Goal: Information Seeking & Learning: Learn about a topic

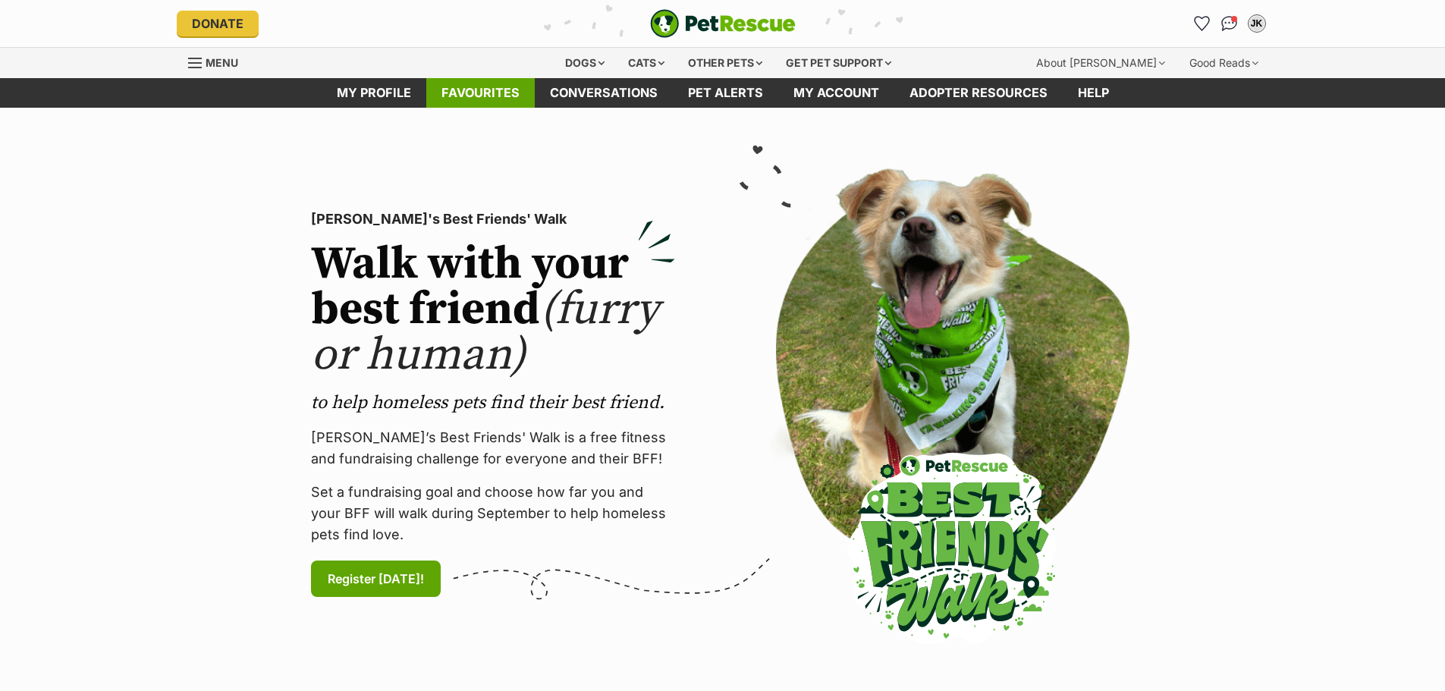
click at [502, 90] on link "Favourites" at bounding box center [480, 93] width 108 height 30
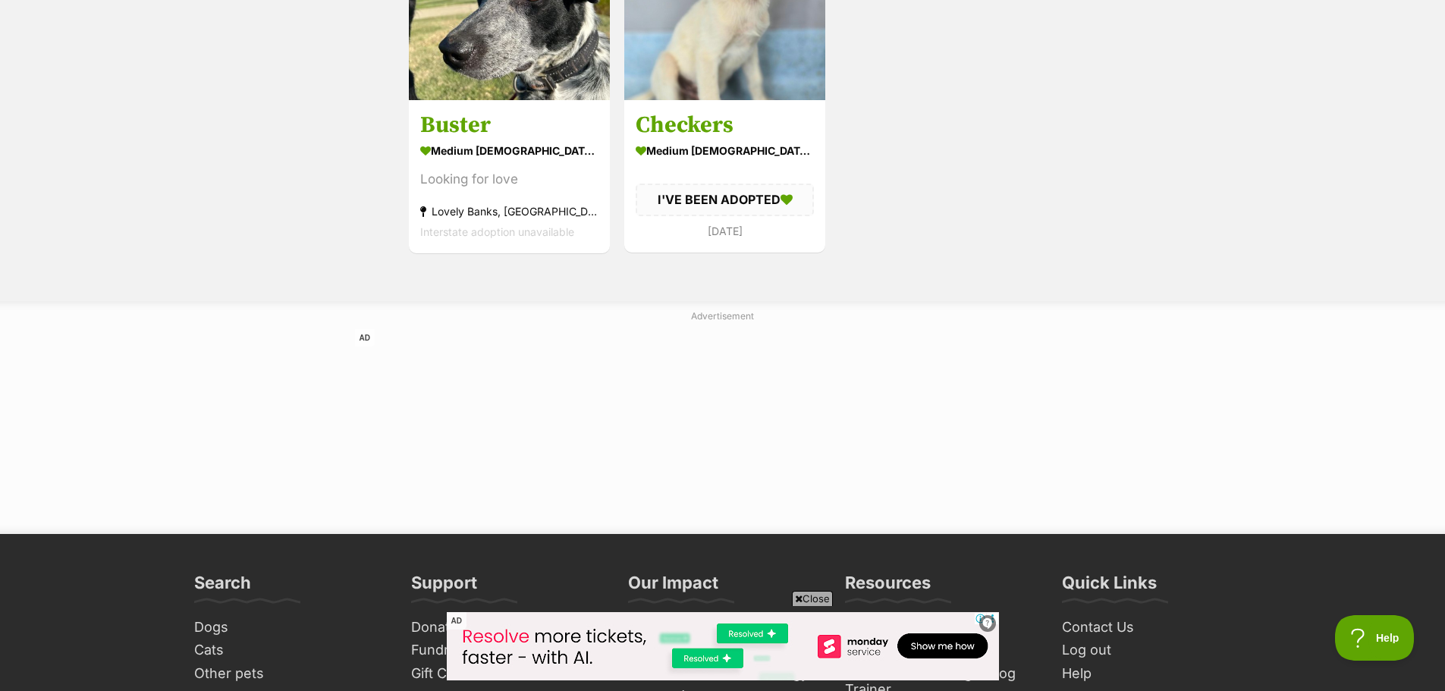
scroll to position [1517, 0]
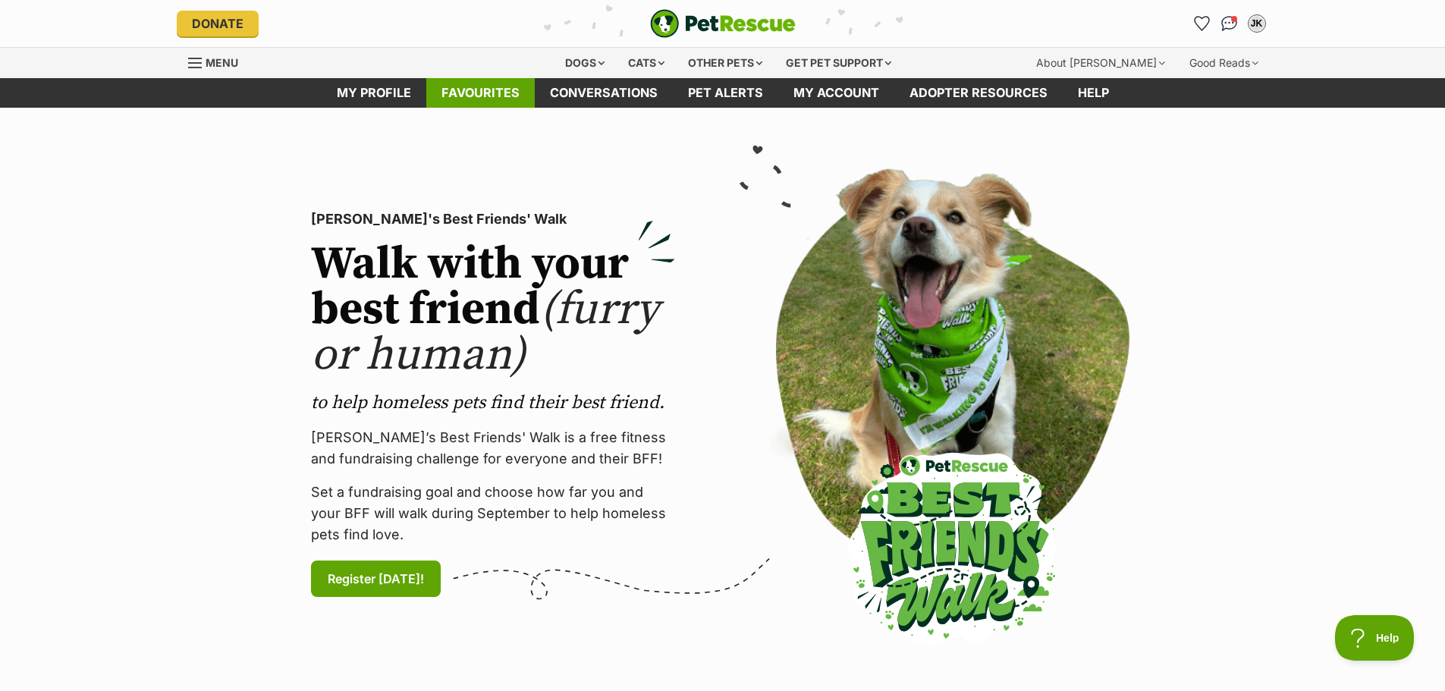
click at [505, 90] on link "Favourites" at bounding box center [480, 93] width 108 height 30
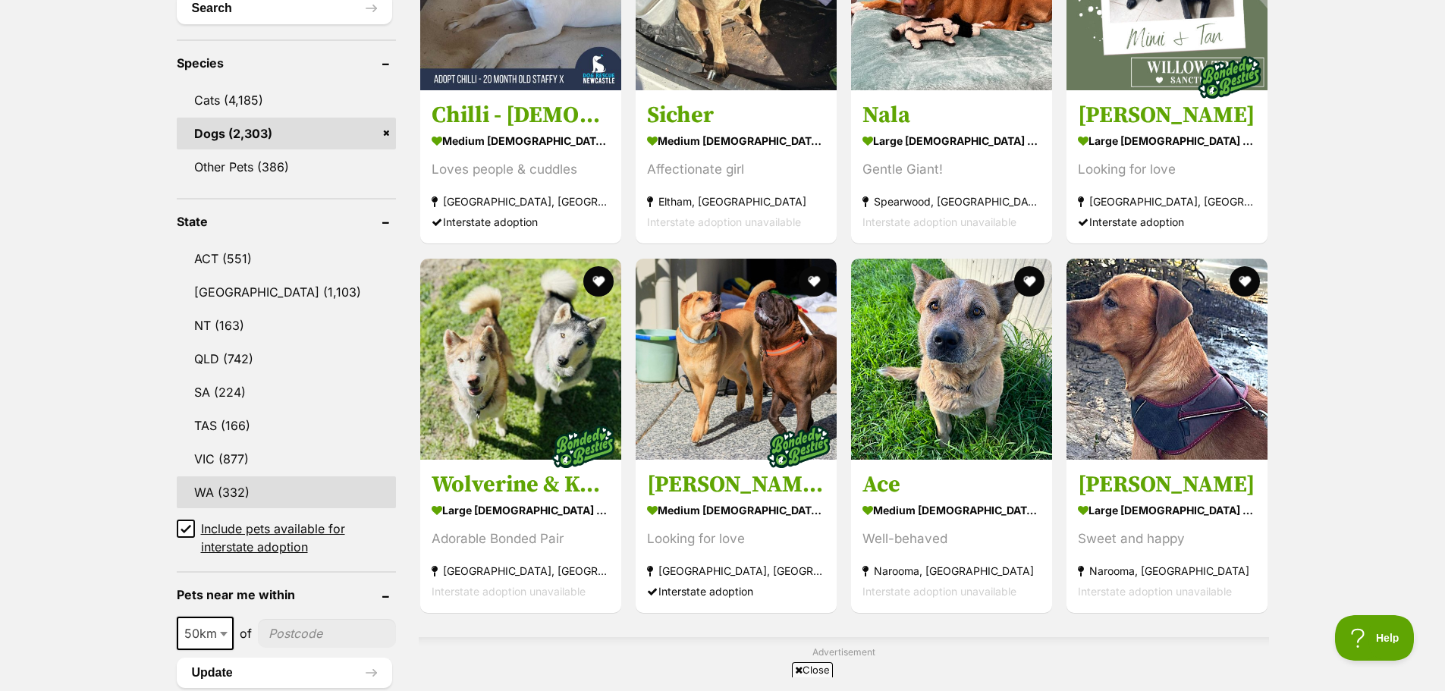
scroll to position [607, 0]
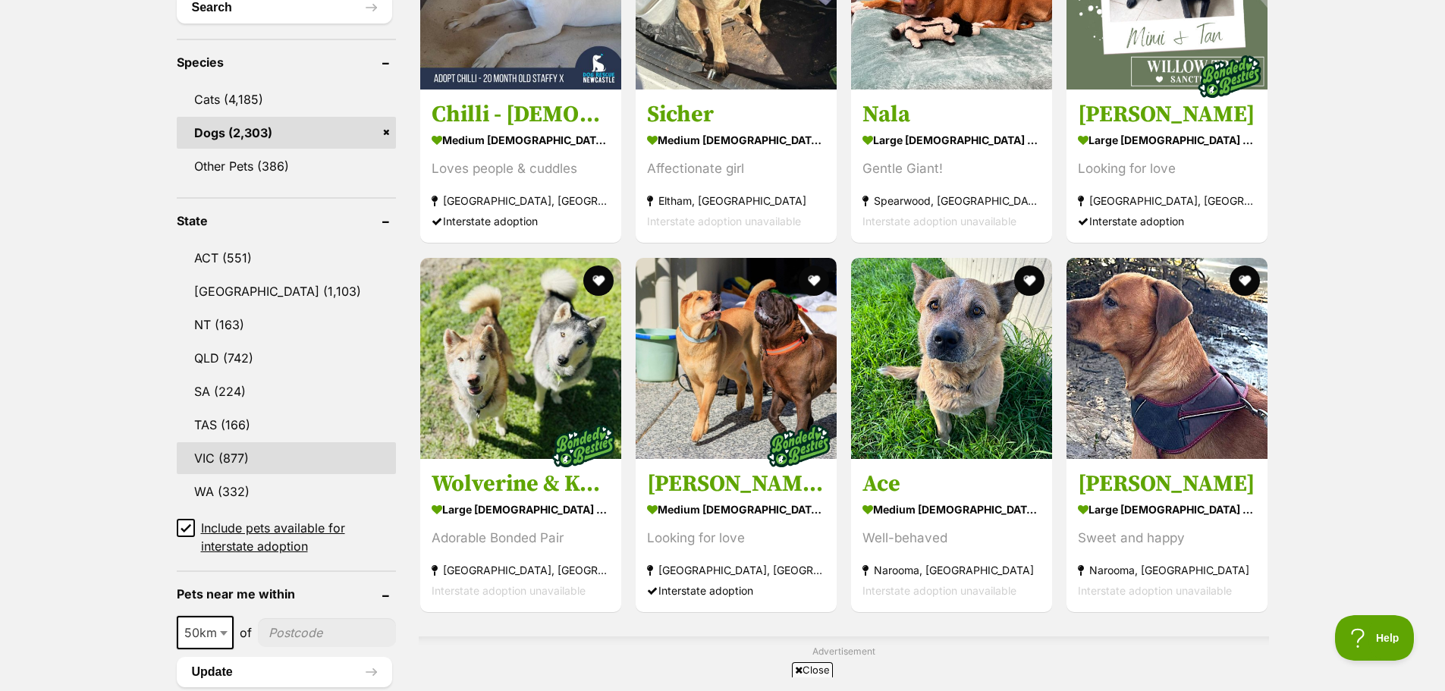
click at [232, 454] on link "VIC (877)" at bounding box center [286, 458] width 219 height 32
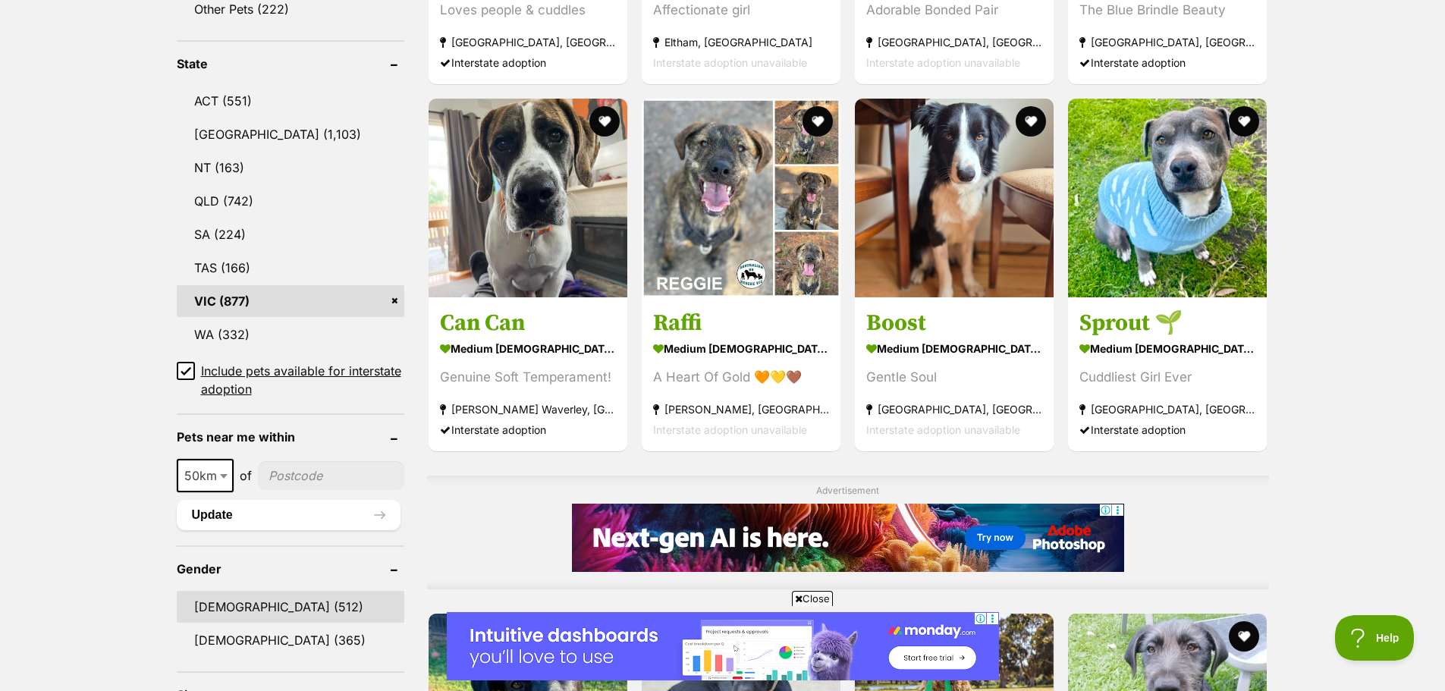
scroll to position [1062, 0]
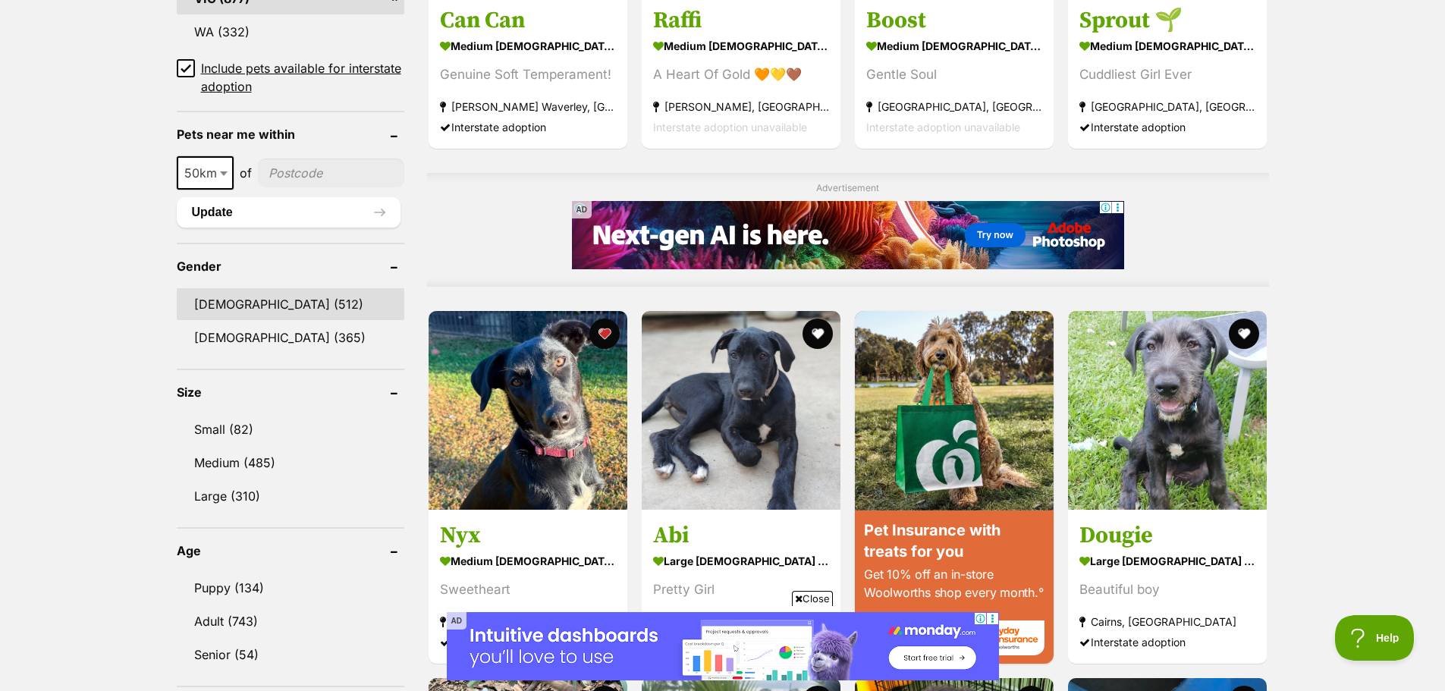
click at [237, 299] on link "Male (512)" at bounding box center [291, 304] width 228 height 32
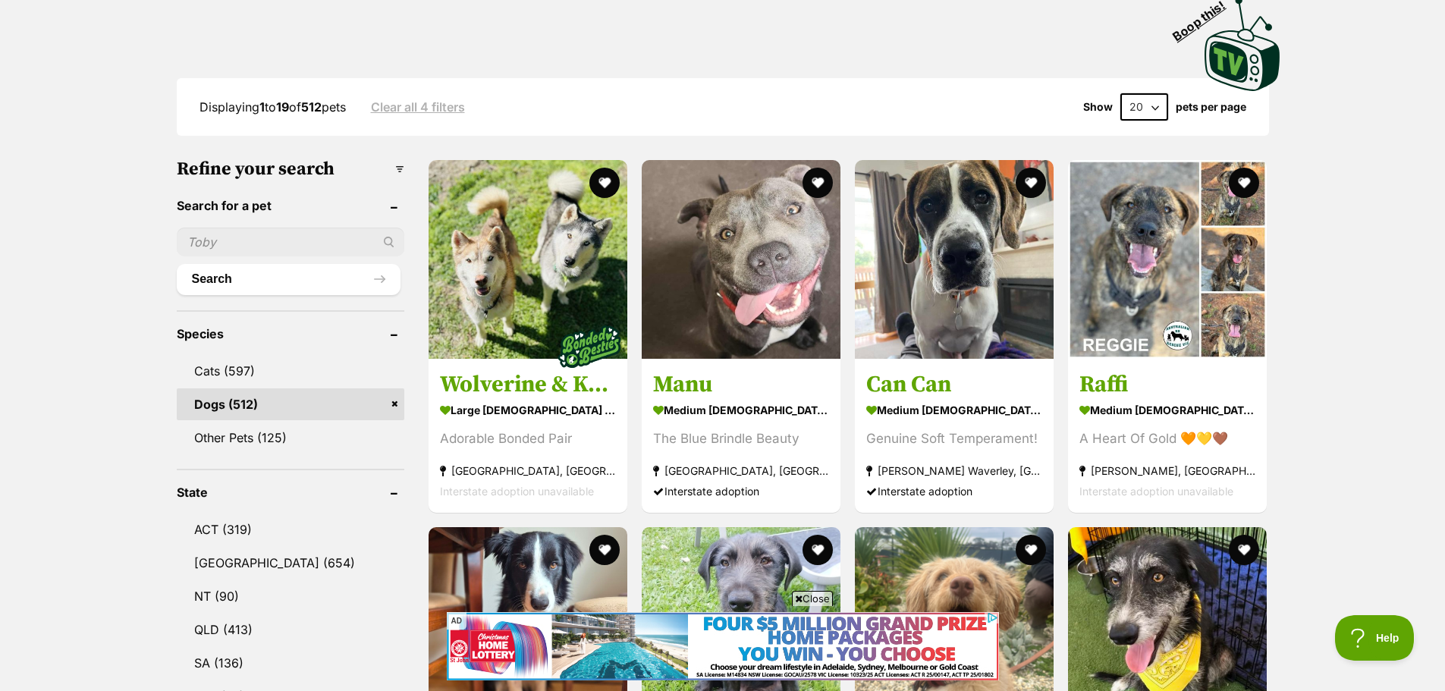
scroll to position [152, 0]
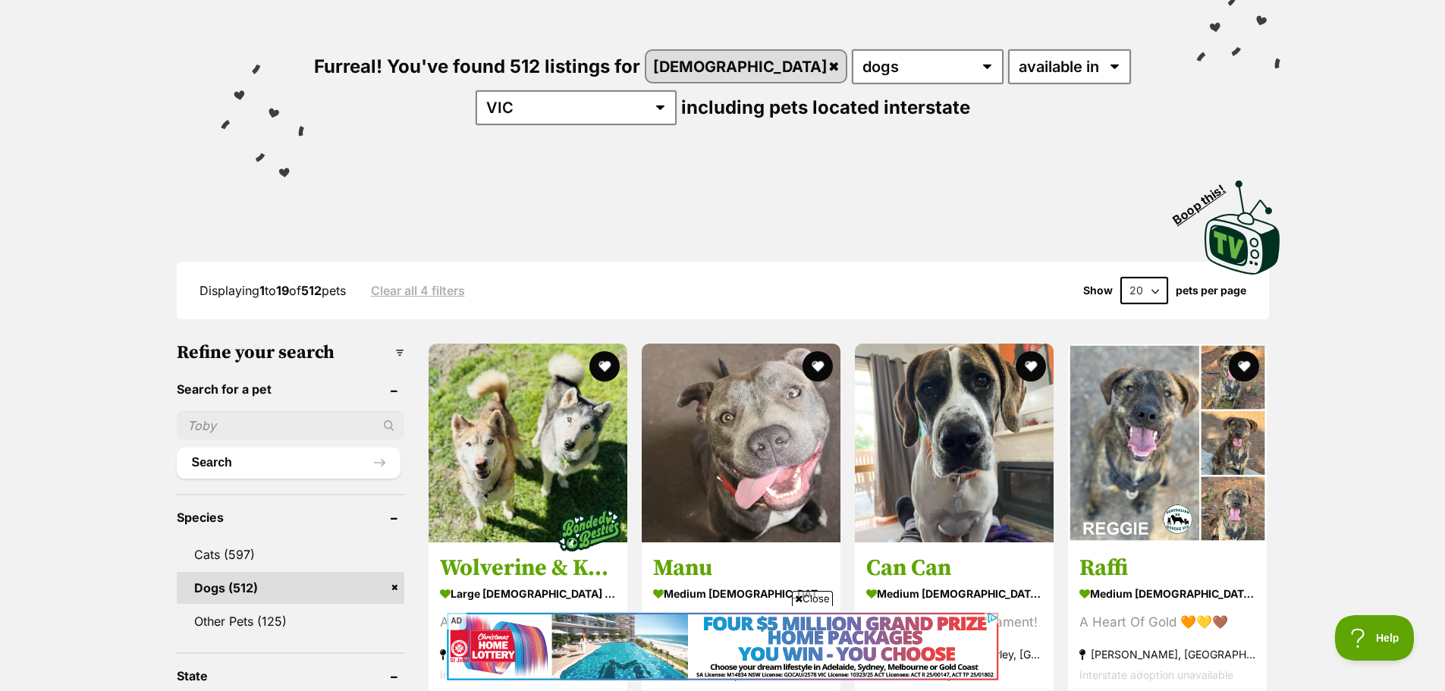
click at [1142, 284] on select "20 40 60" at bounding box center [1144, 290] width 48 height 27
select select "60"
click at [1120, 277] on select "20 40 60" at bounding box center [1144, 290] width 48 height 27
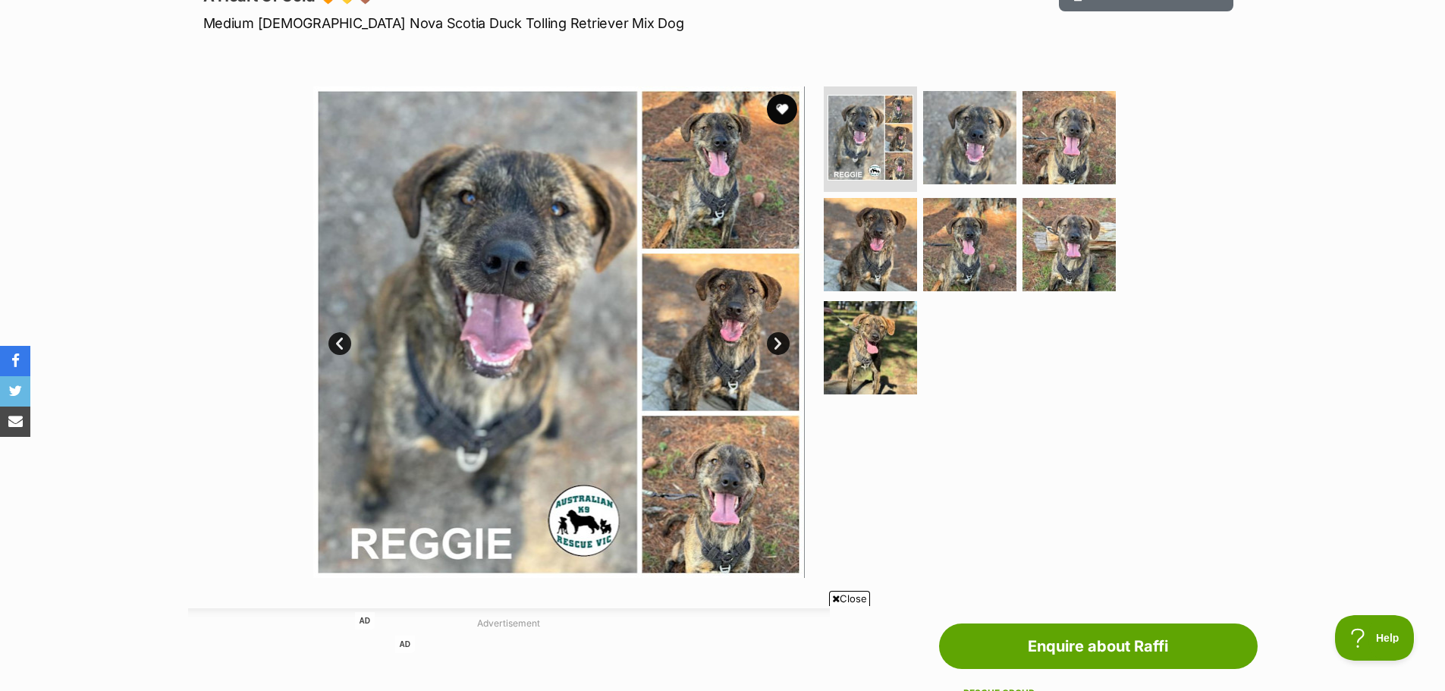
scroll to position [228, 0]
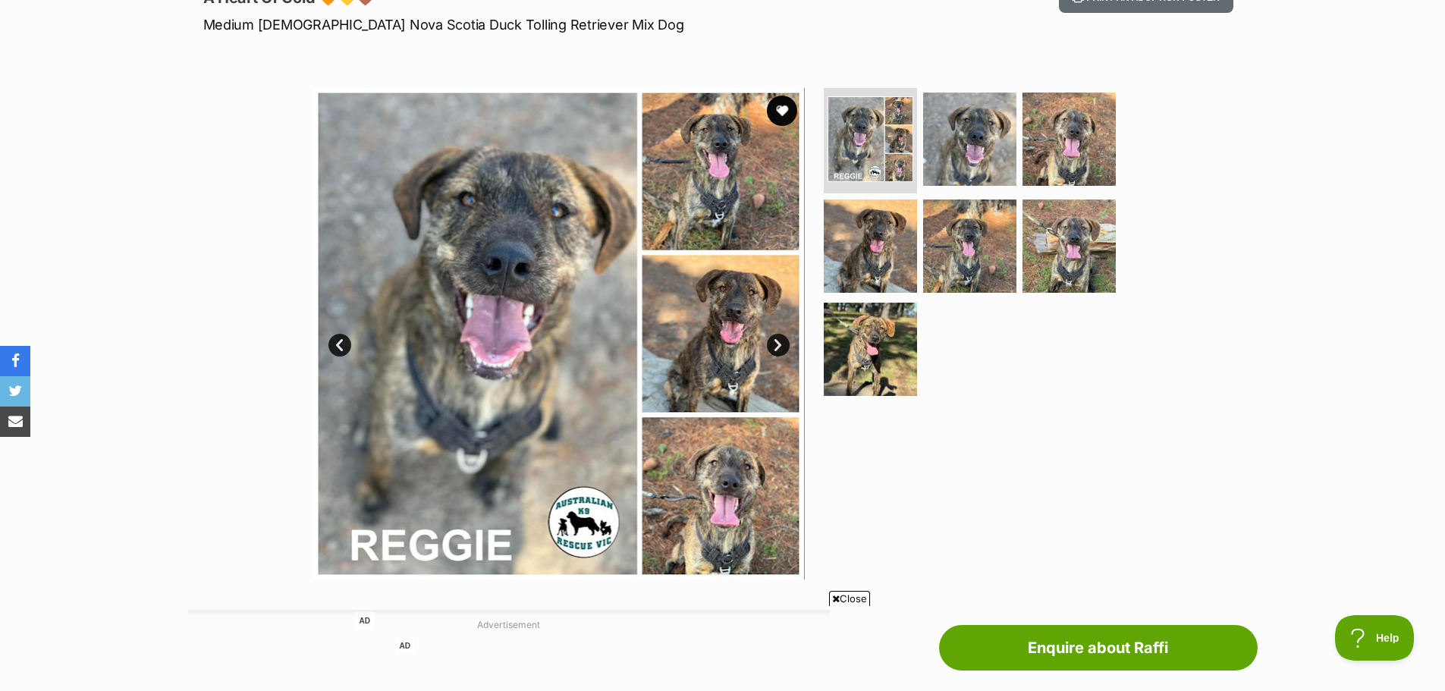
click at [780, 347] on link "Next" at bounding box center [778, 345] width 23 height 23
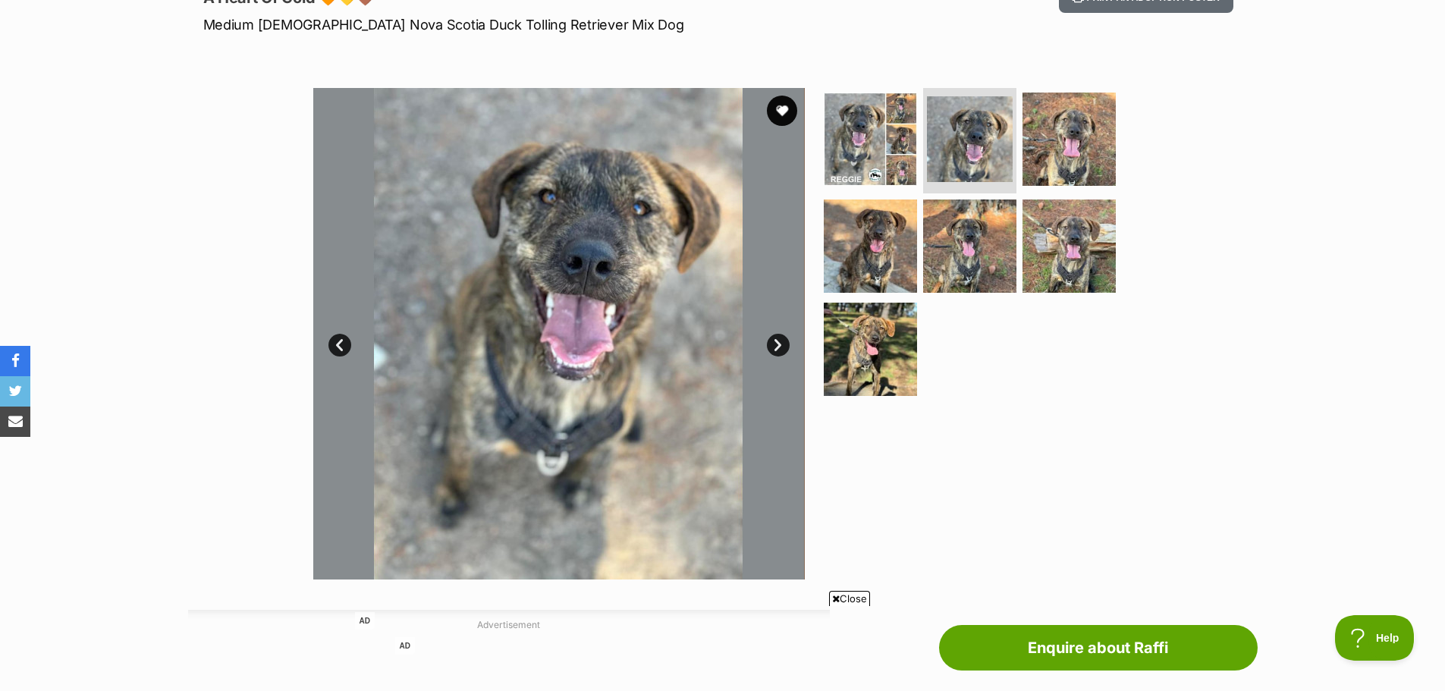
click at [780, 347] on link "Next" at bounding box center [778, 345] width 23 height 23
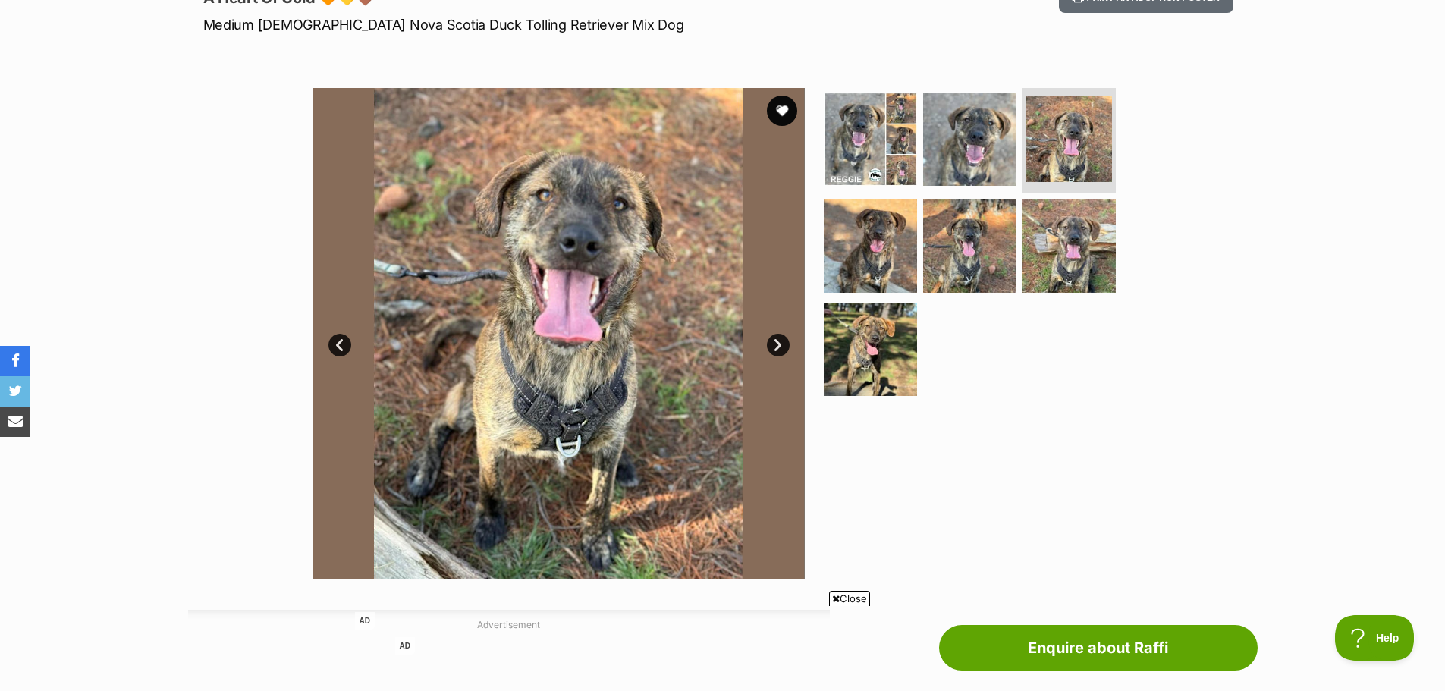
click at [780, 347] on link "Next" at bounding box center [778, 345] width 23 height 23
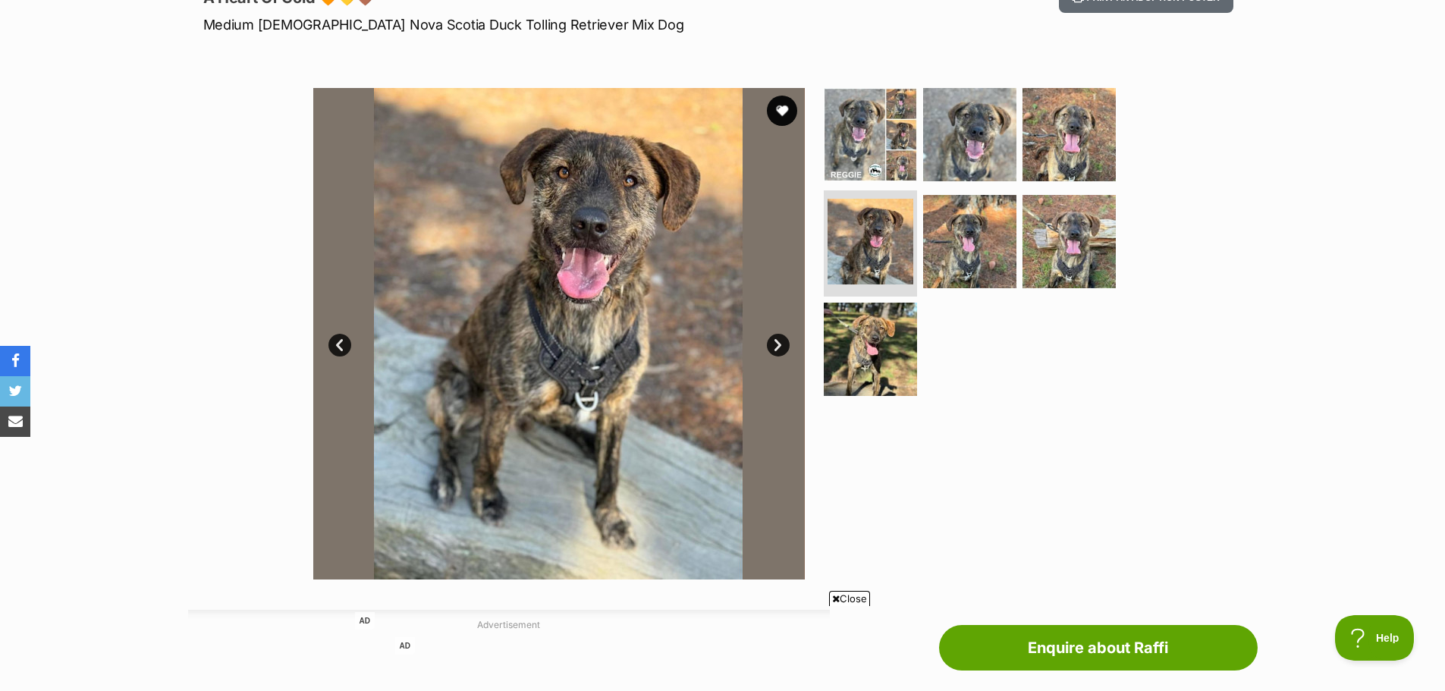
click at [780, 347] on link "Next" at bounding box center [778, 345] width 23 height 23
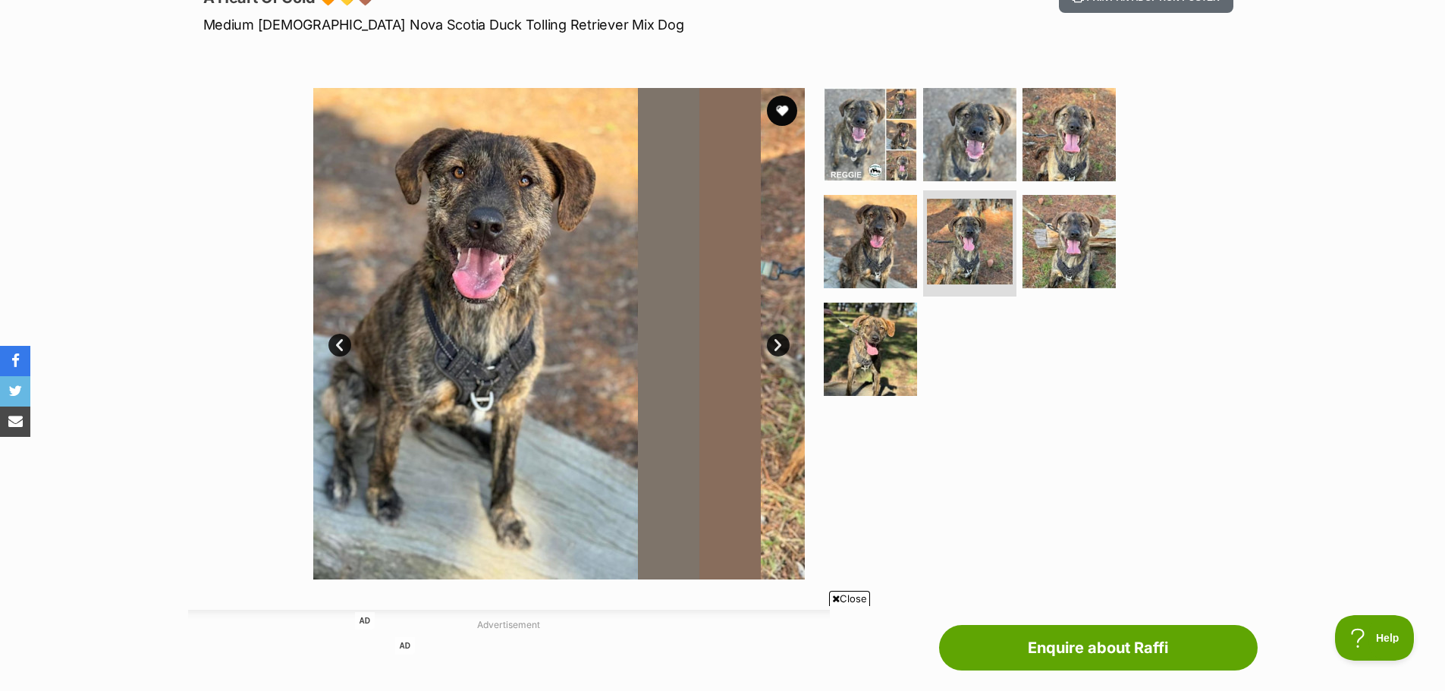
scroll to position [0, 0]
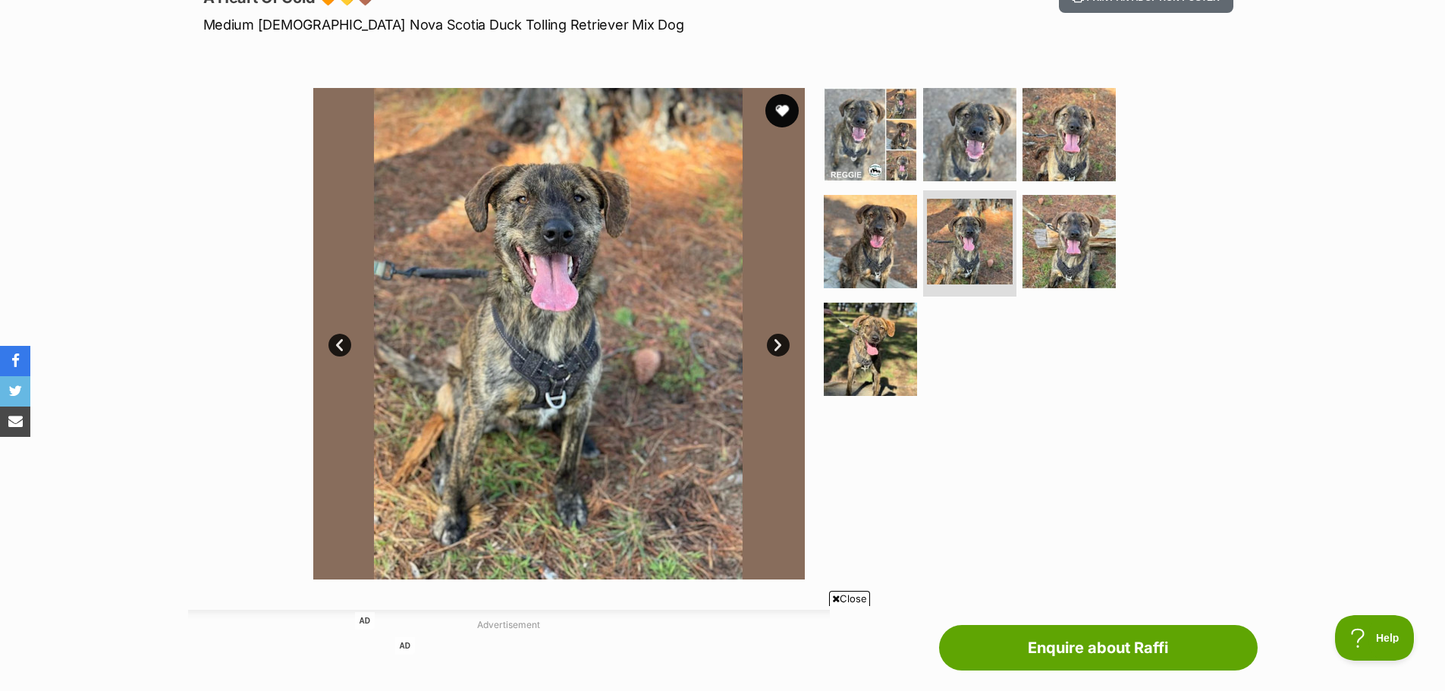
click at [781, 108] on button "favourite" at bounding box center [781, 110] width 33 height 33
click at [772, 344] on link "Next" at bounding box center [778, 345] width 23 height 23
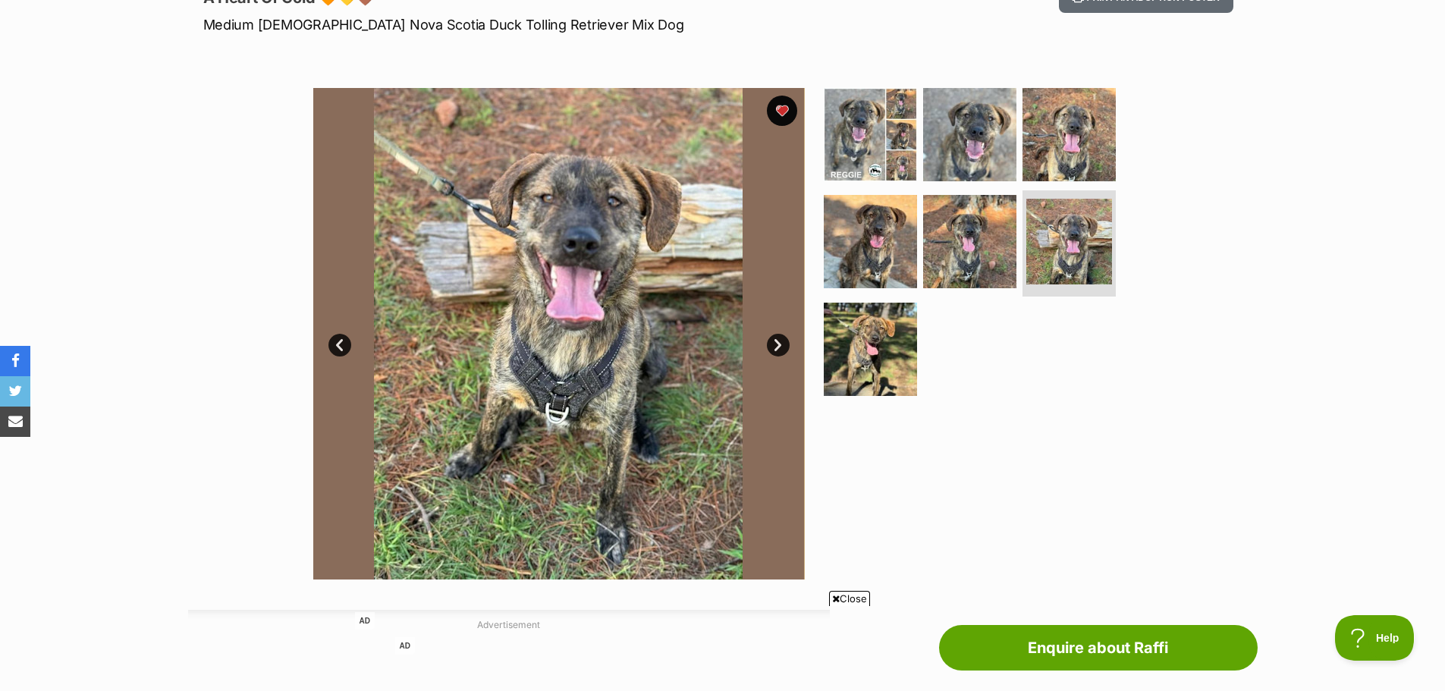
click at [780, 342] on link "Next" at bounding box center [778, 345] width 23 height 23
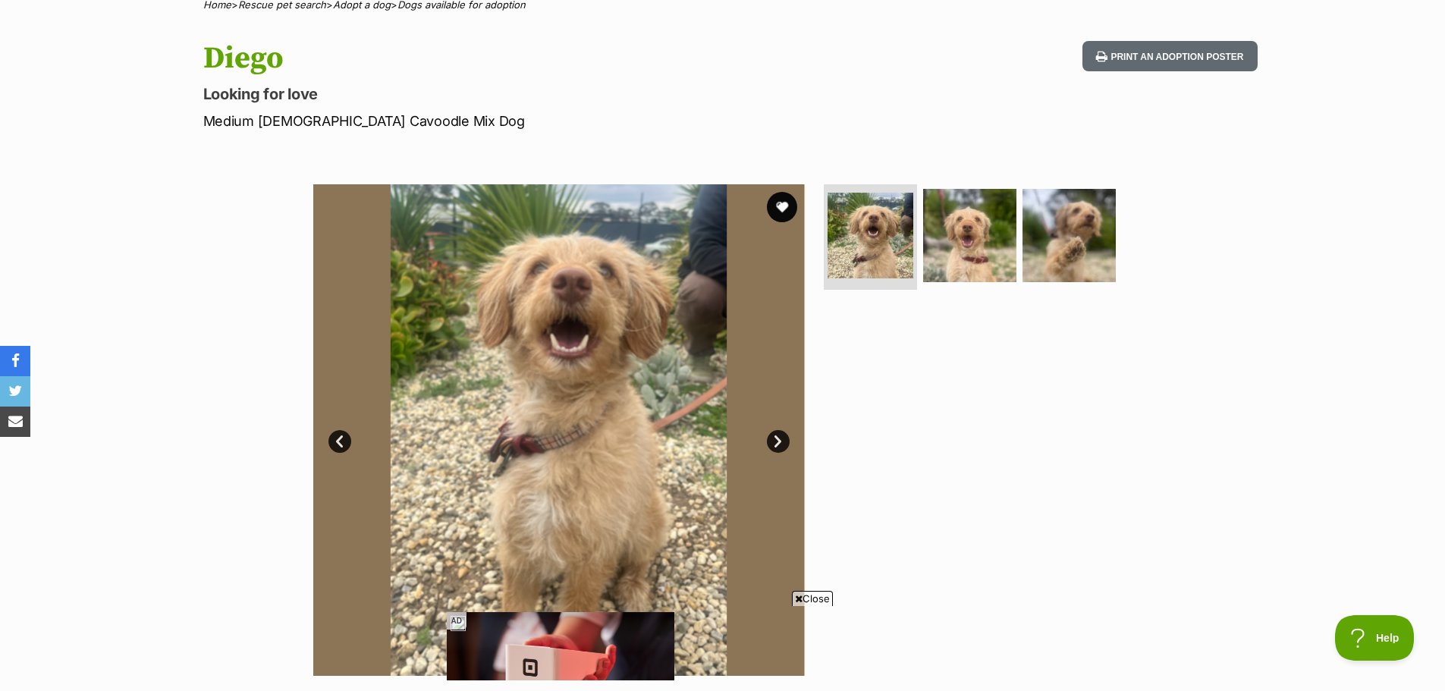
scroll to position [228, 0]
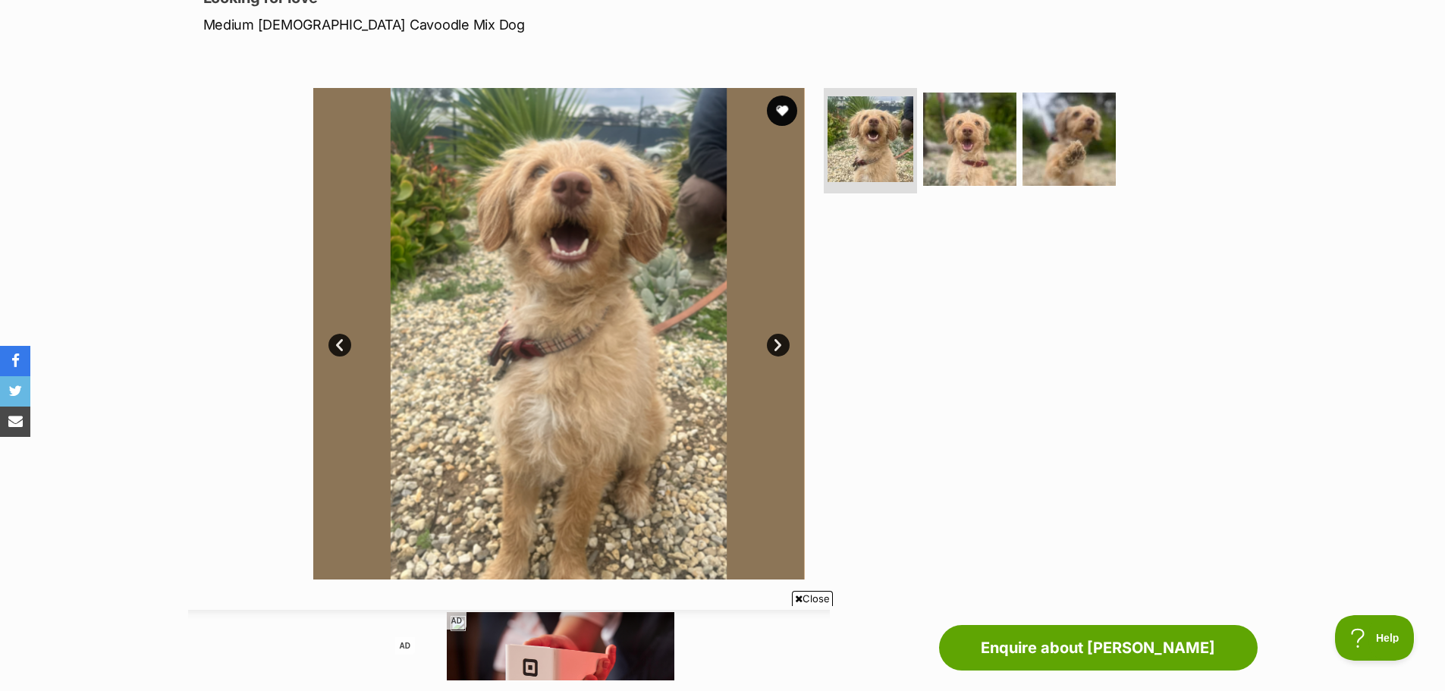
click at [781, 343] on link "Next" at bounding box center [778, 345] width 23 height 23
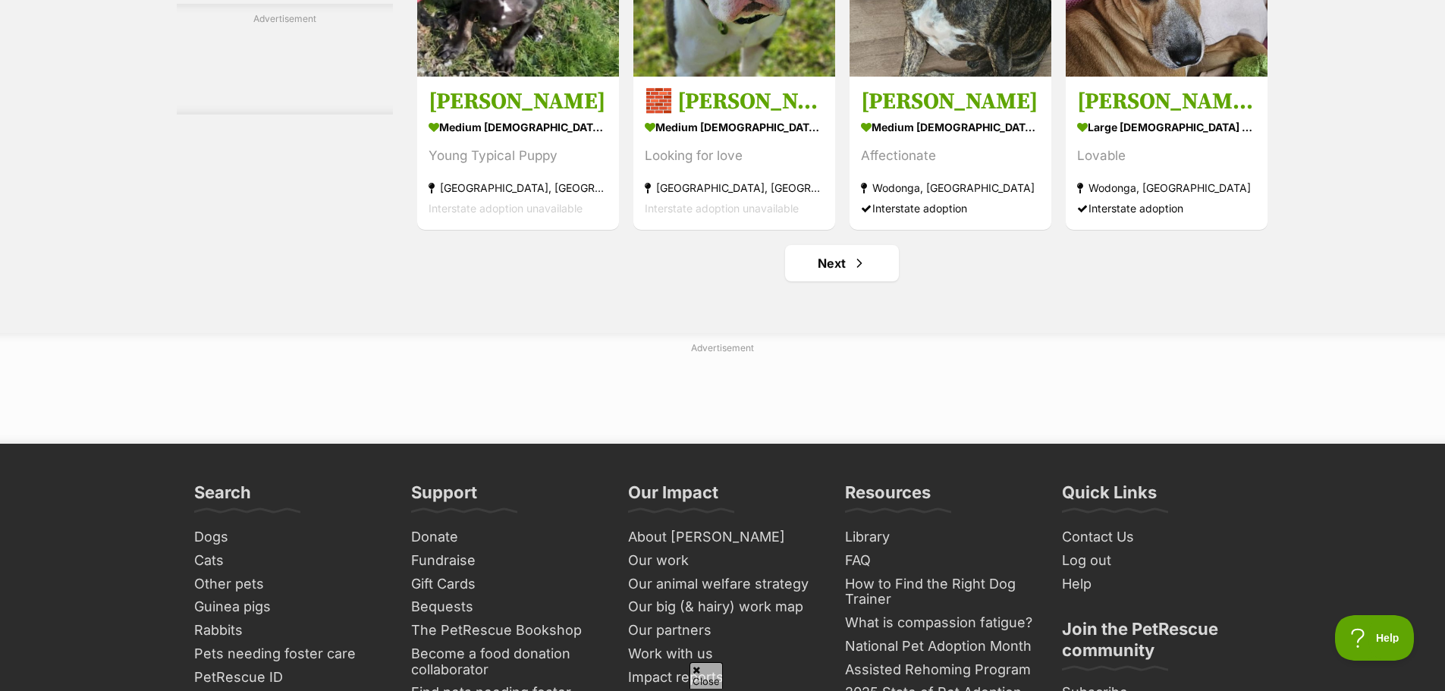
scroll to position [7131, 0]
click at [828, 266] on link "Next" at bounding box center [842, 262] width 114 height 36
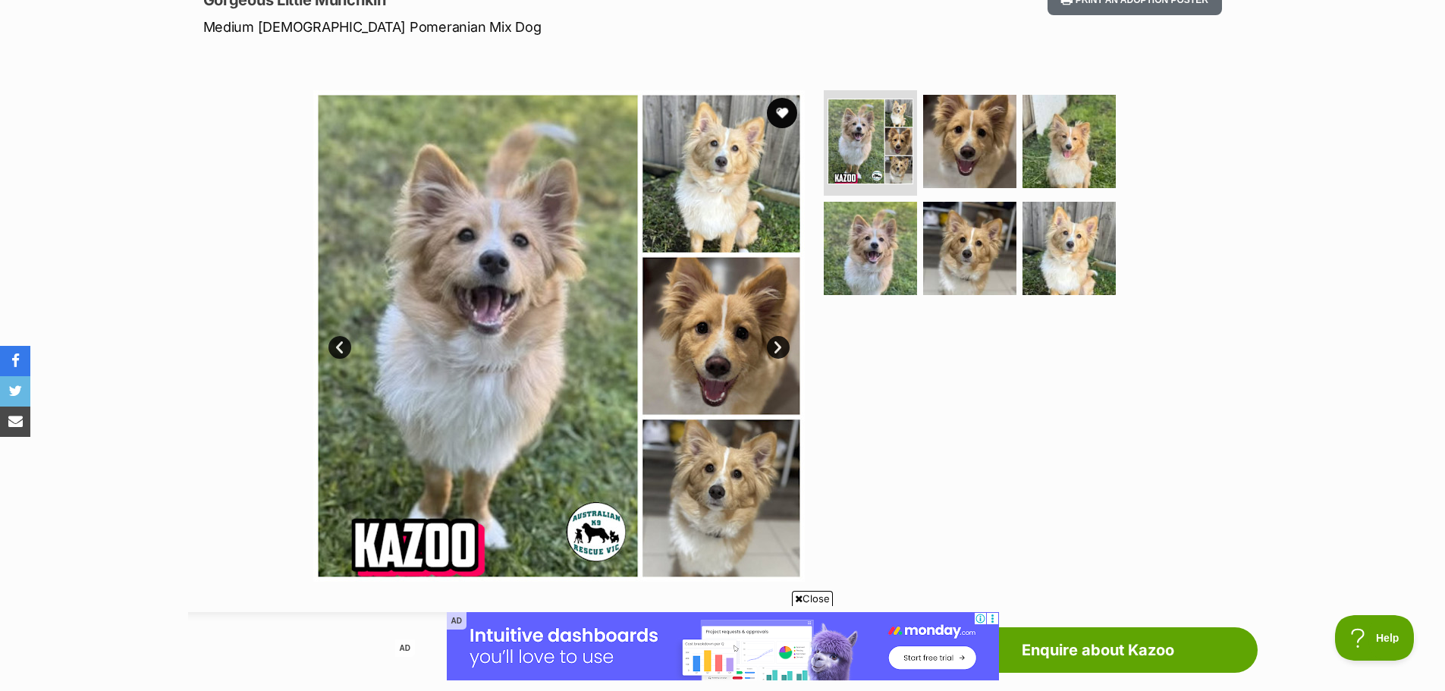
scroll to position [228, 0]
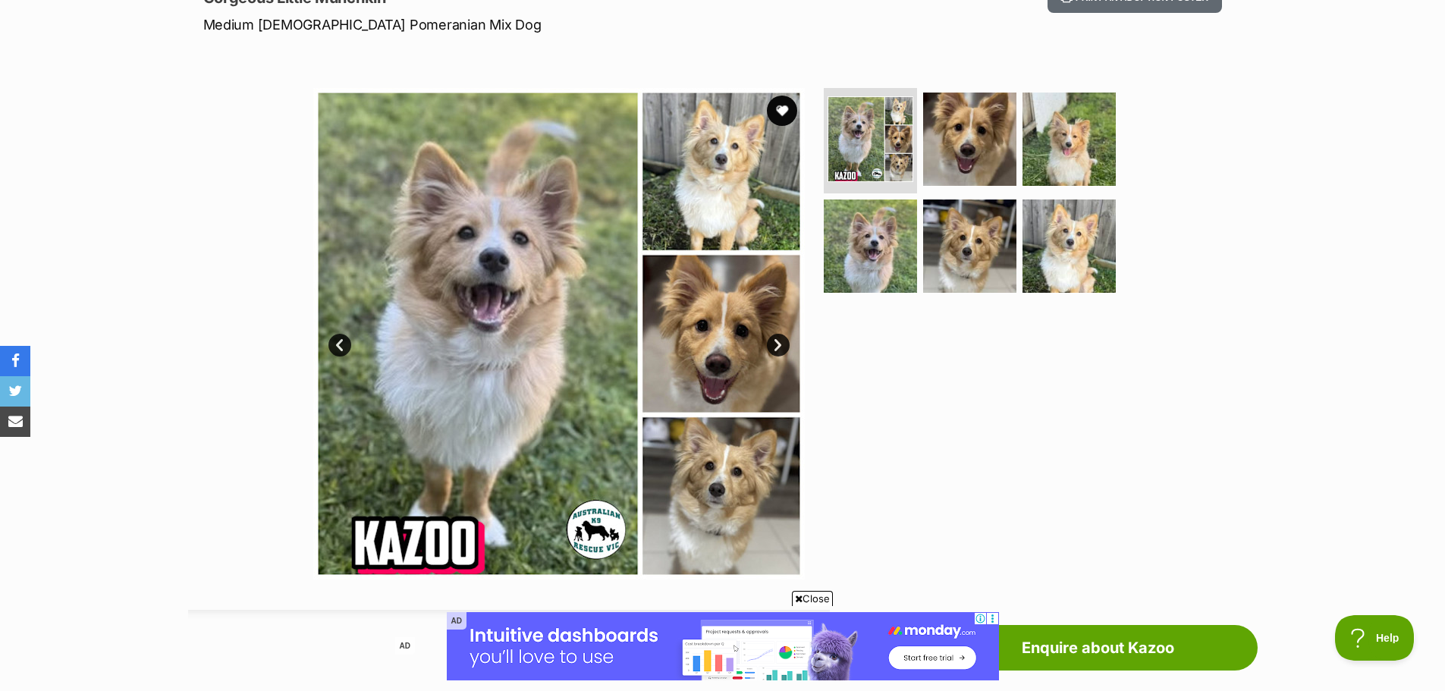
click at [779, 342] on link "Next" at bounding box center [778, 345] width 23 height 23
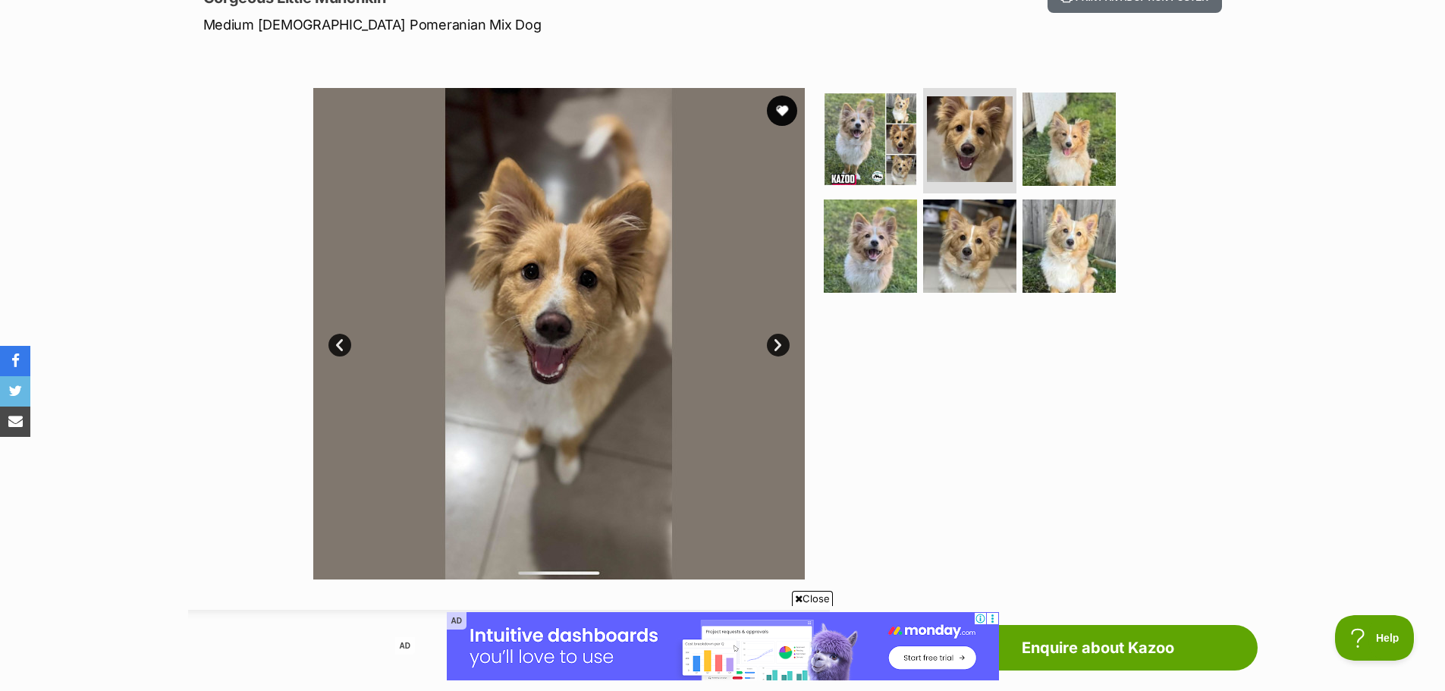
click at [779, 344] on link "Next" at bounding box center [778, 345] width 23 height 23
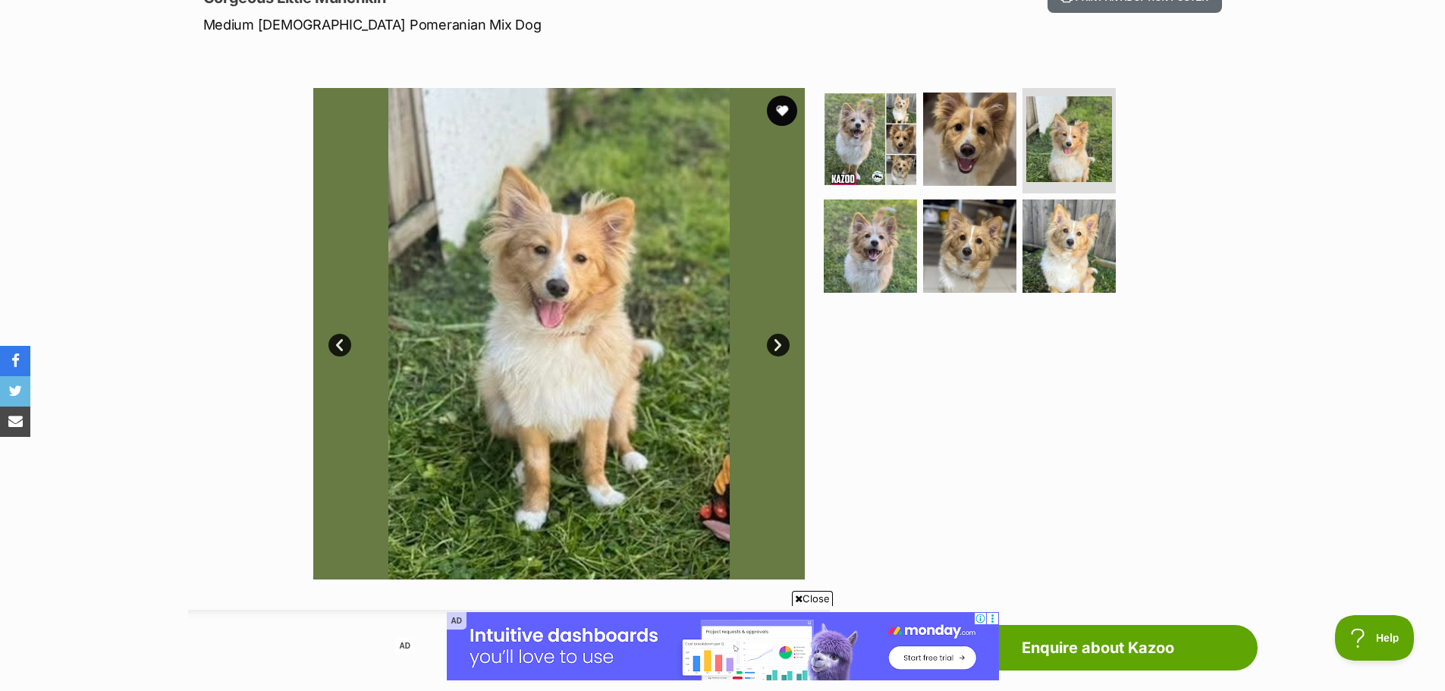
click at [779, 344] on link "Next" at bounding box center [778, 345] width 23 height 23
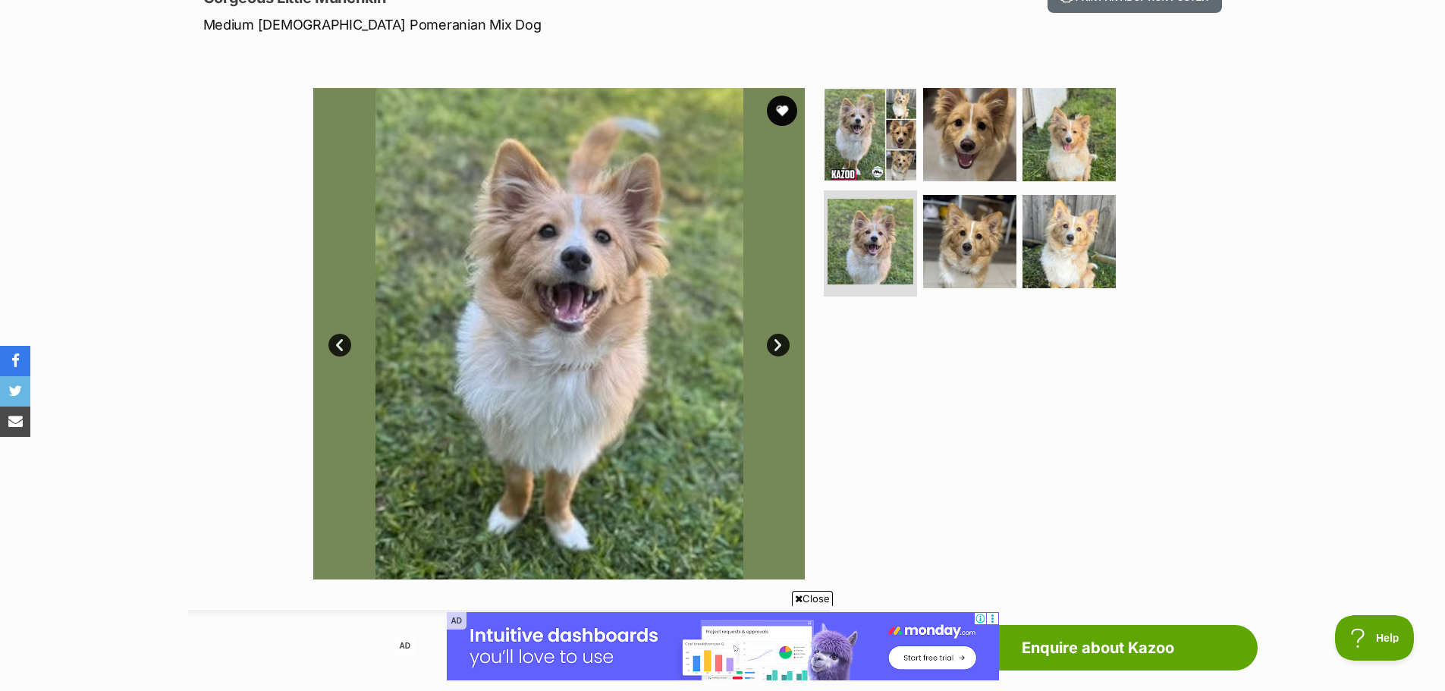
click at [779, 344] on link "Next" at bounding box center [778, 345] width 23 height 23
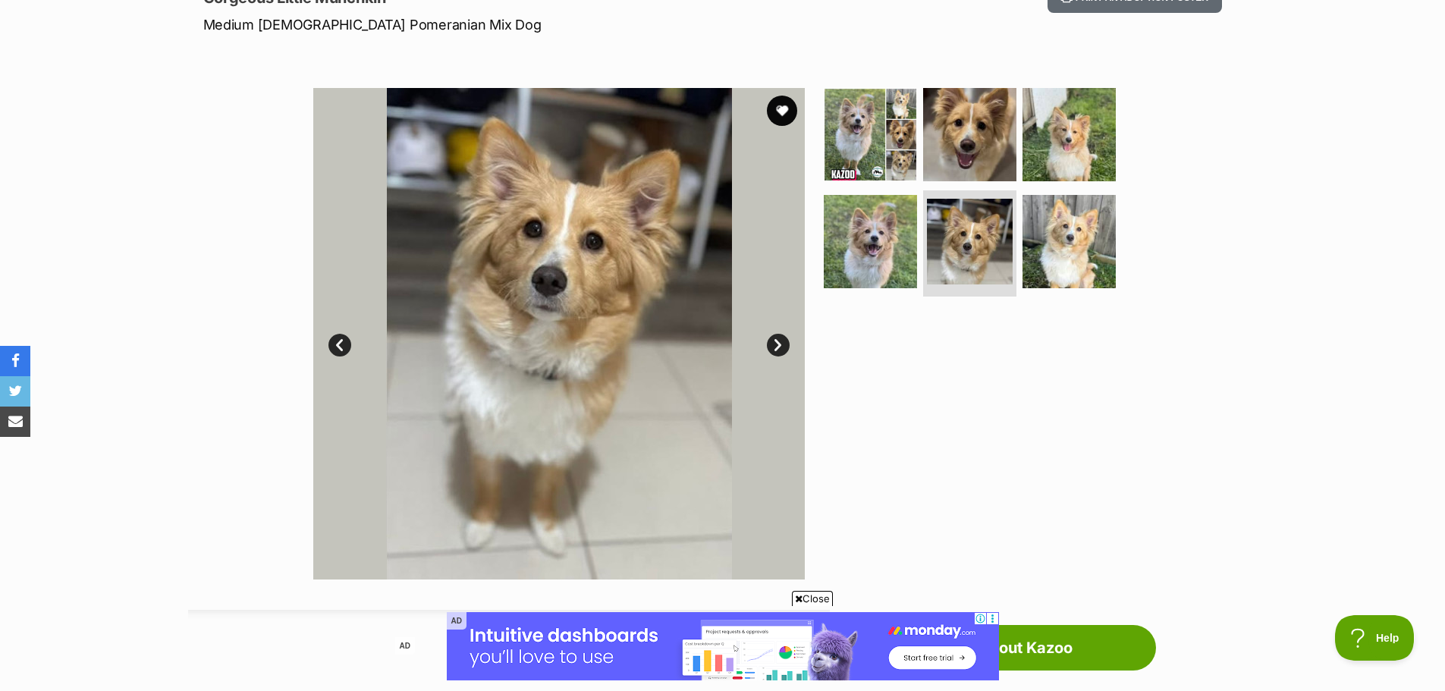
click at [779, 344] on link "Next" at bounding box center [778, 345] width 23 height 23
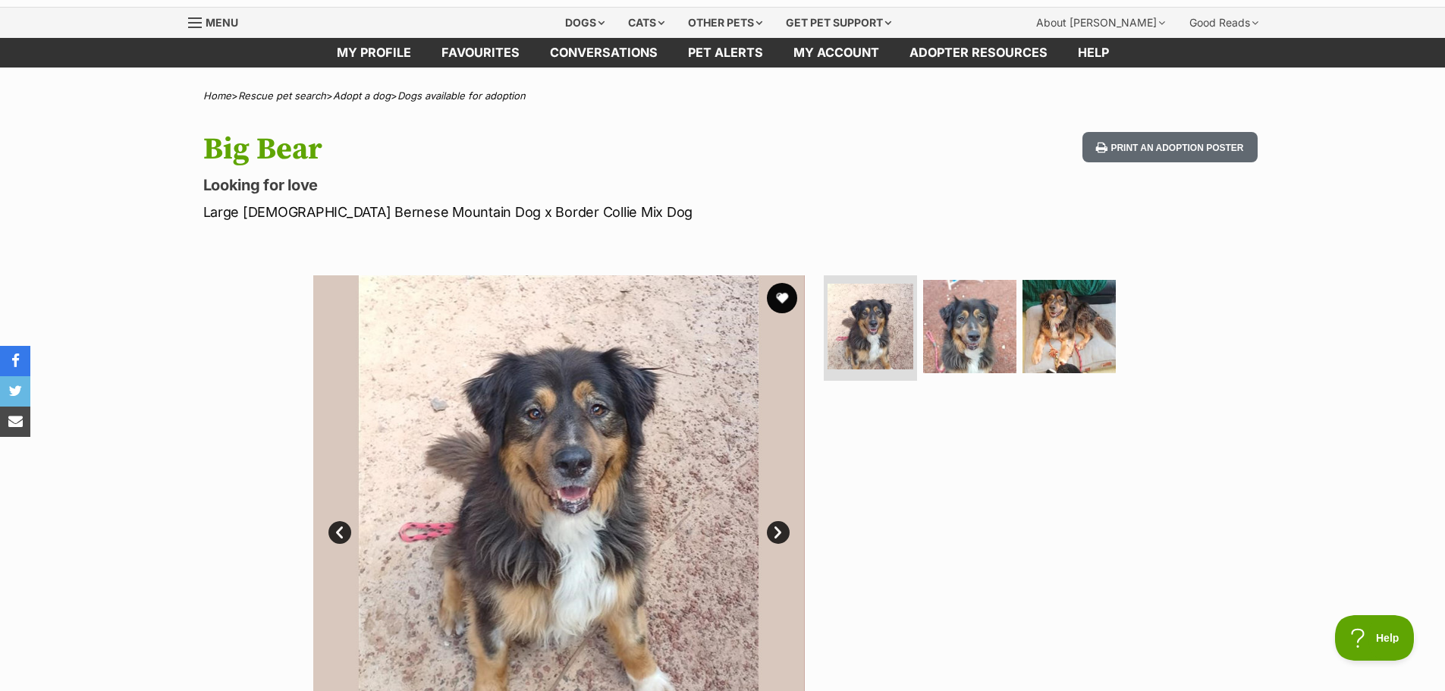
scroll to position [228, 0]
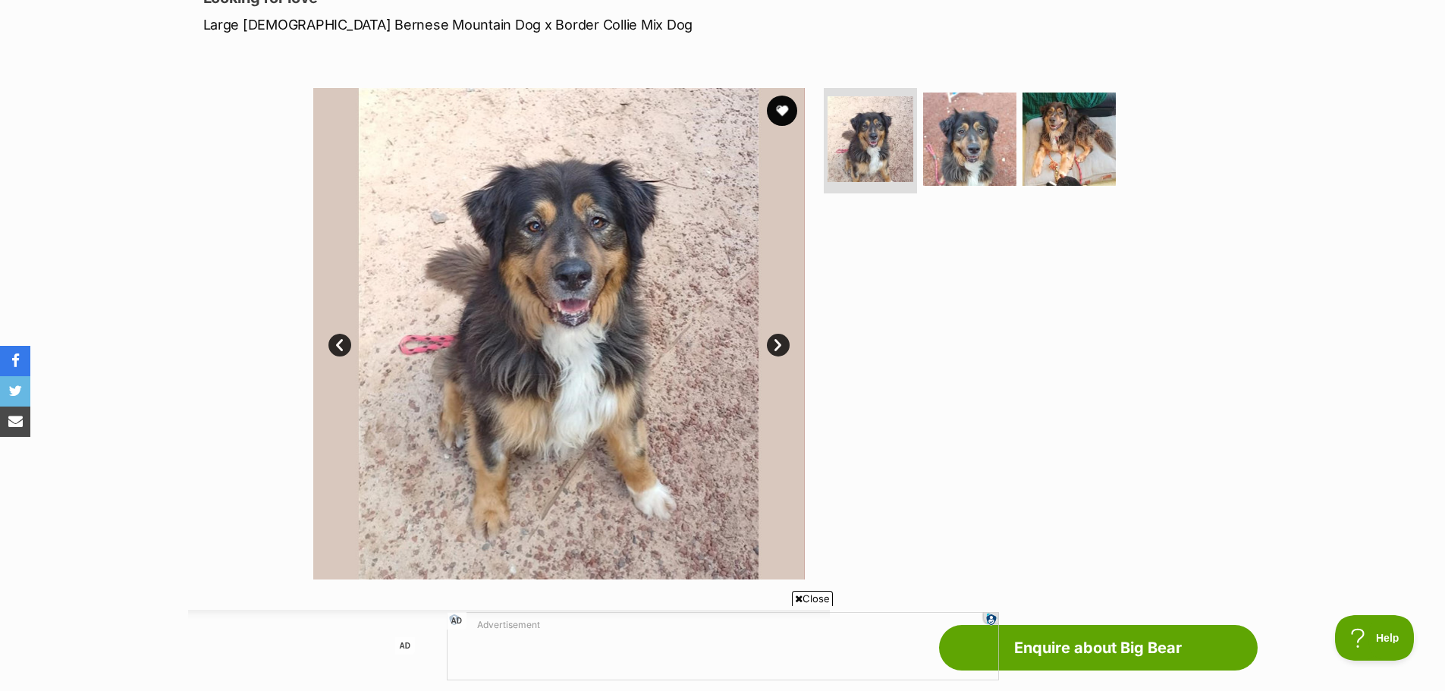
click at [778, 346] on link "Next" at bounding box center [778, 345] width 23 height 23
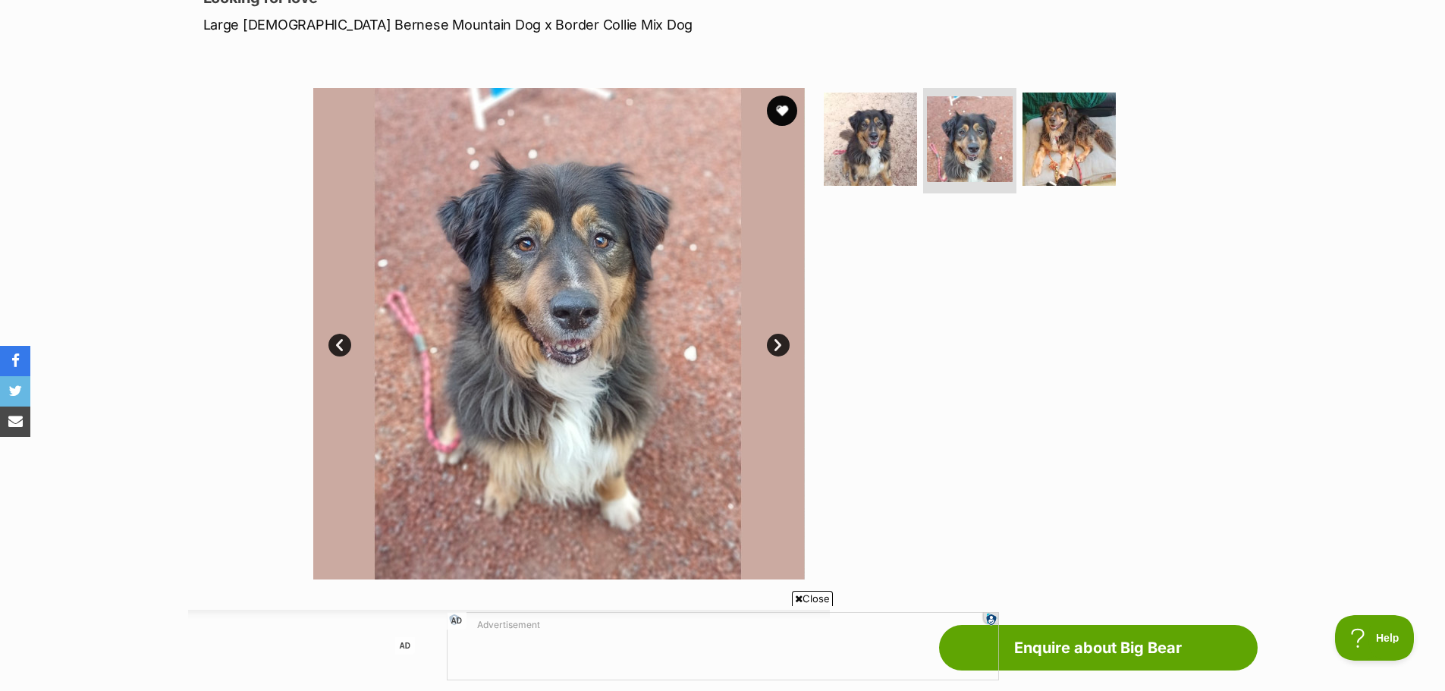
click at [778, 346] on link "Next" at bounding box center [778, 345] width 23 height 23
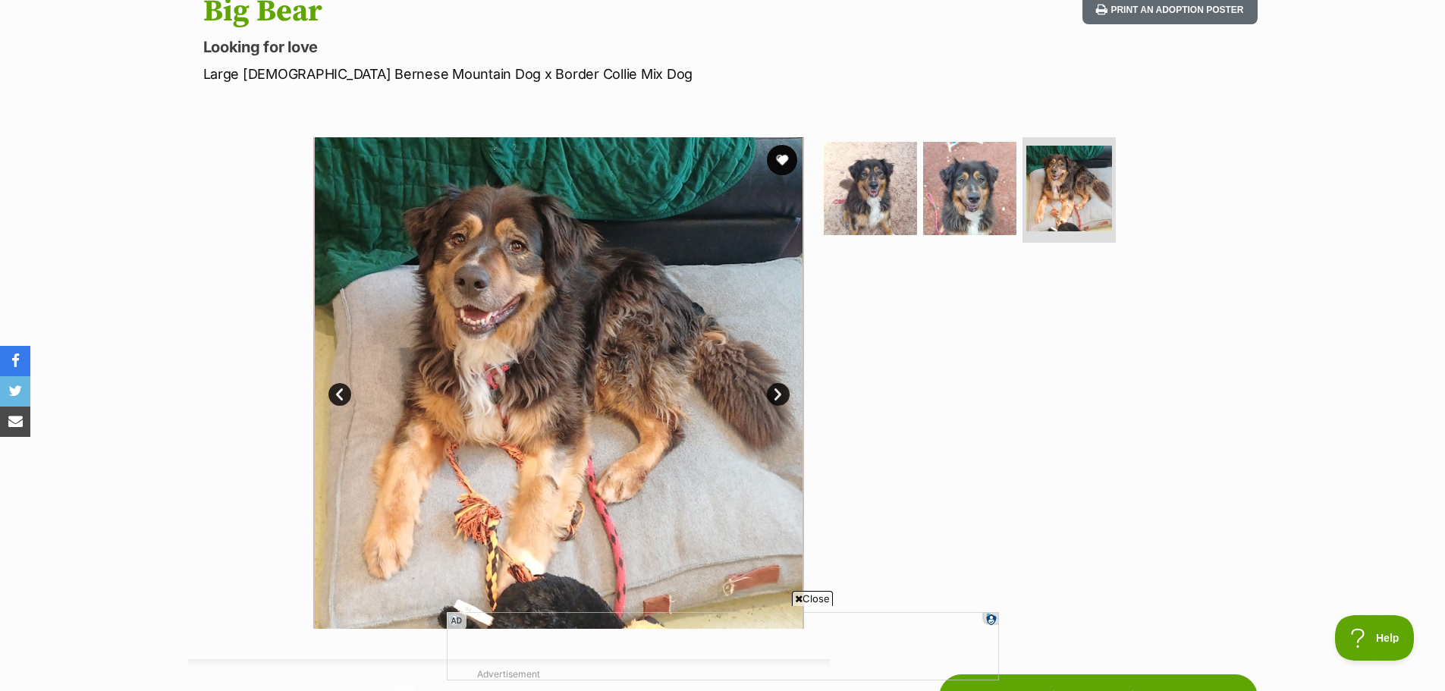
scroll to position [152, 0]
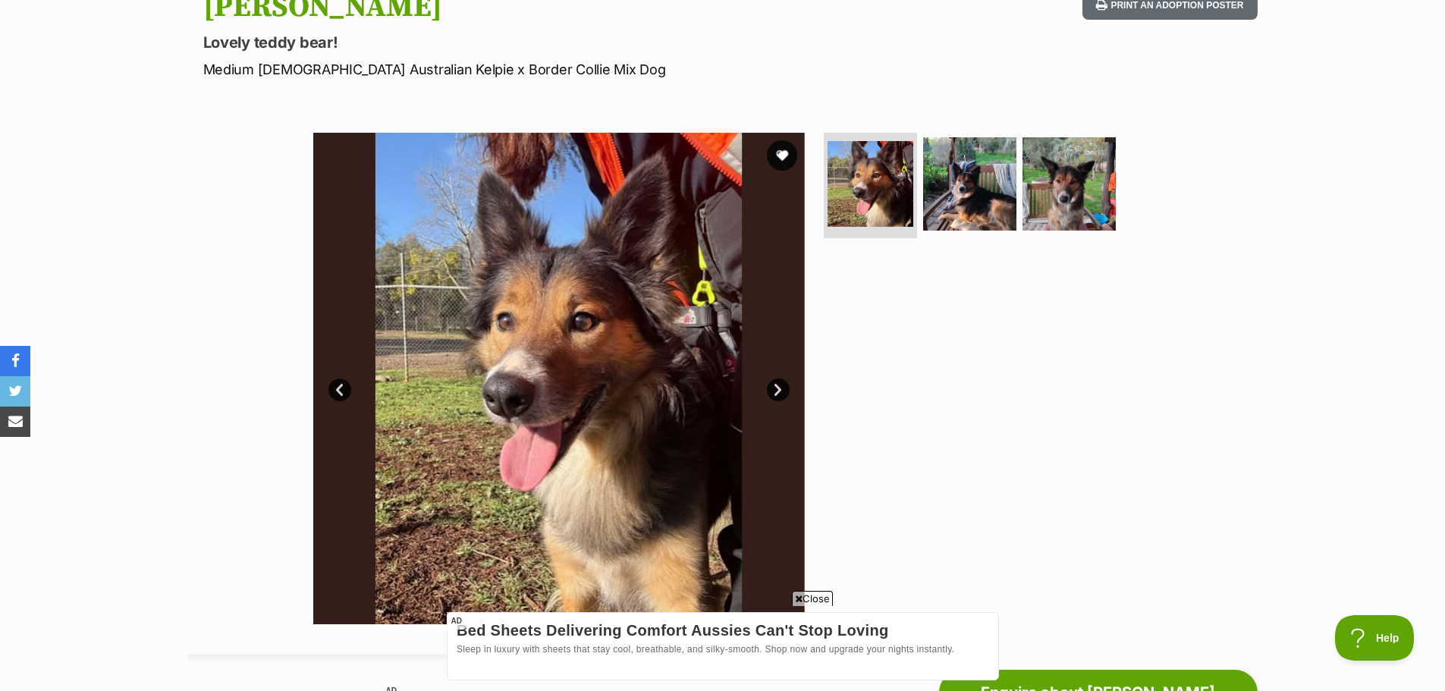
scroll to position [228, 0]
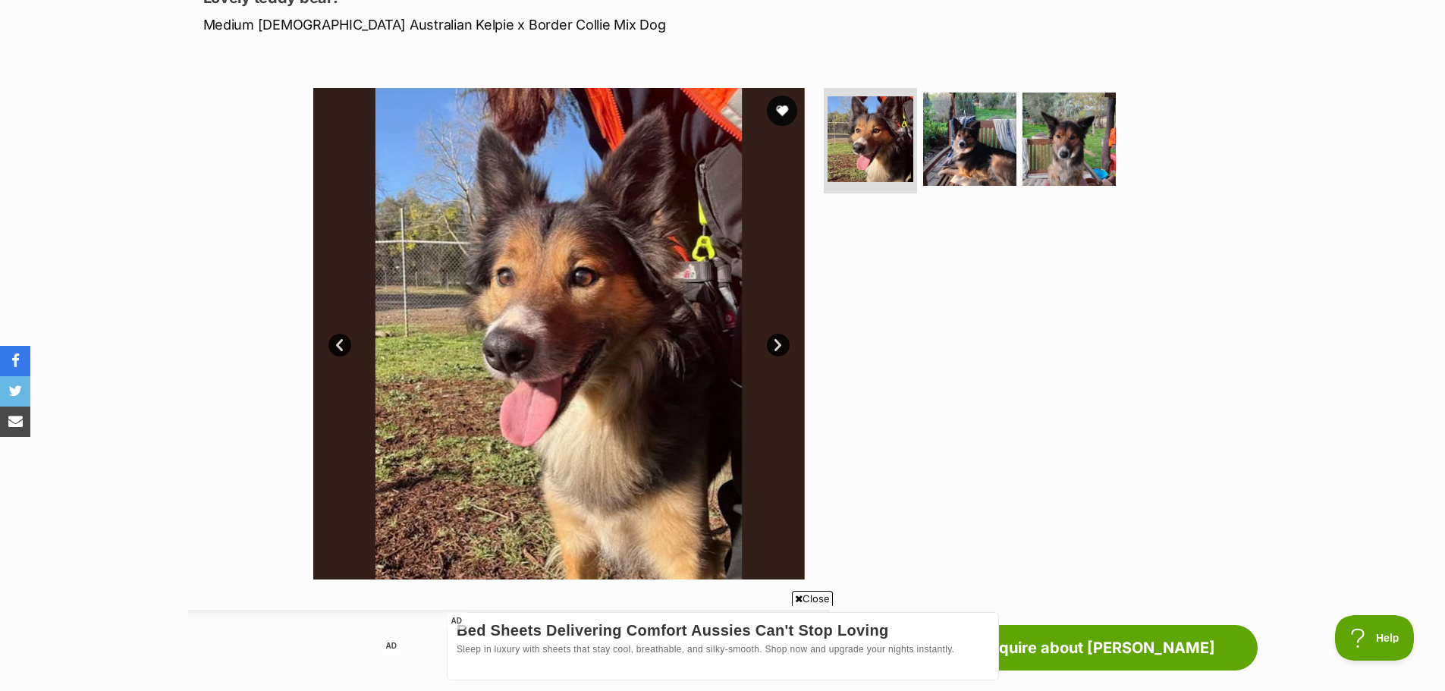
click at [780, 347] on link "Next" at bounding box center [778, 345] width 23 height 23
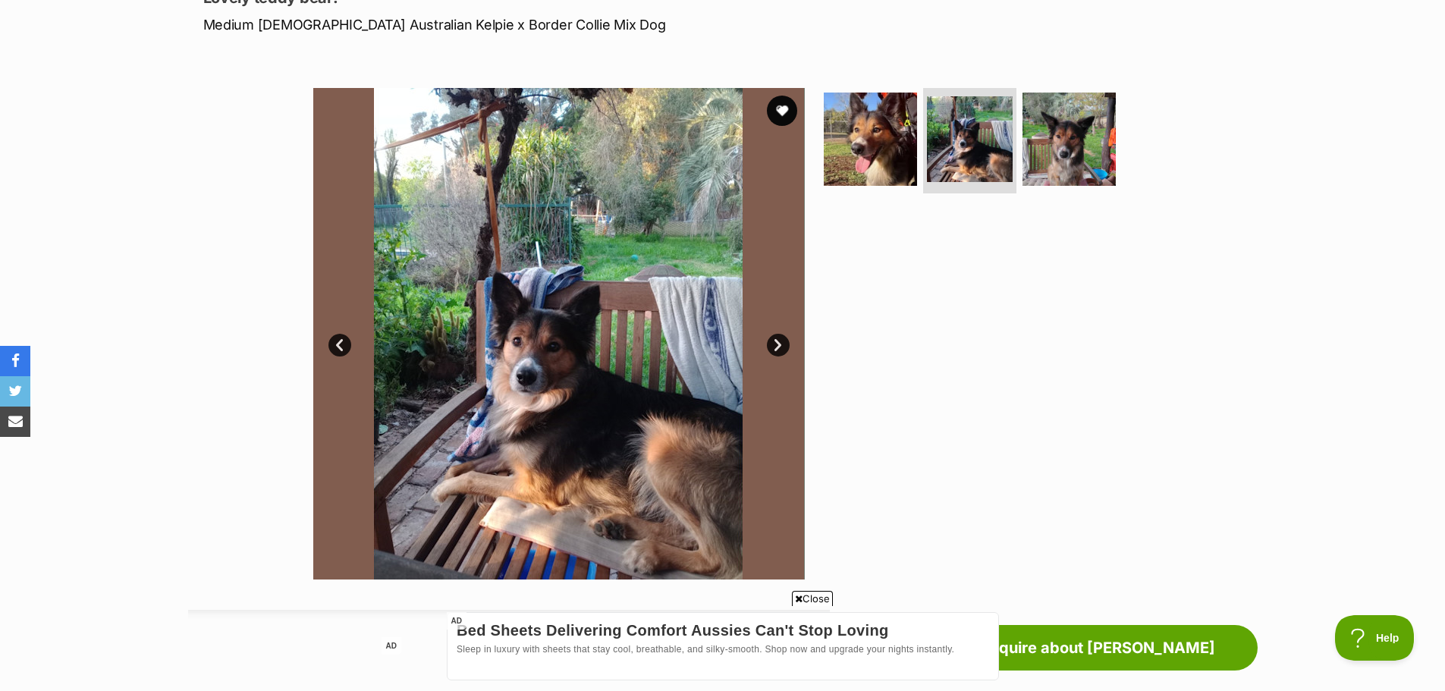
click at [780, 347] on link "Next" at bounding box center [778, 345] width 23 height 23
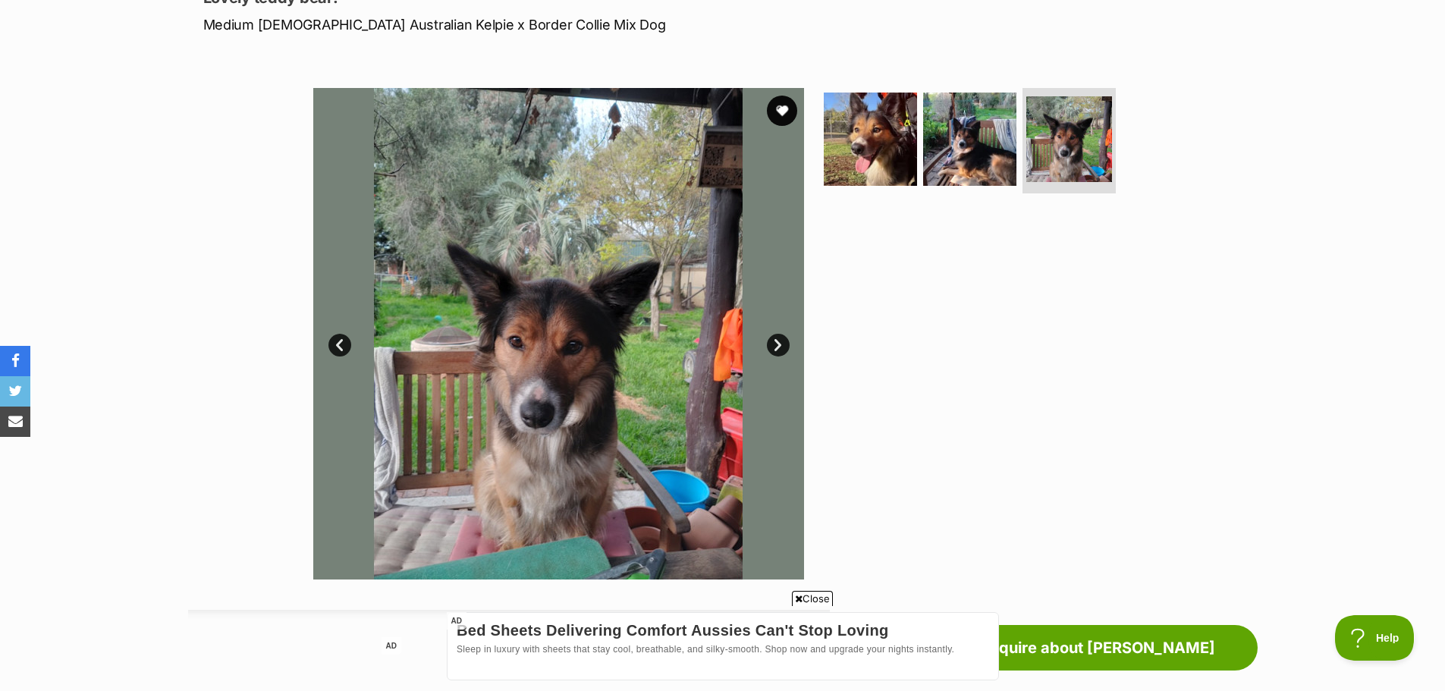
click at [780, 347] on link "Next" at bounding box center [778, 345] width 23 height 23
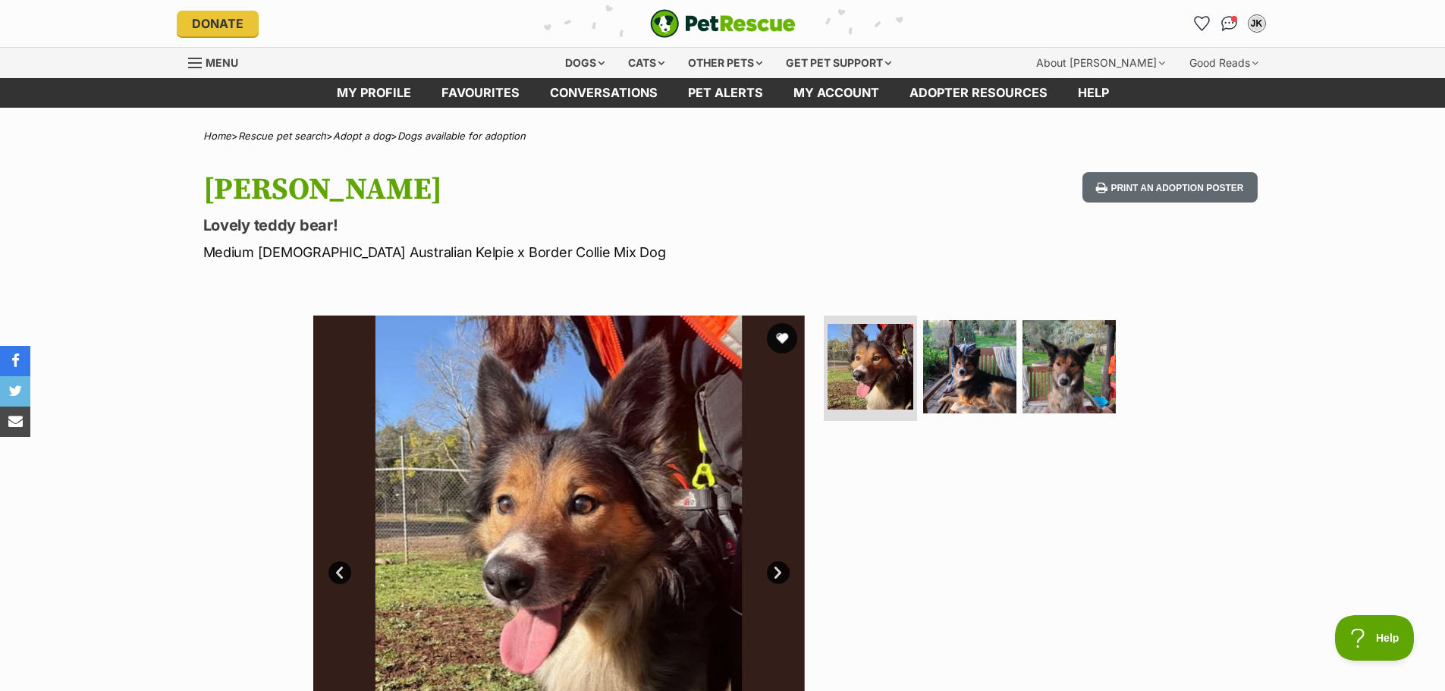
scroll to position [0, 0]
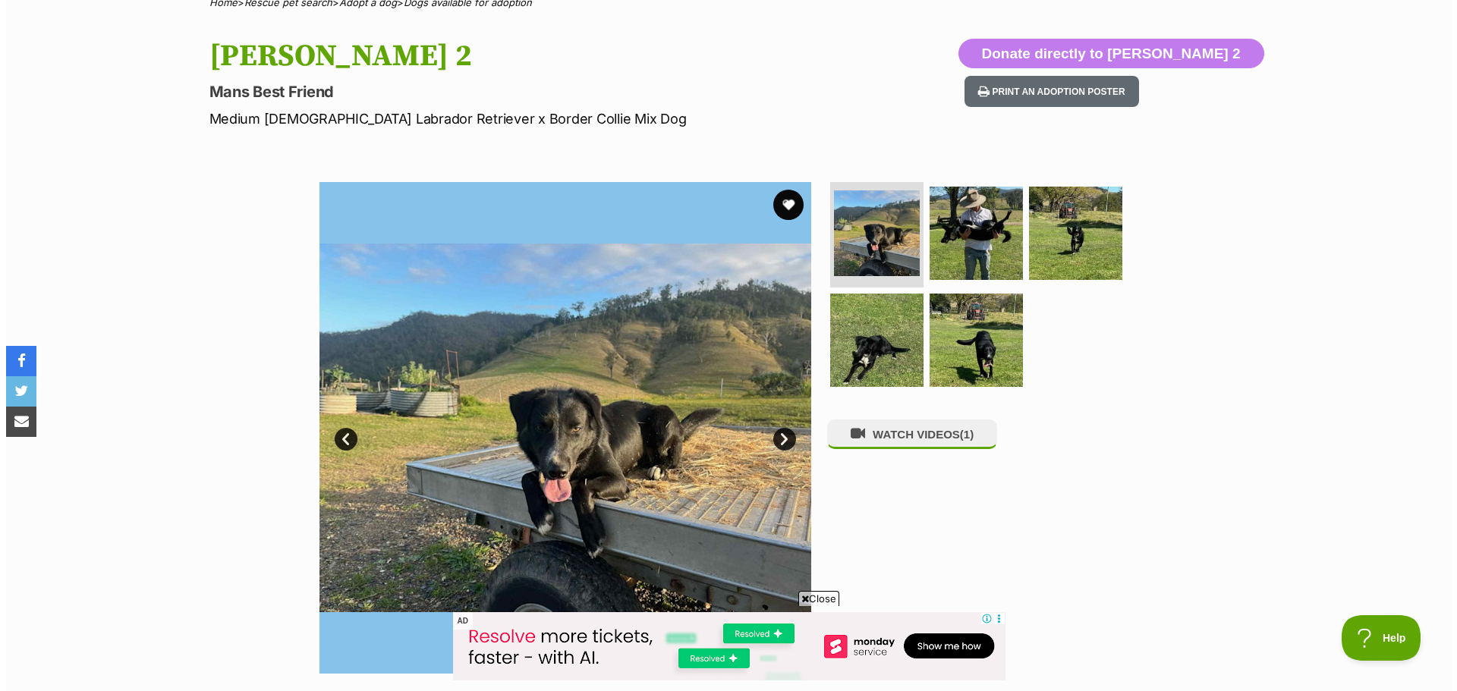
scroll to position [152, 0]
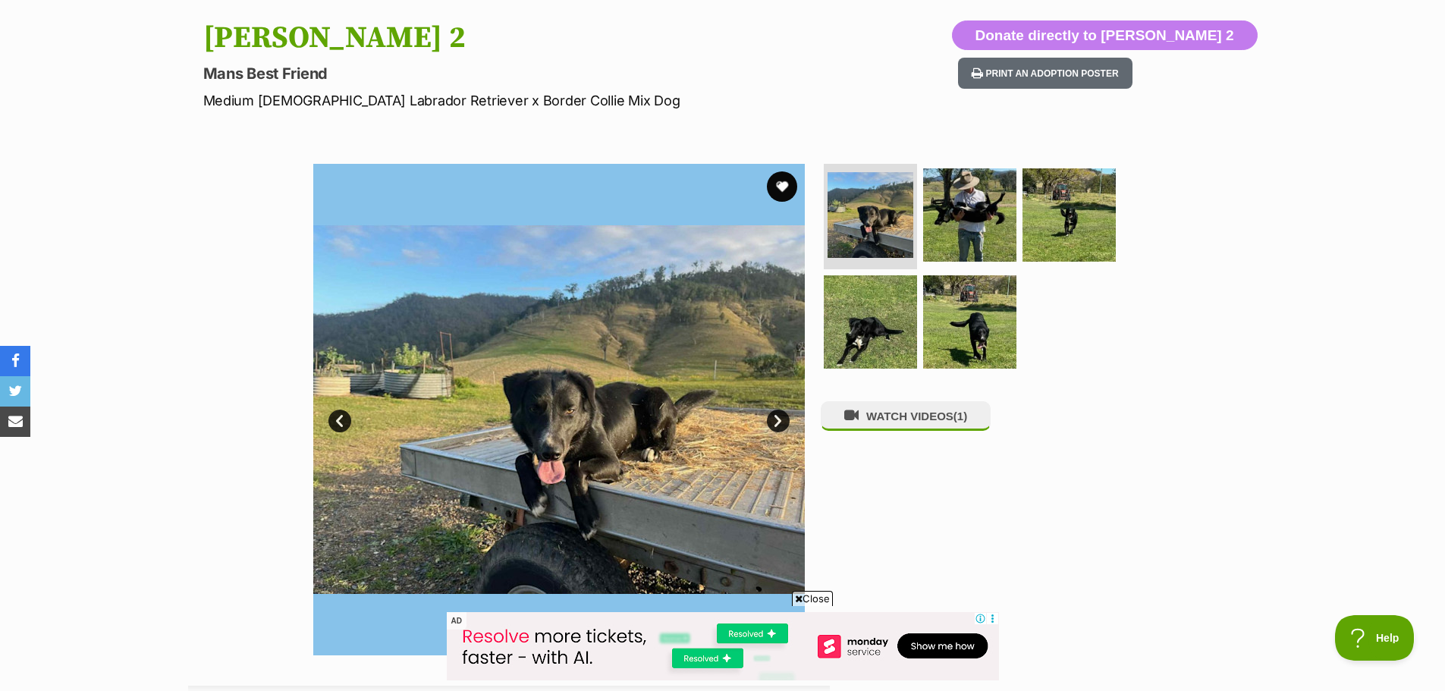
click at [778, 429] on link "Next" at bounding box center [778, 421] width 23 height 23
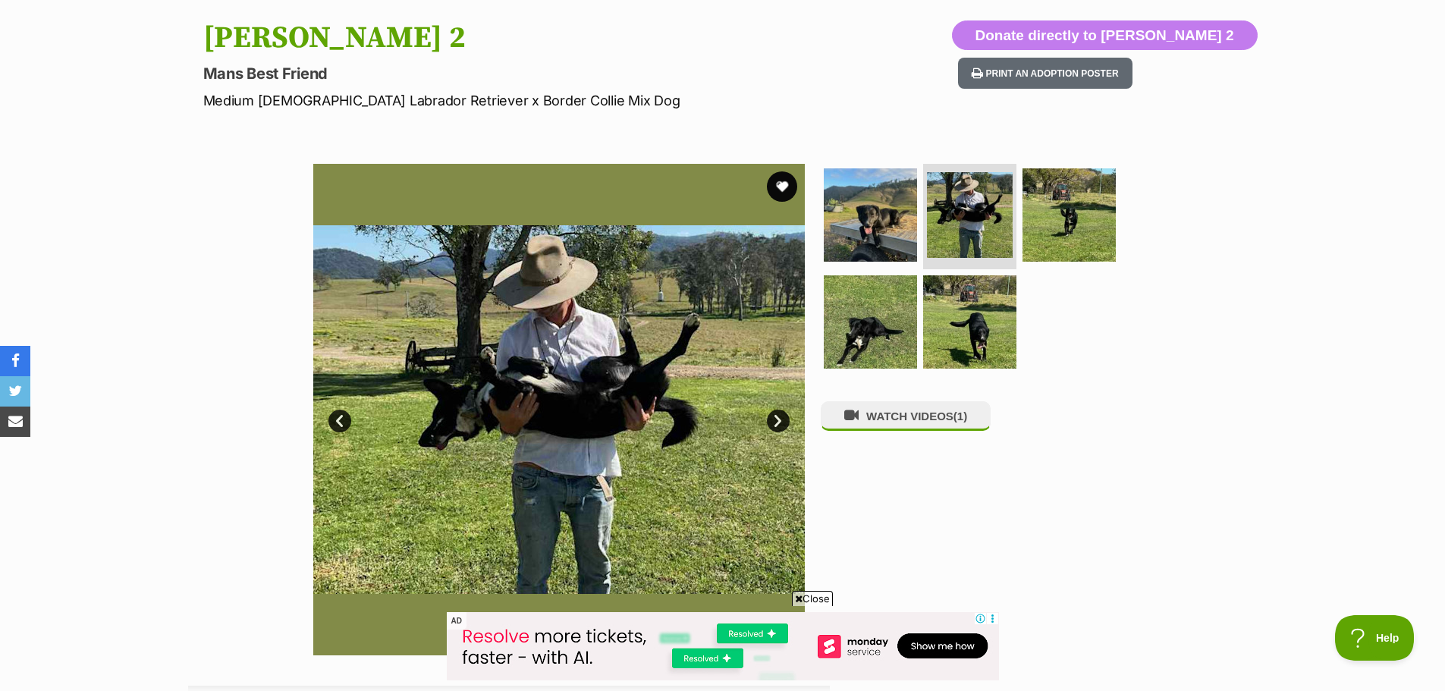
click at [778, 429] on link "Next" at bounding box center [778, 421] width 23 height 23
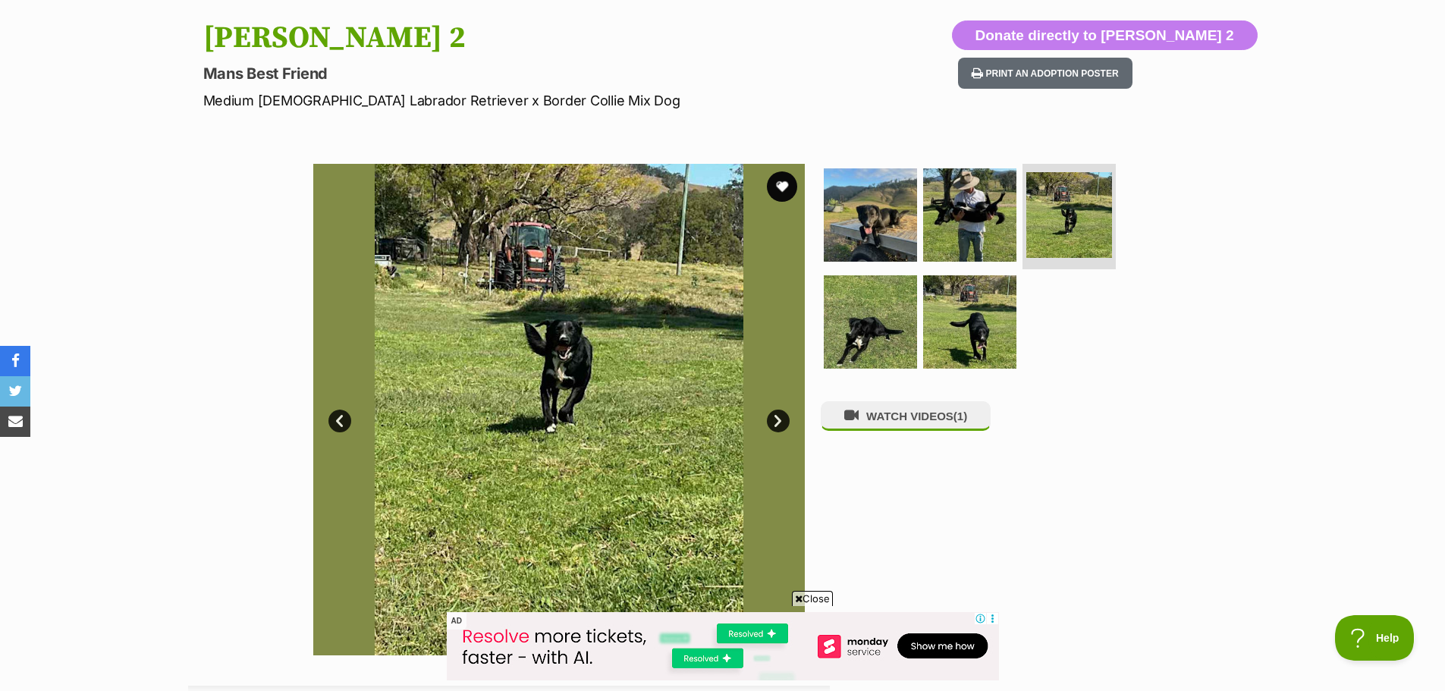
click at [778, 429] on link "Next" at bounding box center [778, 421] width 23 height 23
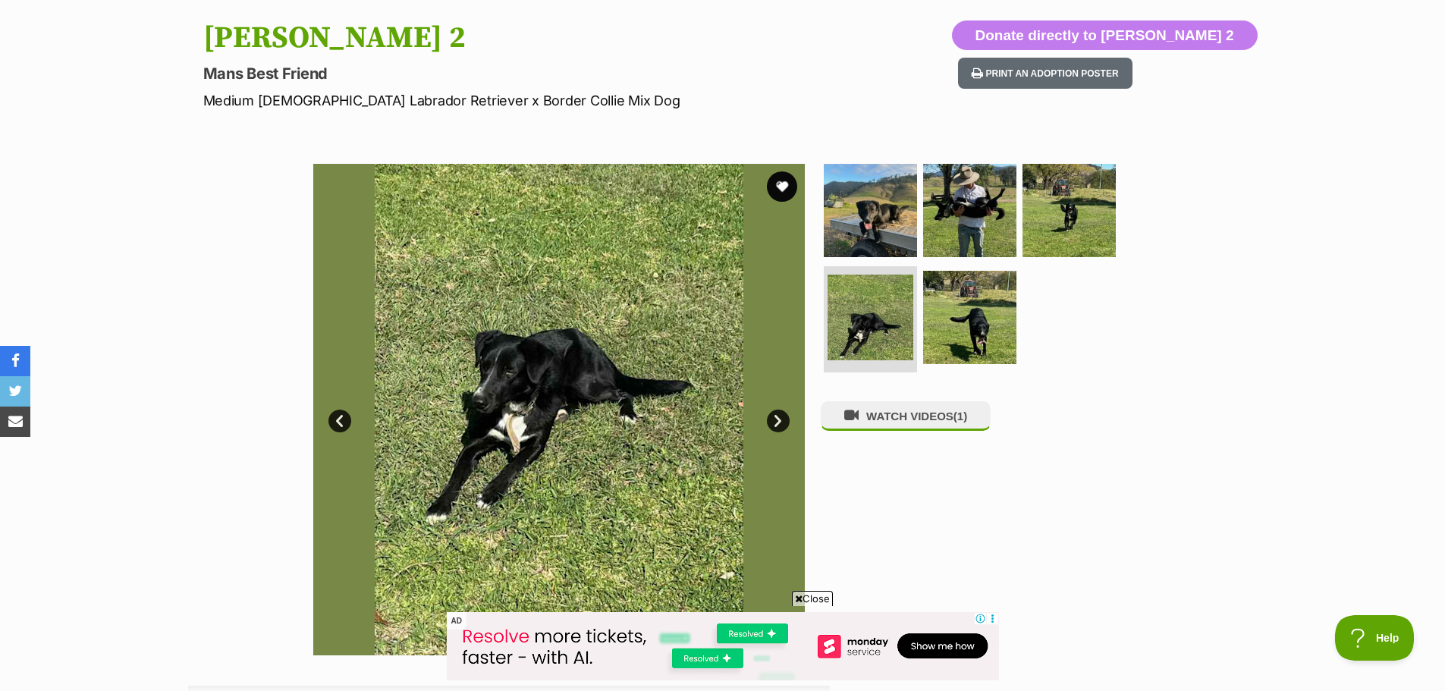
click at [778, 429] on link "Next" at bounding box center [778, 421] width 23 height 23
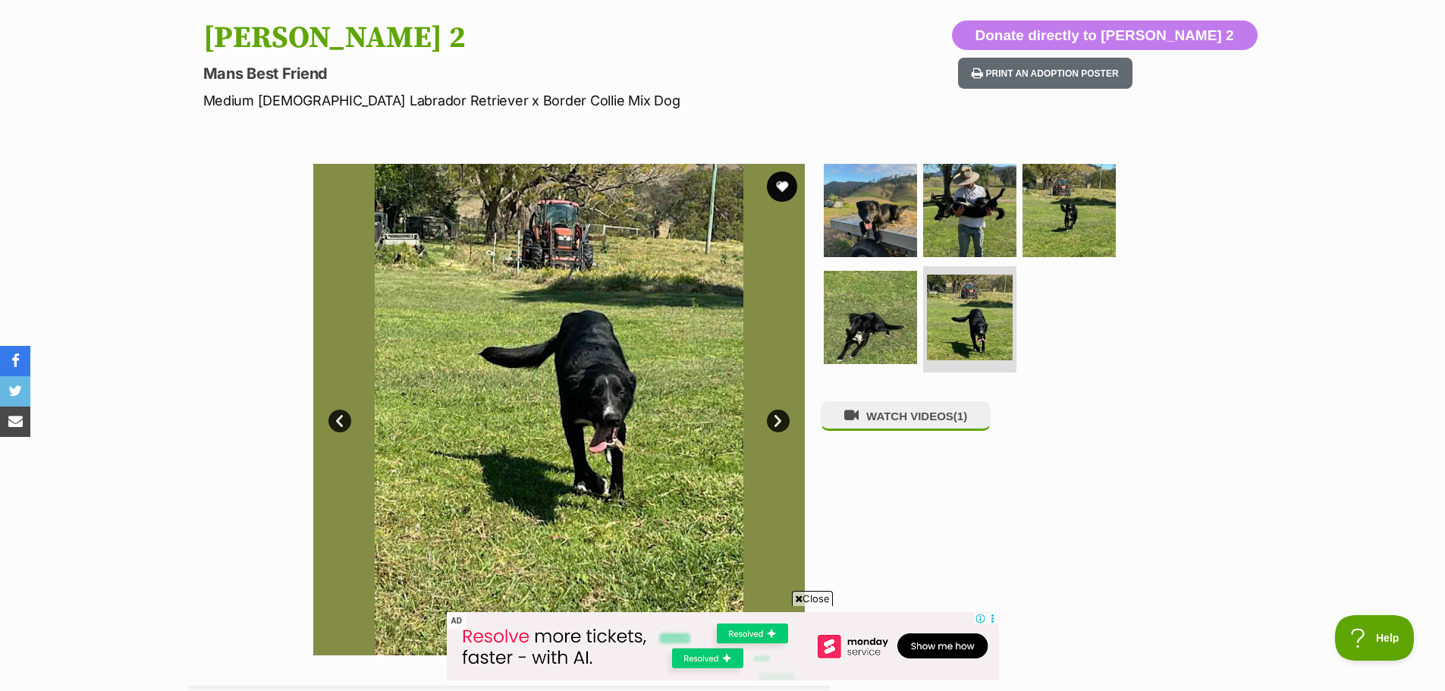
click at [778, 429] on link "Next" at bounding box center [778, 421] width 23 height 23
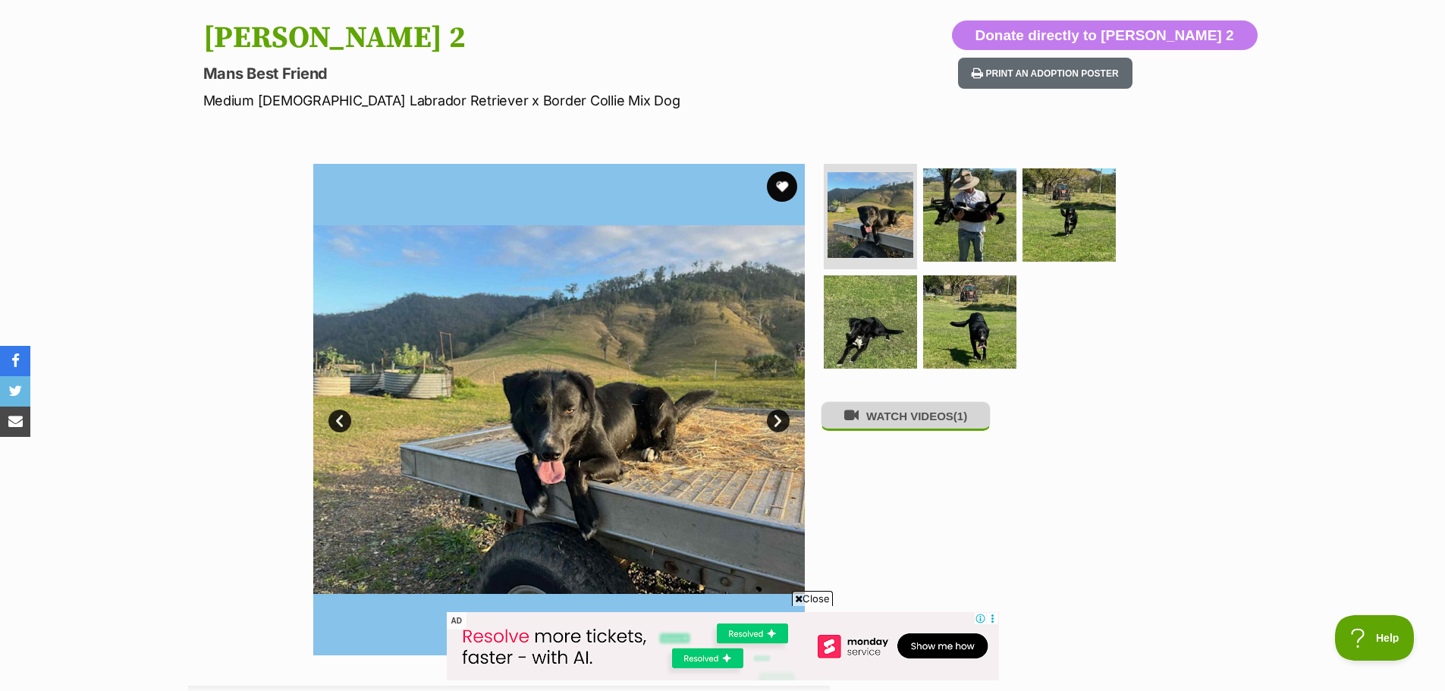
click at [873, 431] on button "WATCH VIDEOS (1)" at bounding box center [906, 416] width 170 height 30
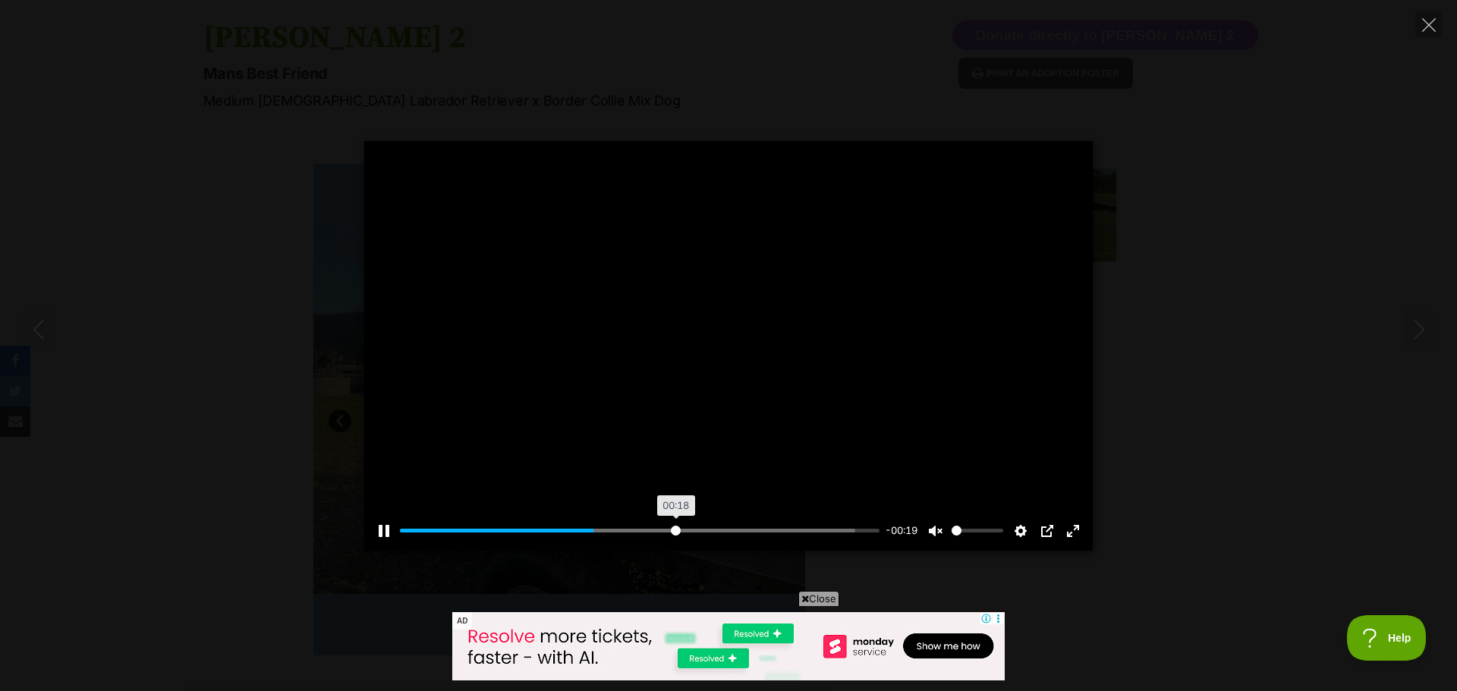
click at [674, 537] on input "Seek" at bounding box center [639, 530] width 479 height 14
click at [737, 528] on input "Seek" at bounding box center [639, 530] width 479 height 14
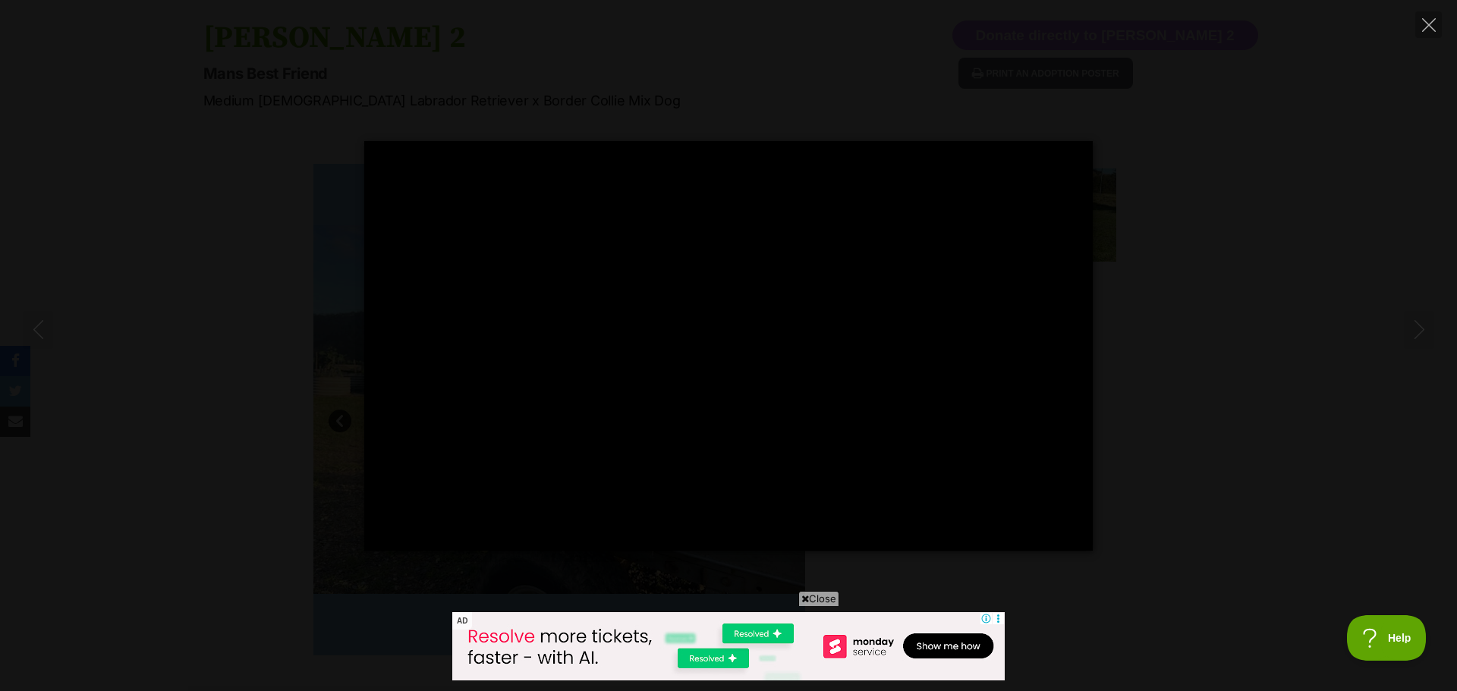
drag, startPoint x: 1432, startPoint y: 26, endPoint x: 1425, endPoint y: 39, distance: 14.6
click at [1431, 26] on icon "Close" at bounding box center [1429, 25] width 14 height 14
type input "77.06"
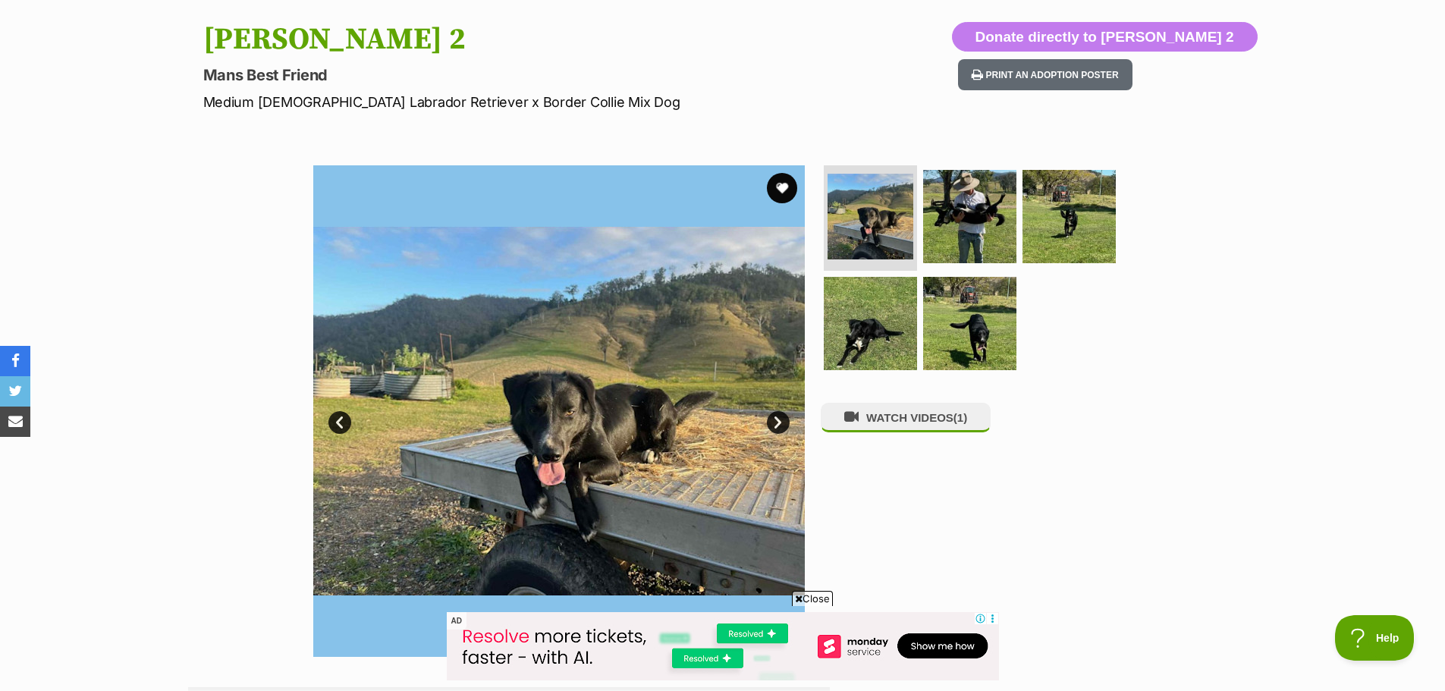
scroll to position [0, 0]
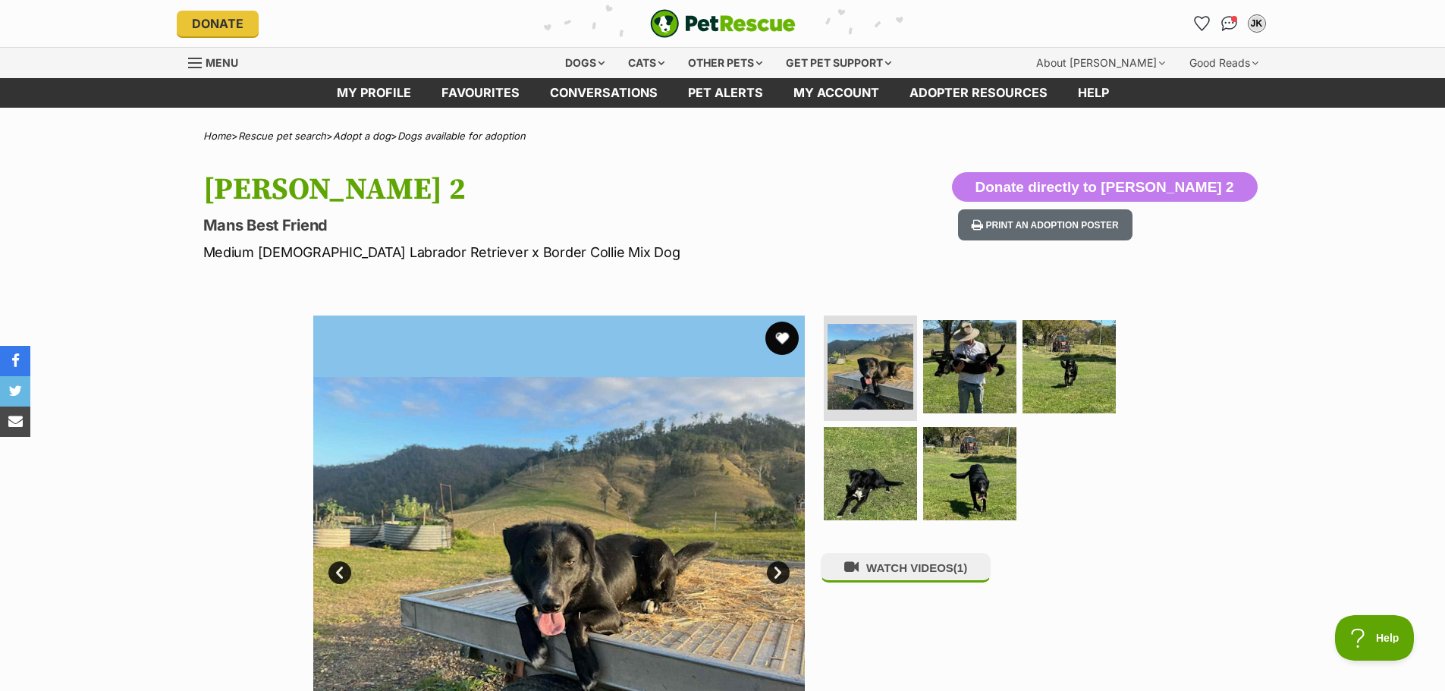
click at [766, 339] on button "favourite" at bounding box center [781, 338] width 33 height 33
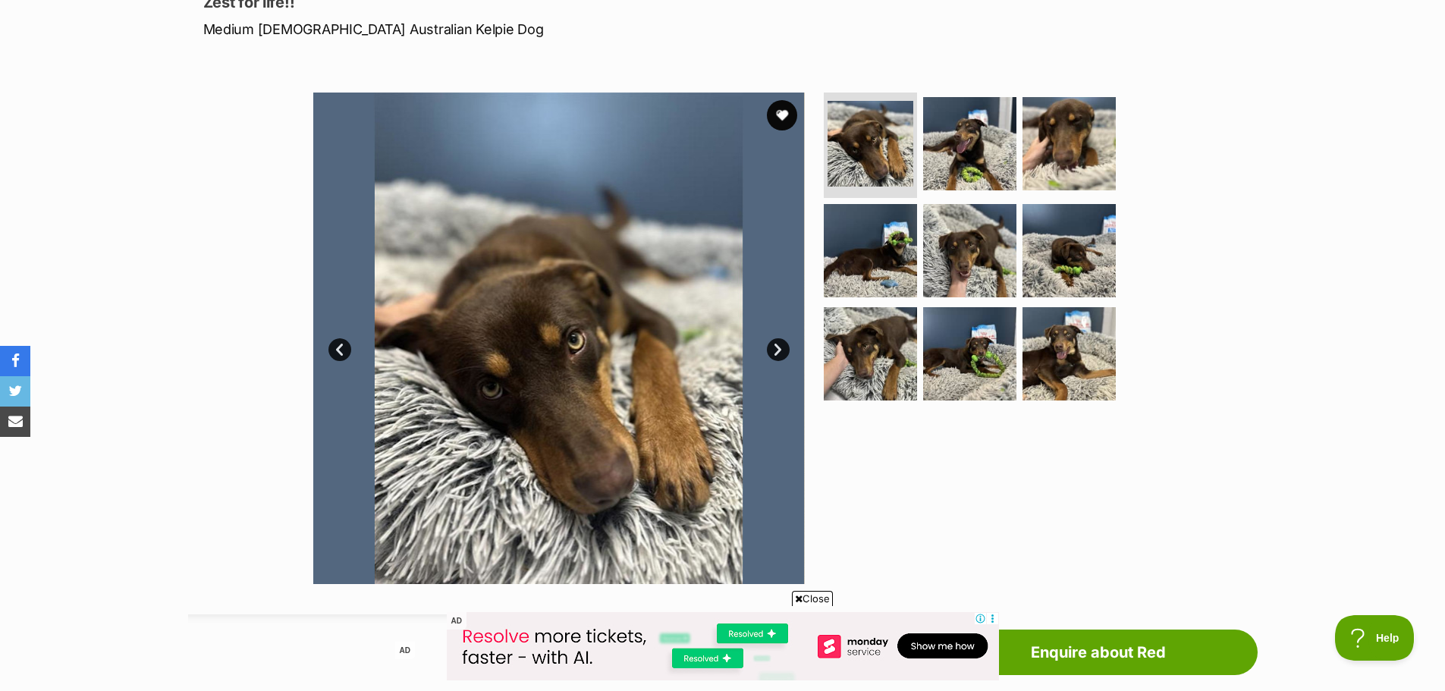
scroll to position [228, 0]
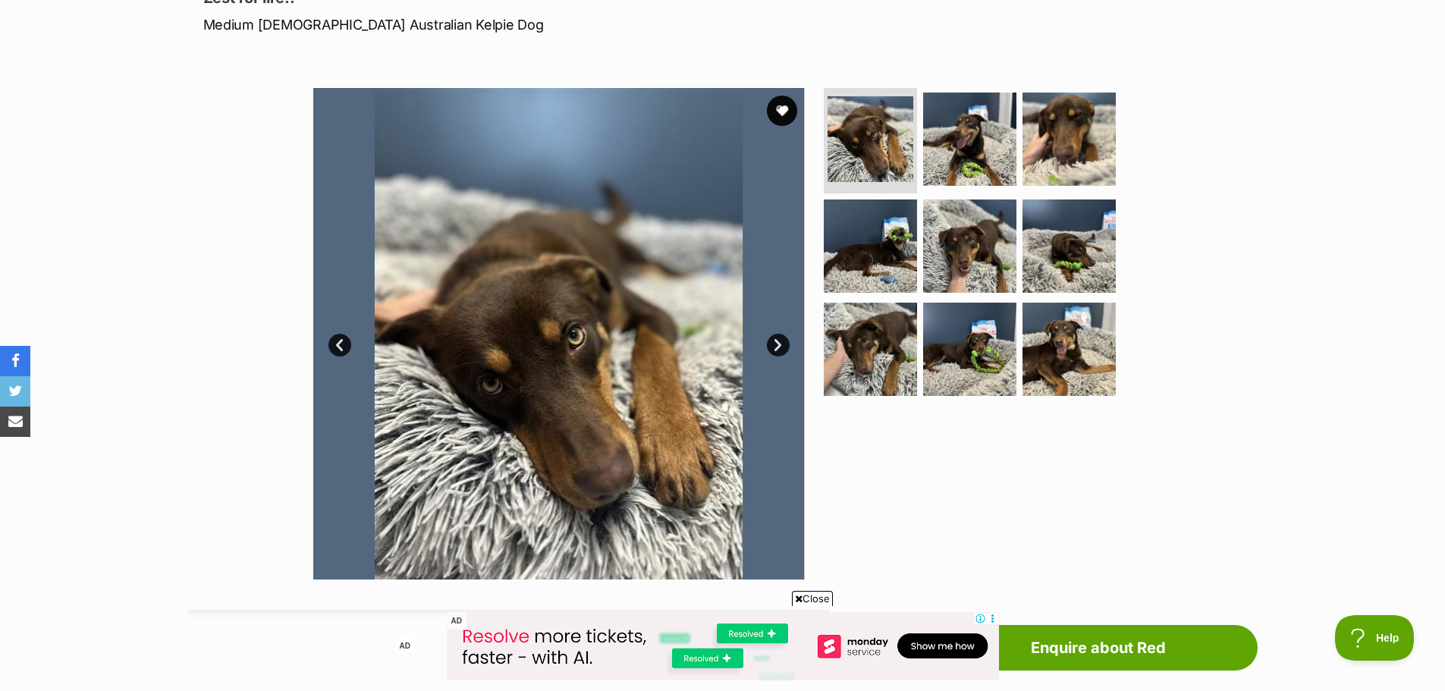
click at [773, 345] on link "Next" at bounding box center [778, 345] width 23 height 23
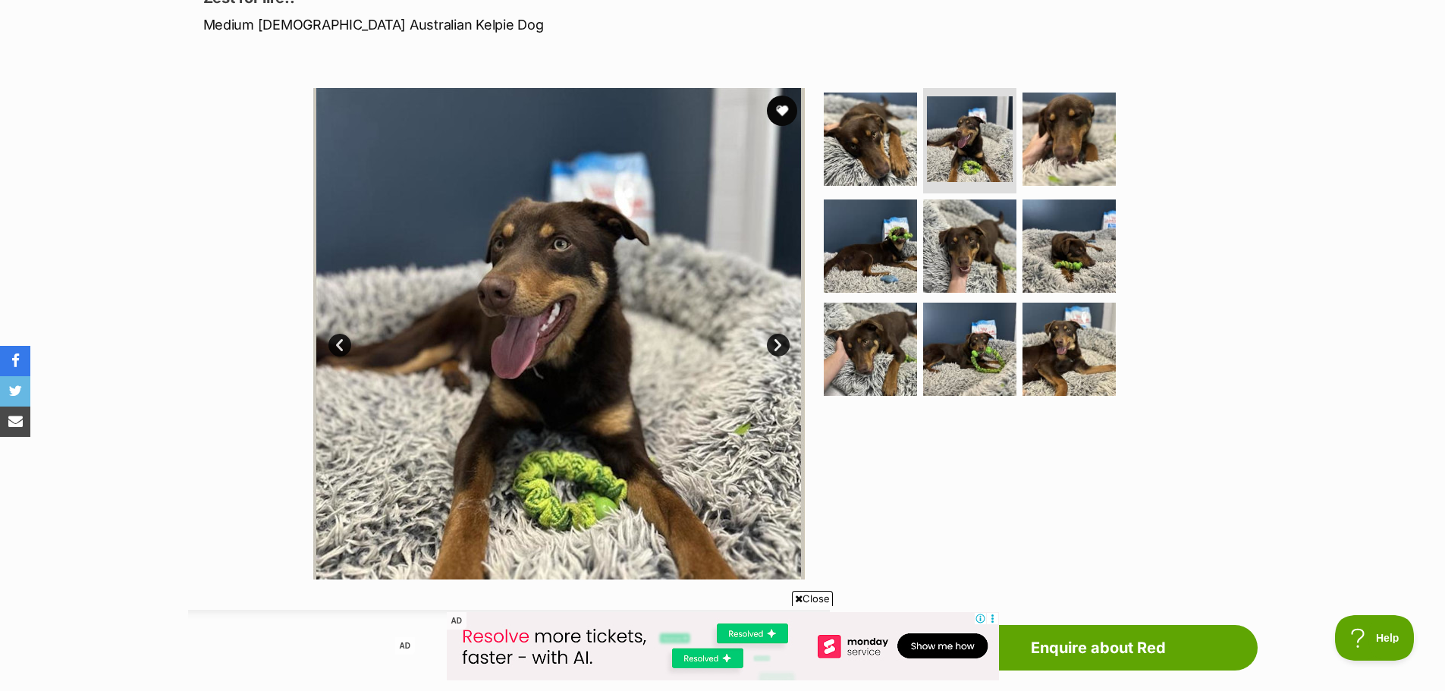
click at [773, 345] on link "Next" at bounding box center [778, 345] width 23 height 23
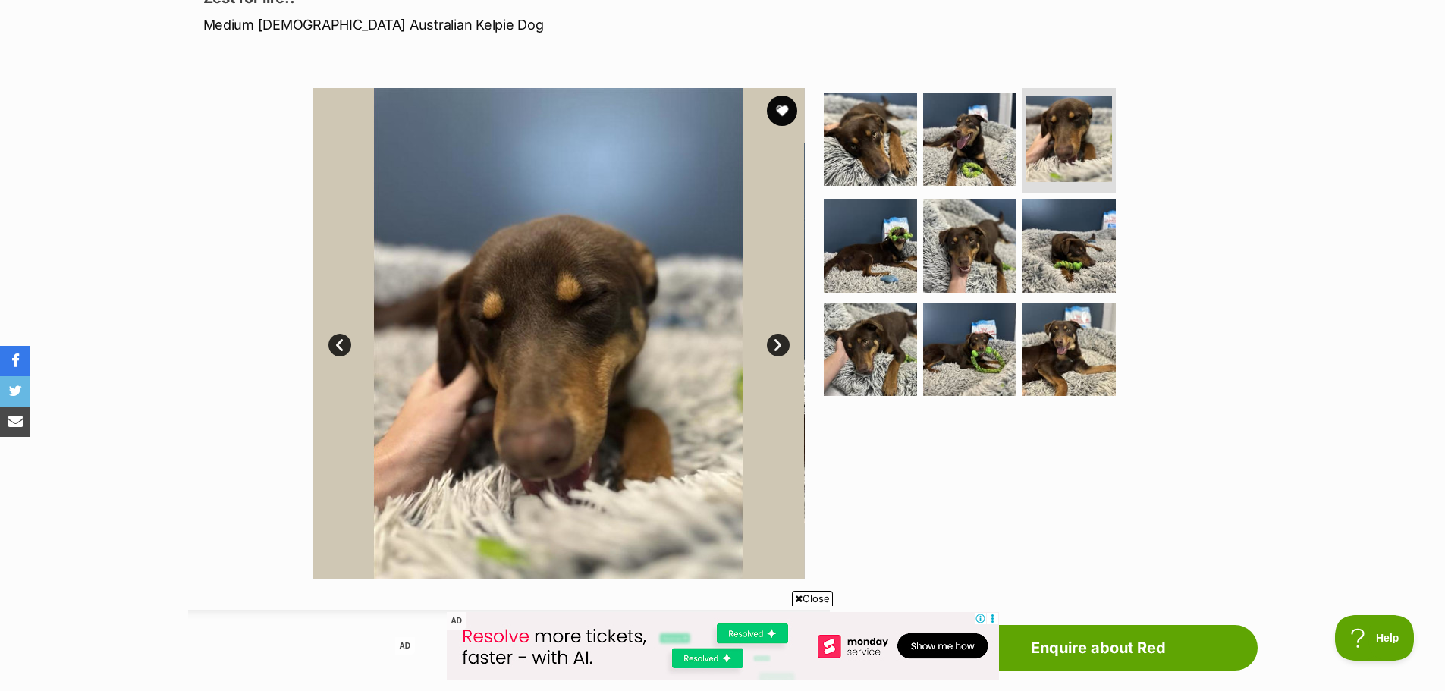
click at [773, 345] on link "Next" at bounding box center [778, 345] width 23 height 23
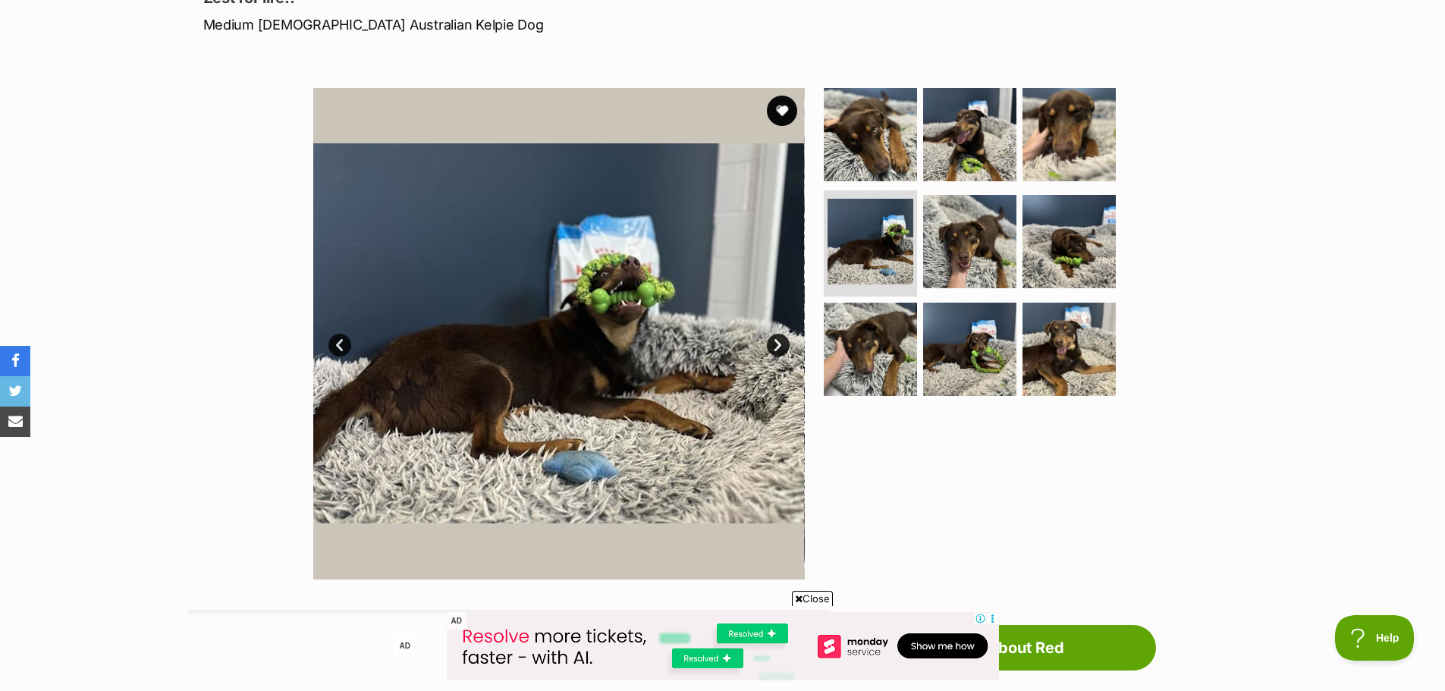
click at [773, 345] on link "Next" at bounding box center [778, 345] width 23 height 23
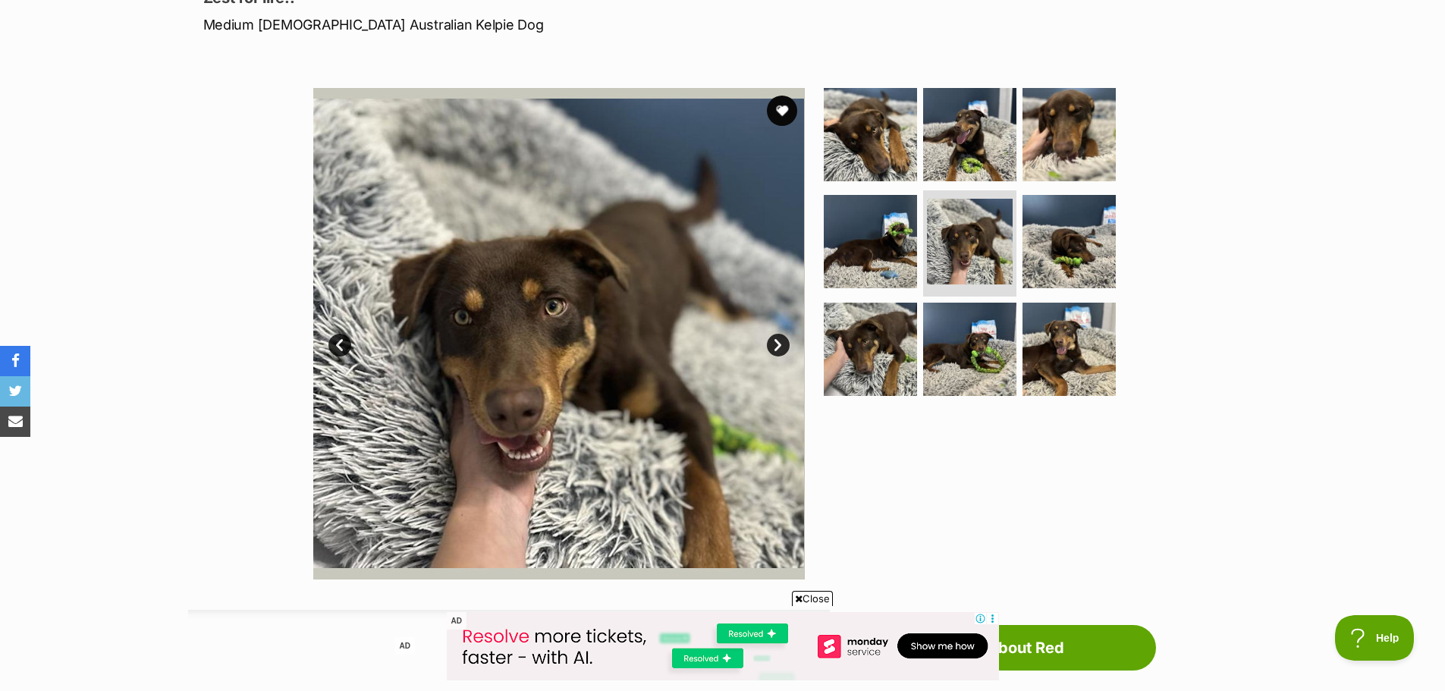
click at [773, 345] on link "Next" at bounding box center [778, 345] width 23 height 23
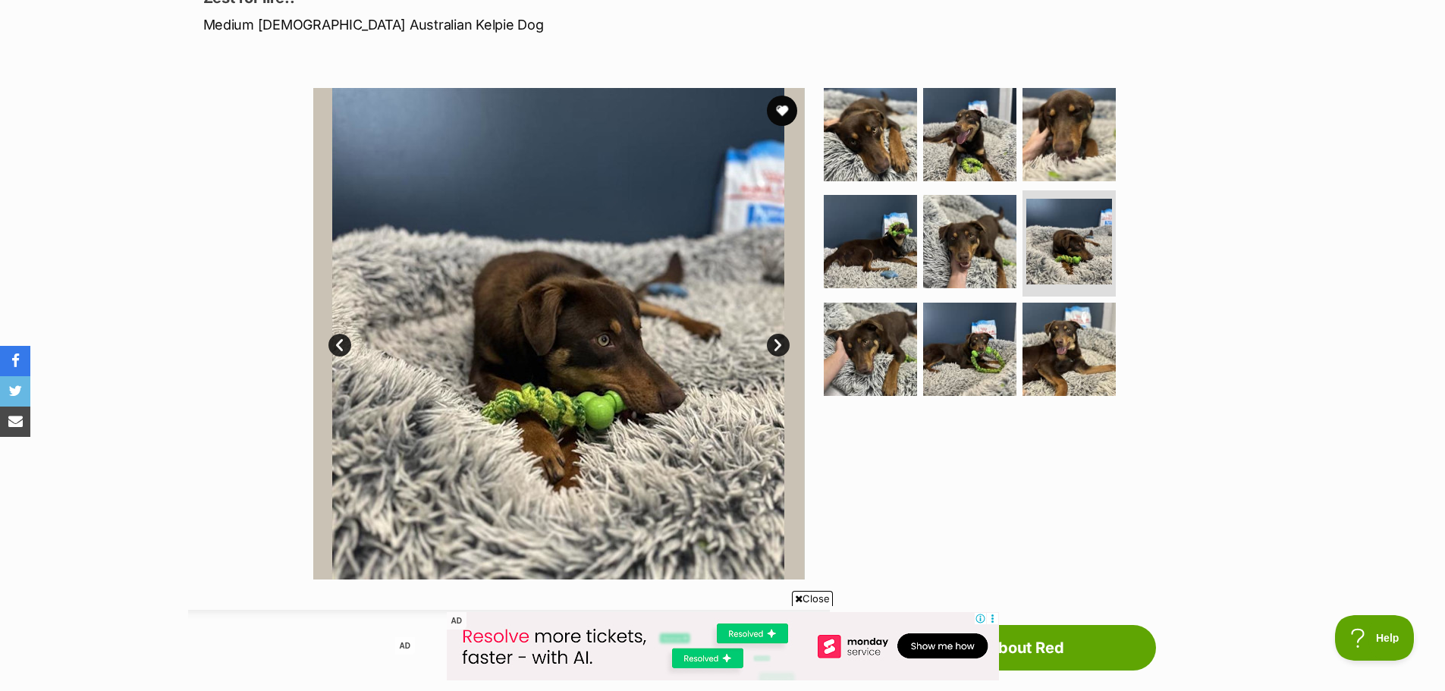
click at [773, 345] on link "Next" at bounding box center [778, 345] width 23 height 23
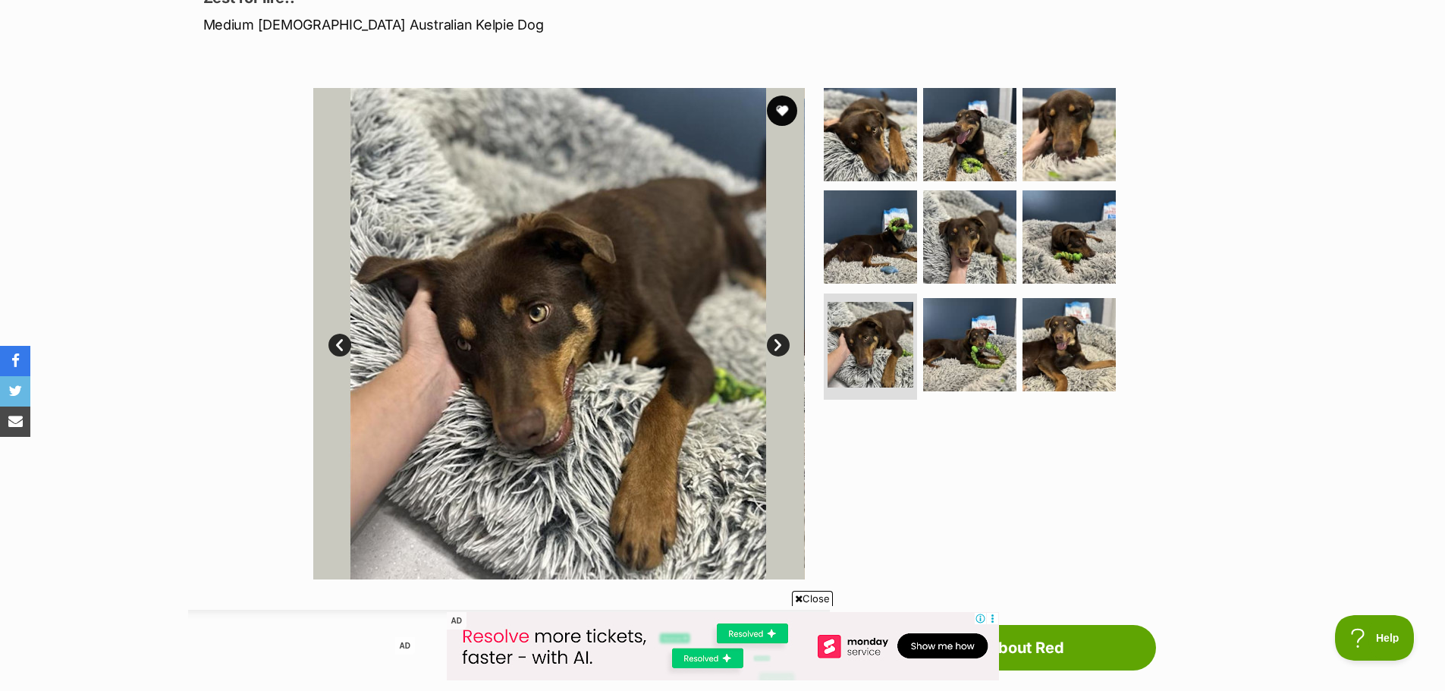
click at [773, 345] on link "Next" at bounding box center [778, 345] width 23 height 23
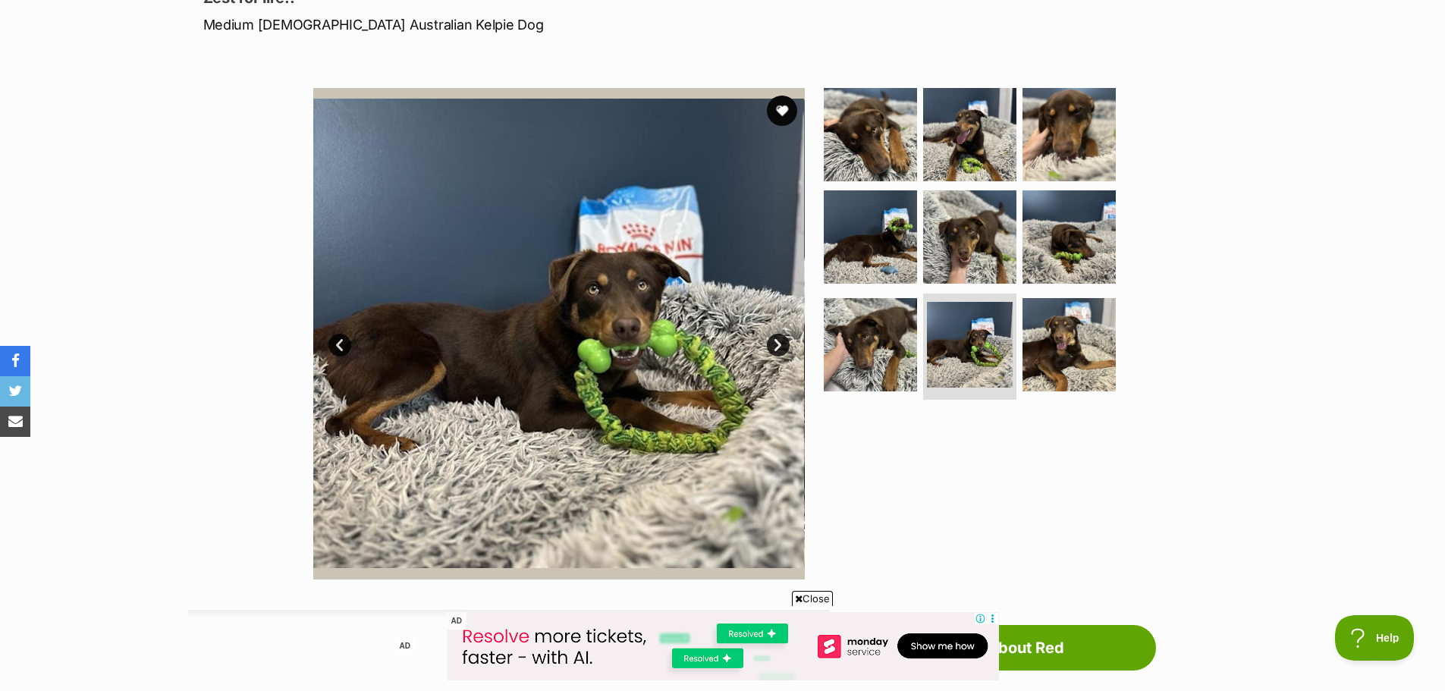
click at [773, 345] on link "Next" at bounding box center [778, 345] width 23 height 23
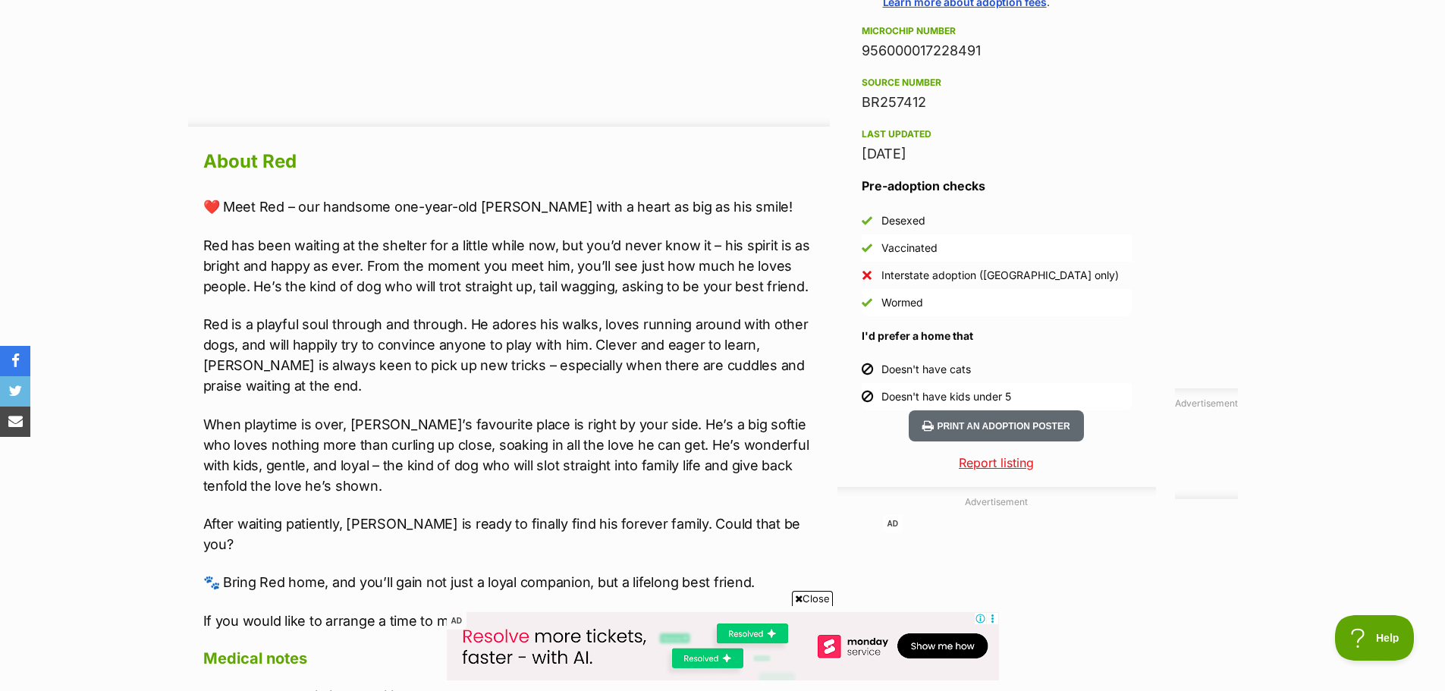
scroll to position [1214, 0]
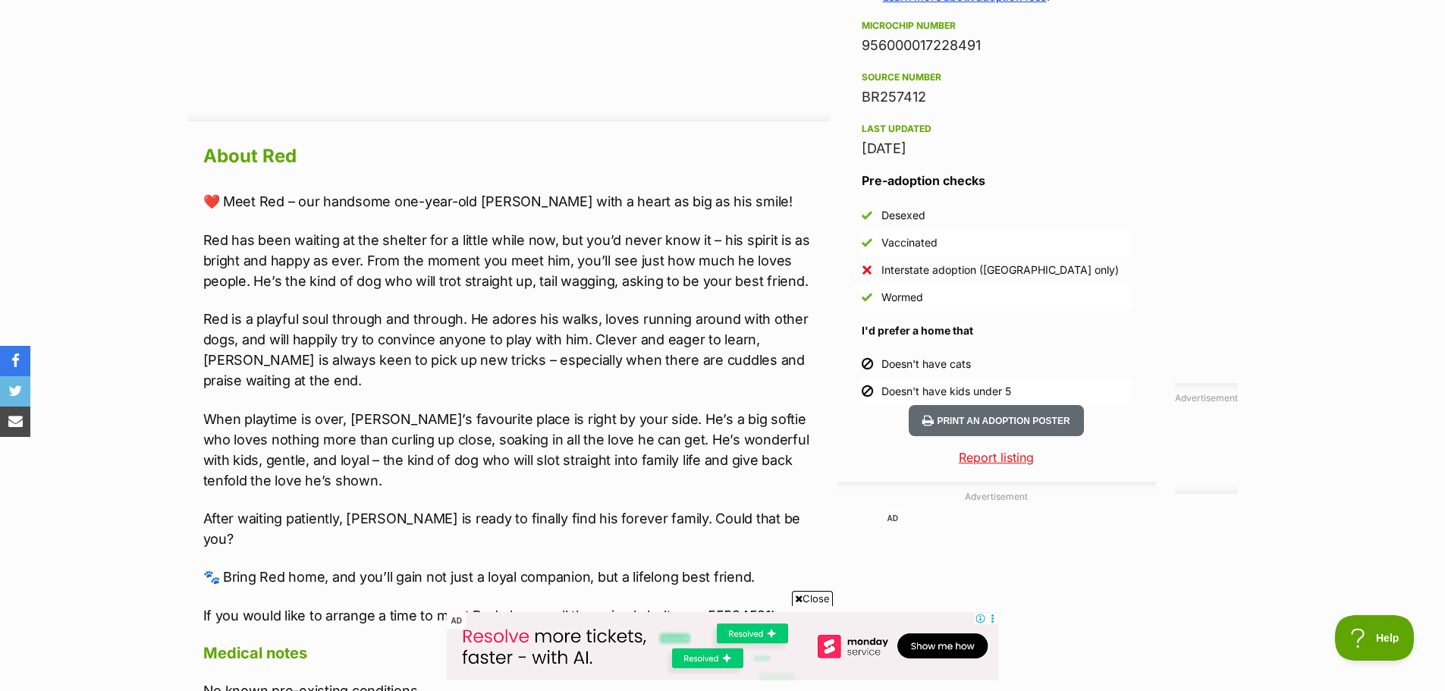
drag, startPoint x: 885, startPoint y: 360, endPoint x: 1046, endPoint y: 375, distance: 161.5
click at [1046, 375] on li "Doesn't have cats" at bounding box center [997, 363] width 270 height 27
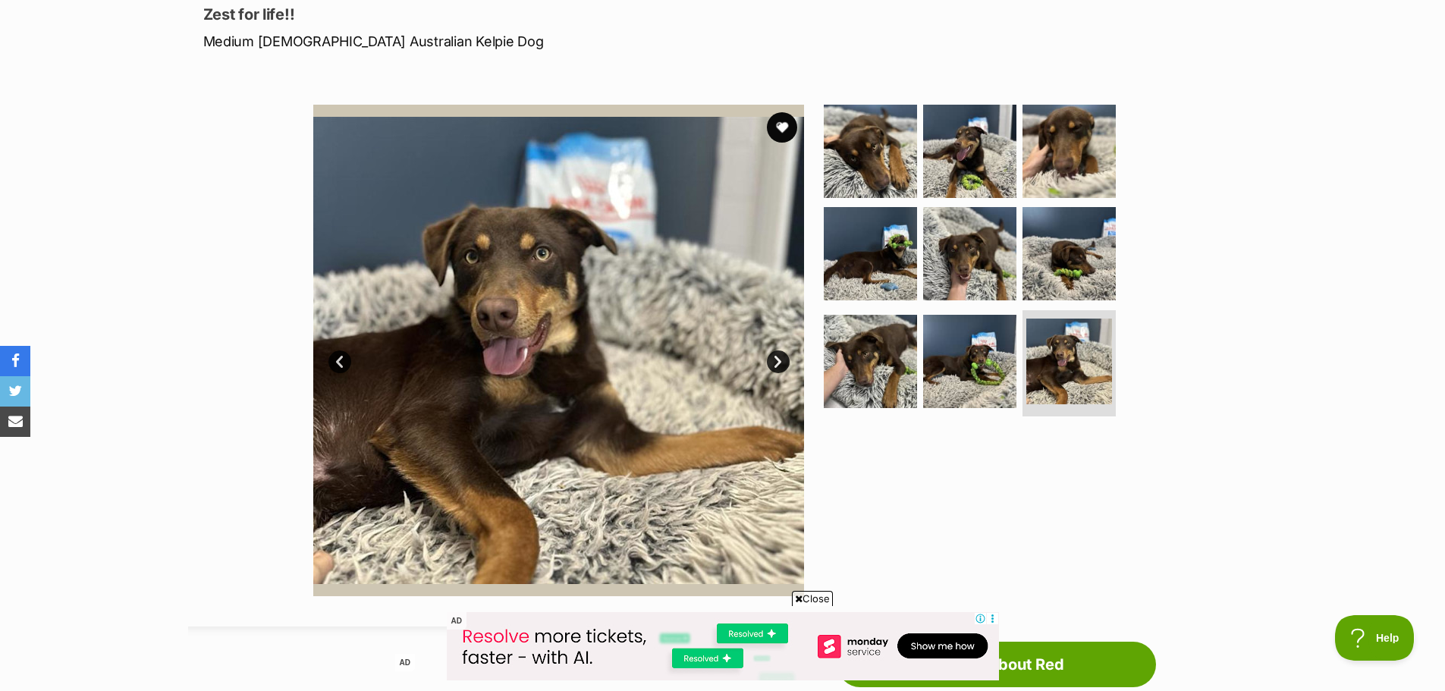
scroll to position [228, 0]
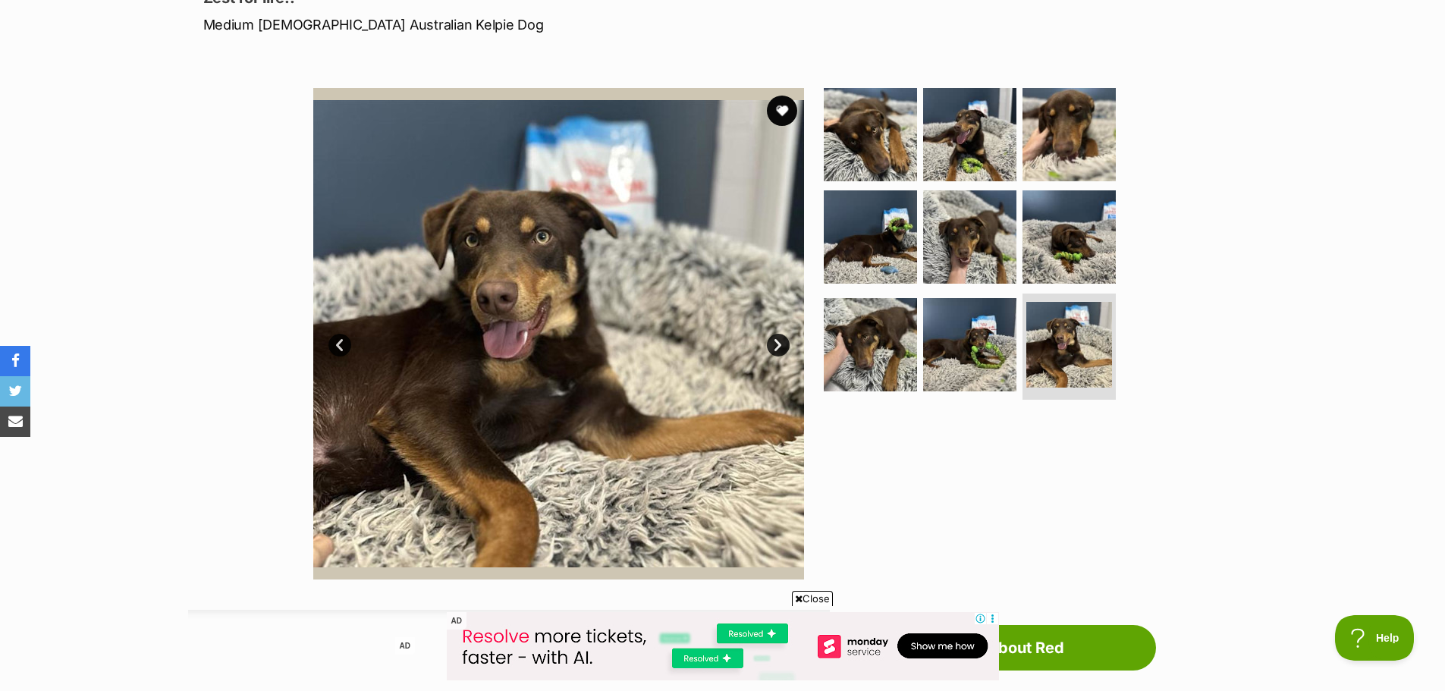
click at [779, 338] on link "Next" at bounding box center [778, 345] width 23 height 23
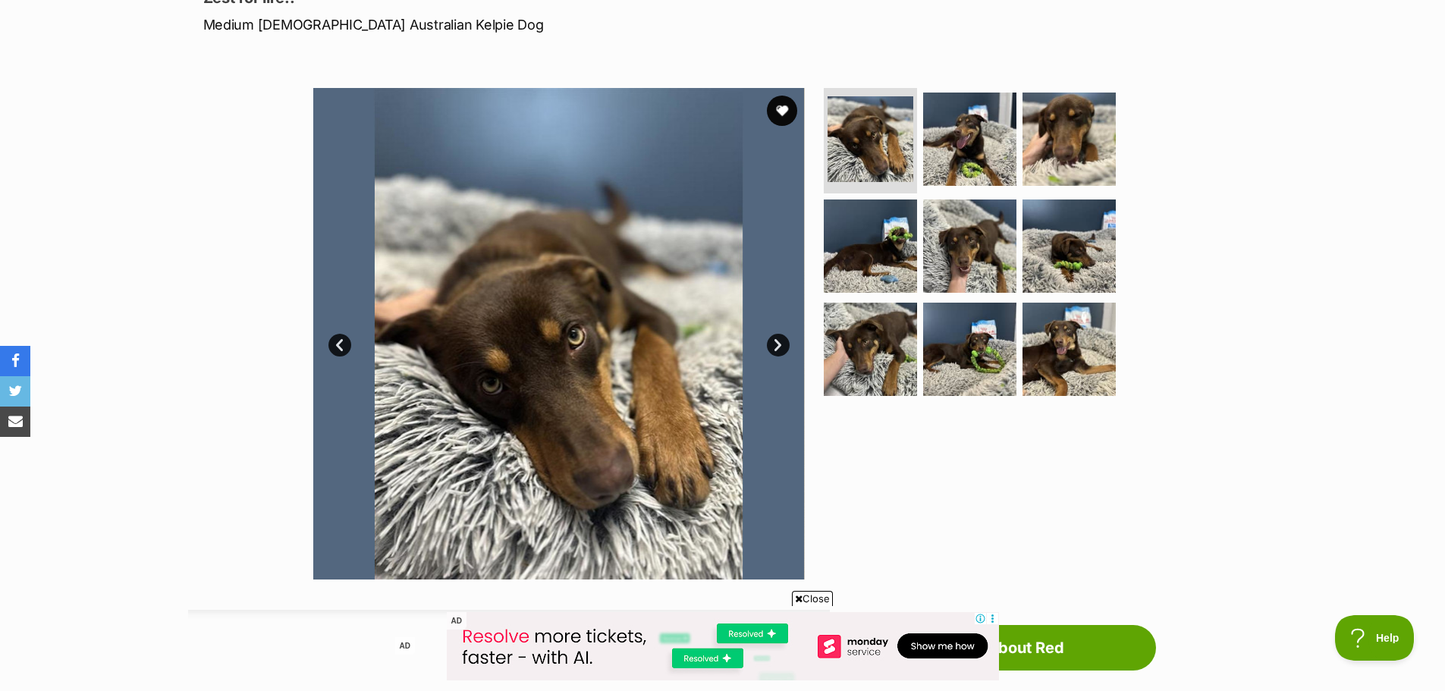
click at [779, 338] on link "Next" at bounding box center [778, 345] width 23 height 23
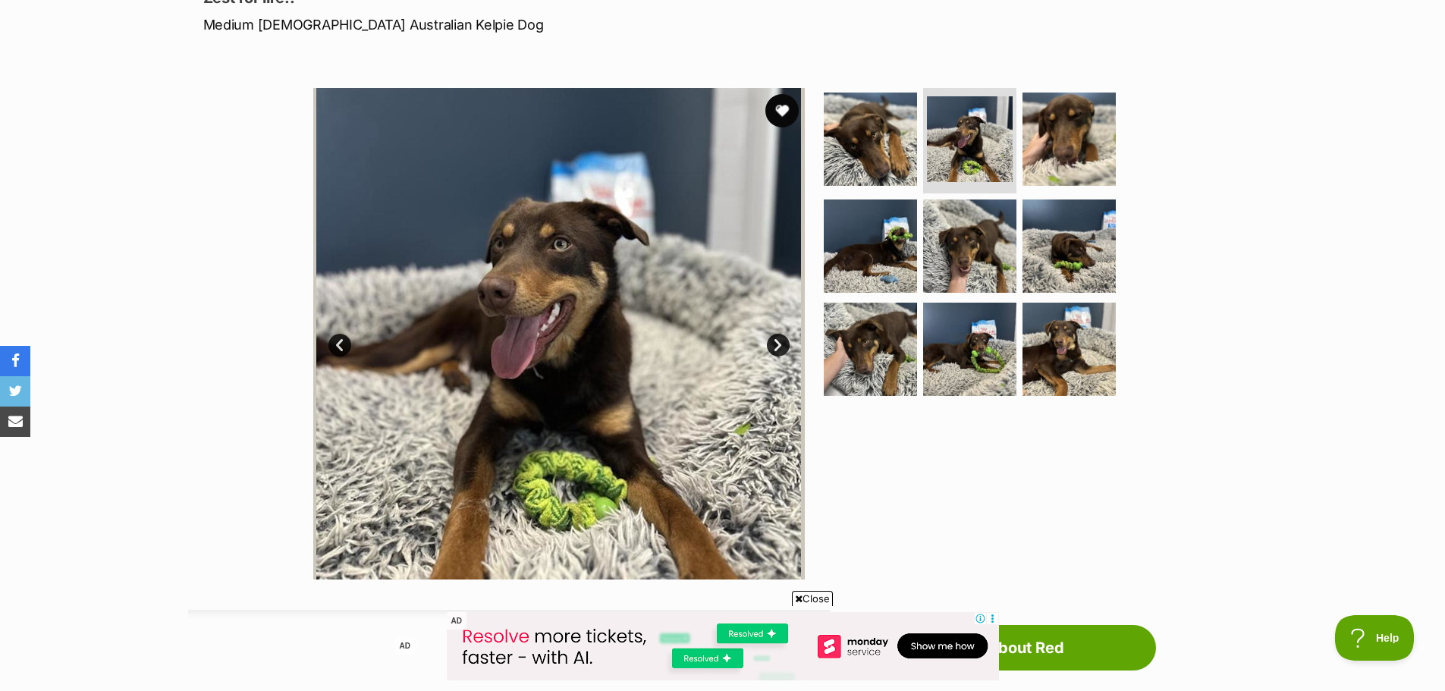
click at [784, 105] on button "favourite" at bounding box center [781, 110] width 33 height 33
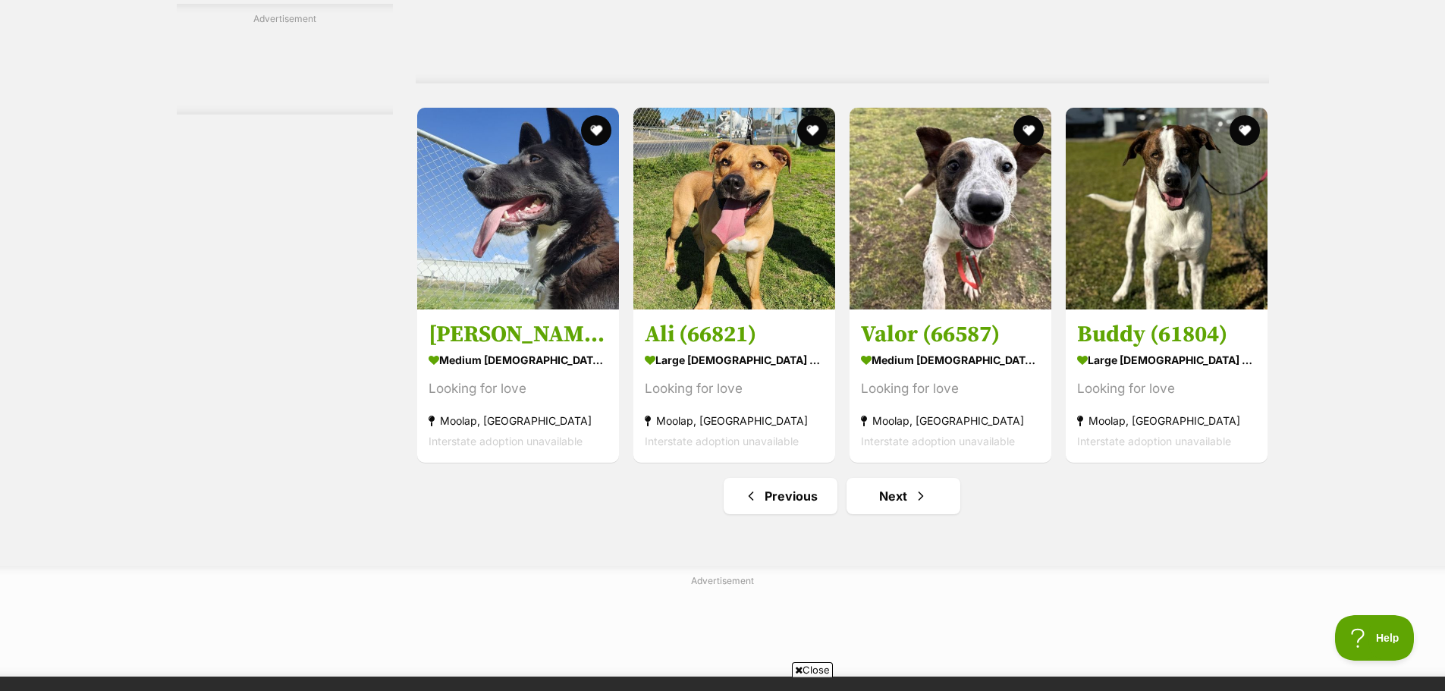
scroll to position [6903, 0]
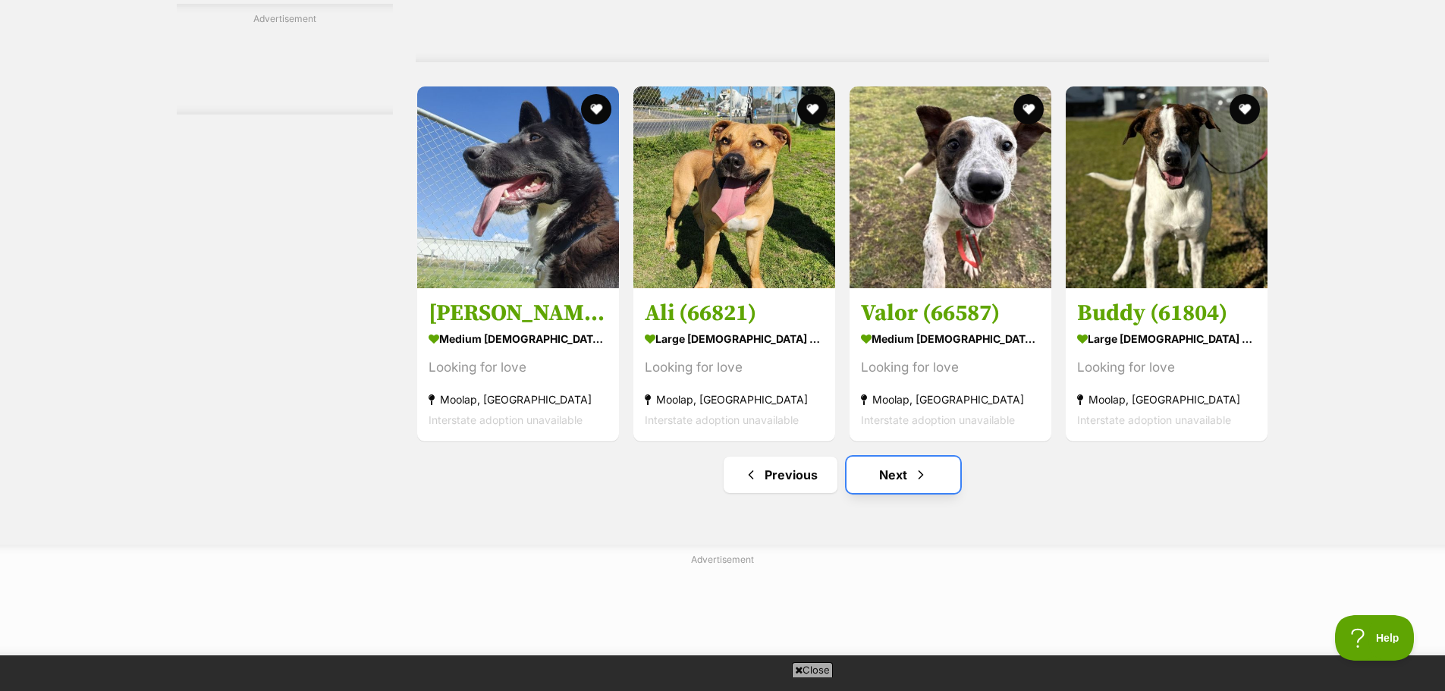
click at [922, 476] on span "Next page" at bounding box center [920, 475] width 15 height 18
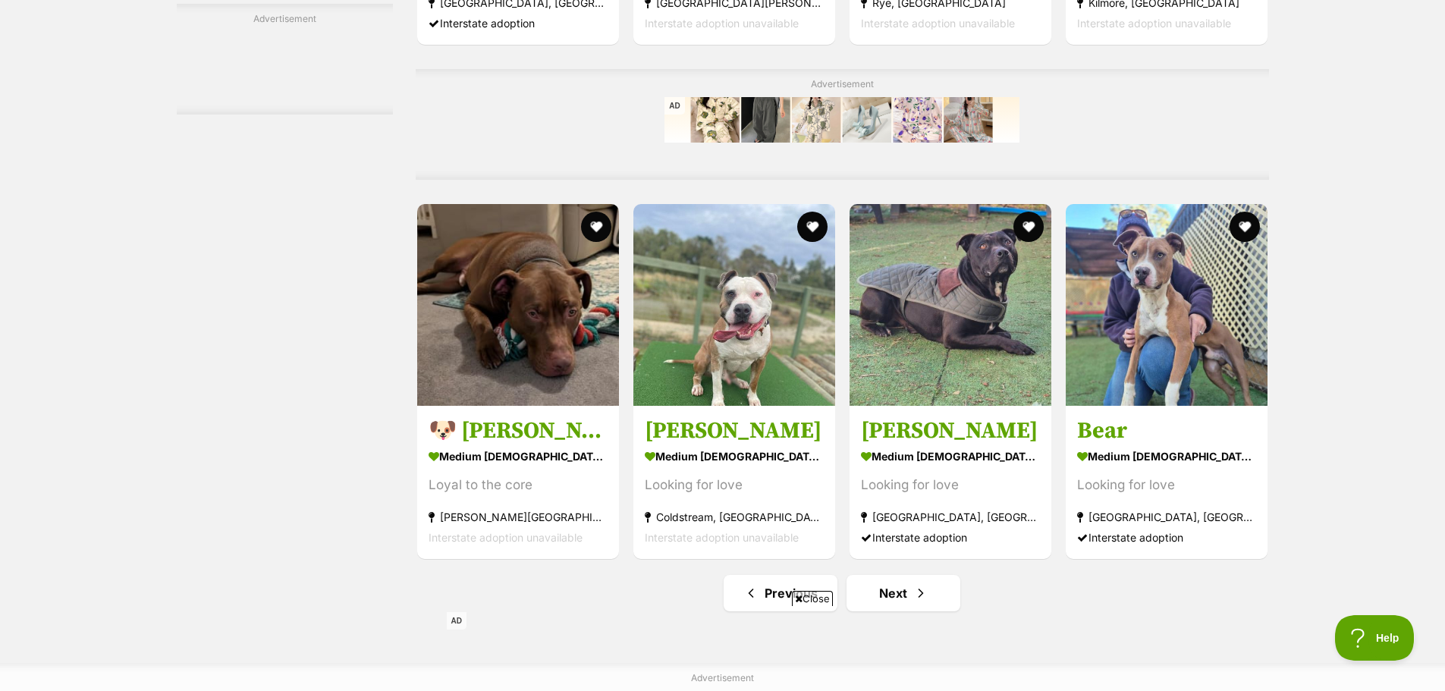
scroll to position [7055, 0]
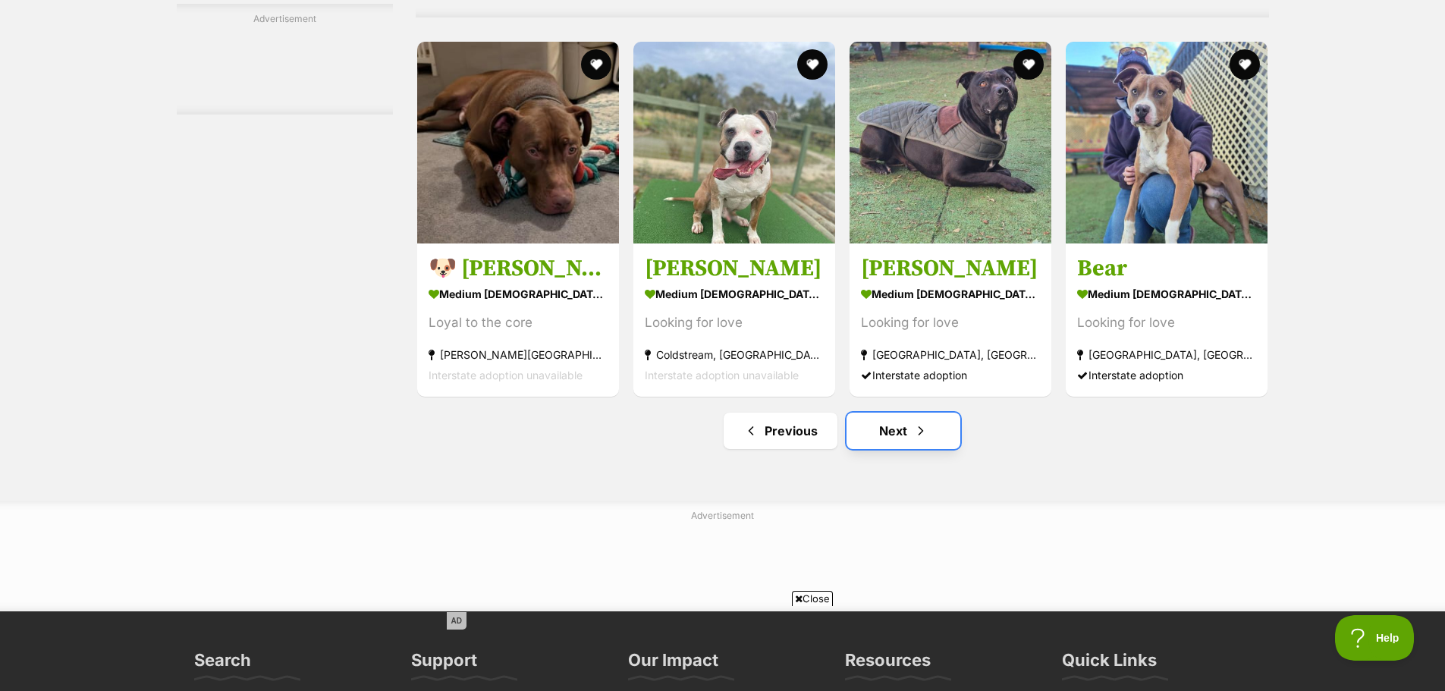
click at [897, 449] on link "Next" at bounding box center [904, 431] width 114 height 36
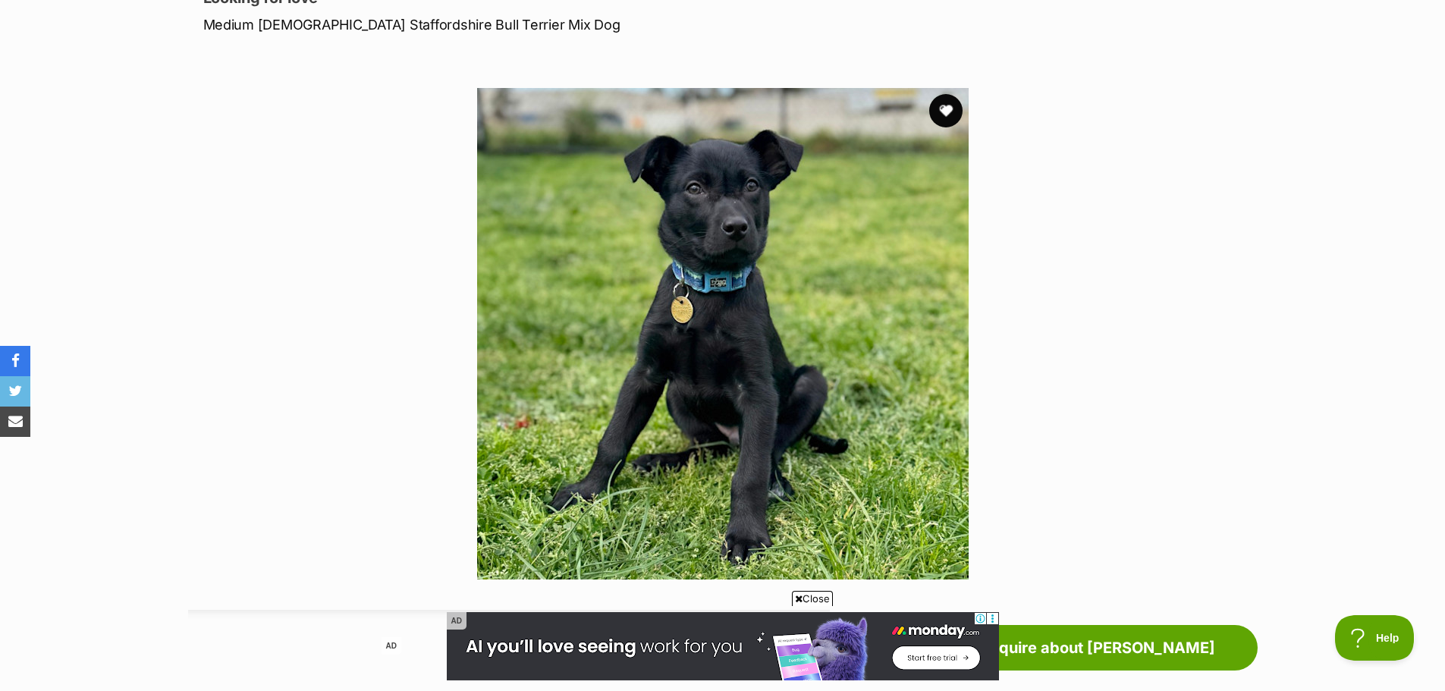
click at [947, 102] on button "favourite" at bounding box center [945, 110] width 33 height 33
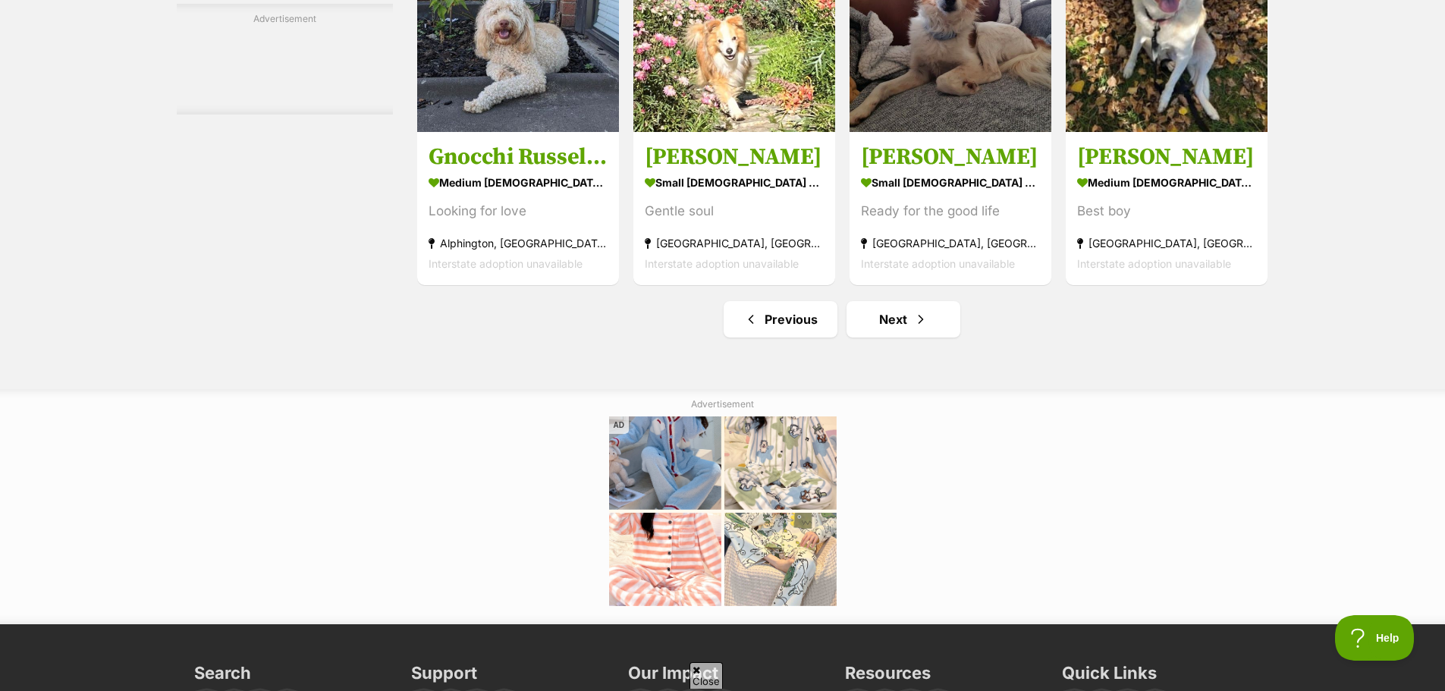
scroll to position [7131, 0]
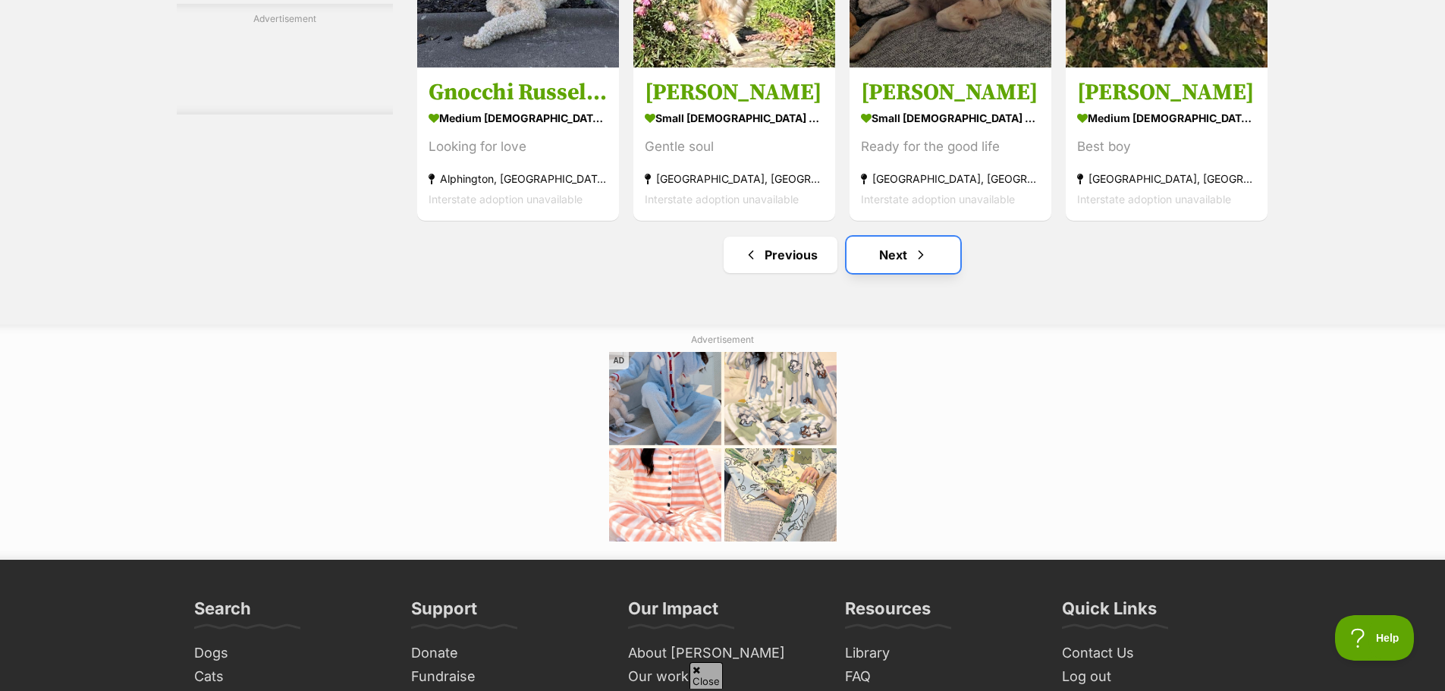
click at [893, 254] on link "Next" at bounding box center [904, 255] width 114 height 36
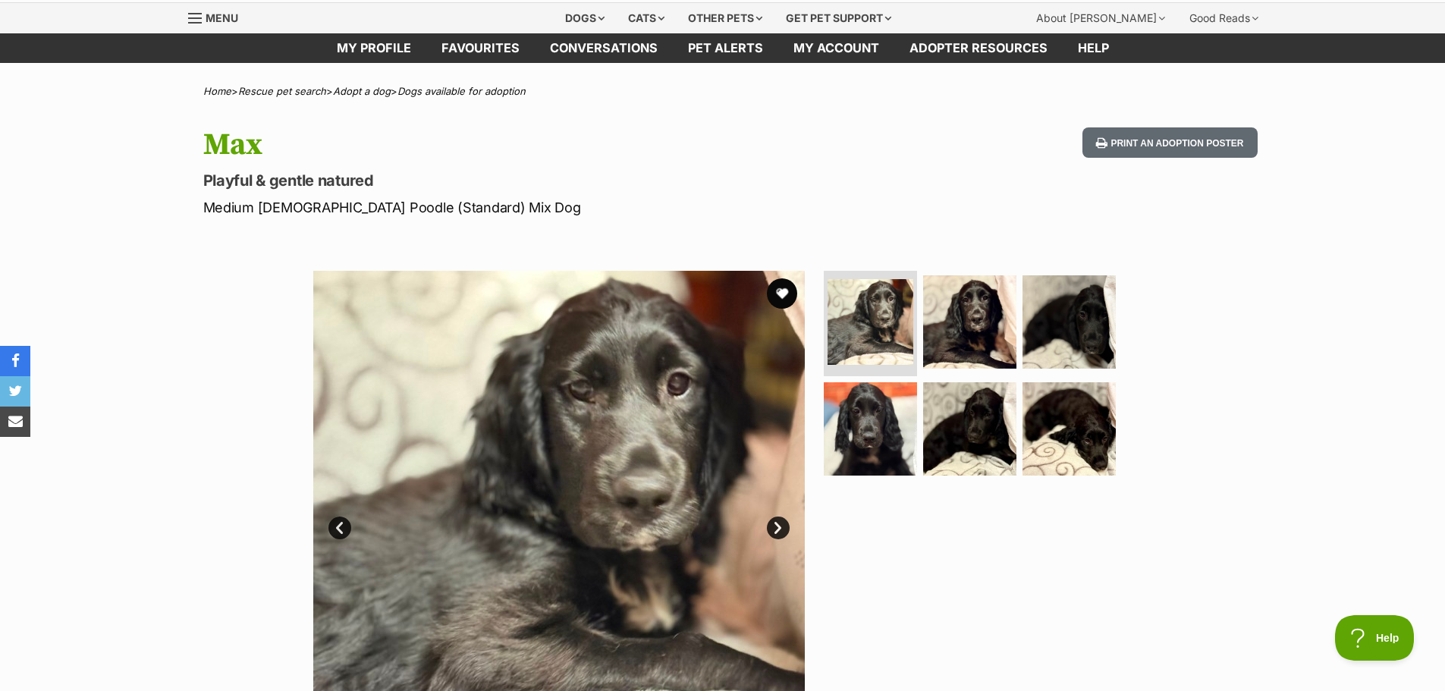
scroll to position [152, 0]
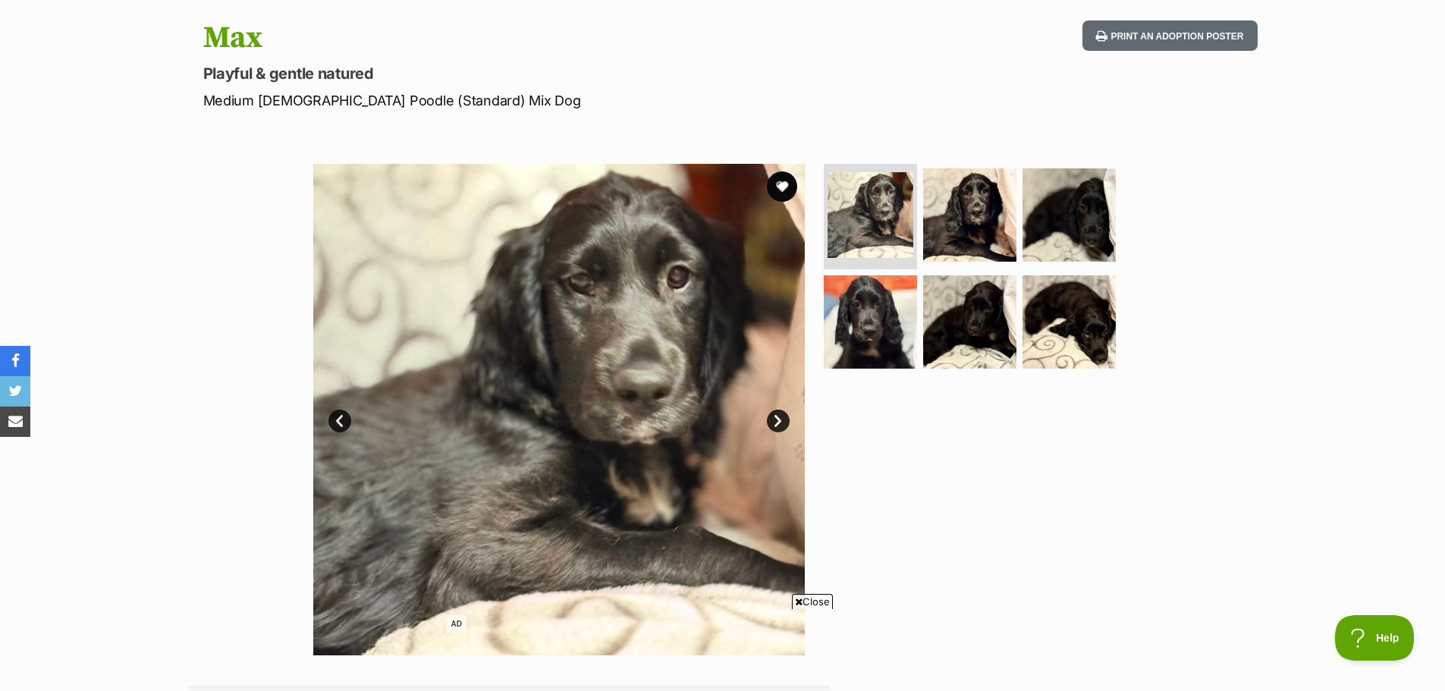
click at [775, 424] on link "Next" at bounding box center [778, 421] width 23 height 23
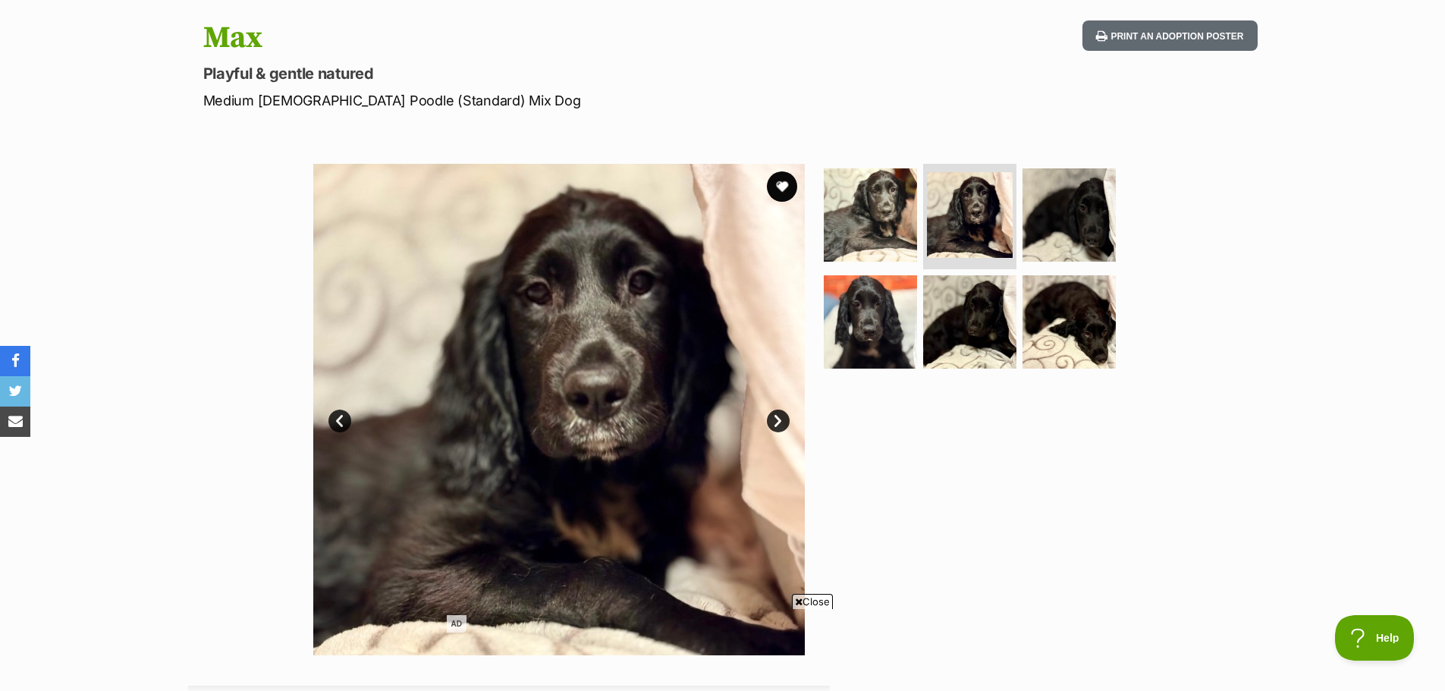
click at [775, 424] on link "Next" at bounding box center [778, 421] width 23 height 23
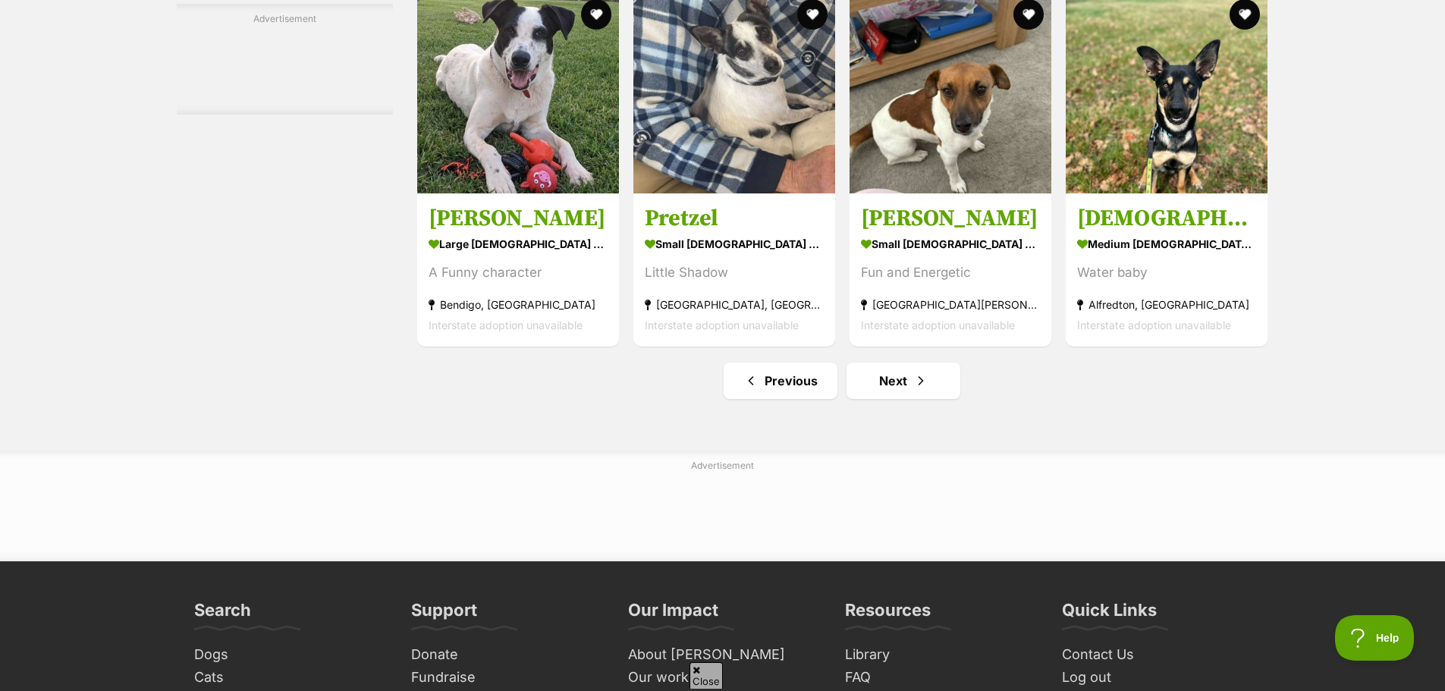
scroll to position [7055, 0]
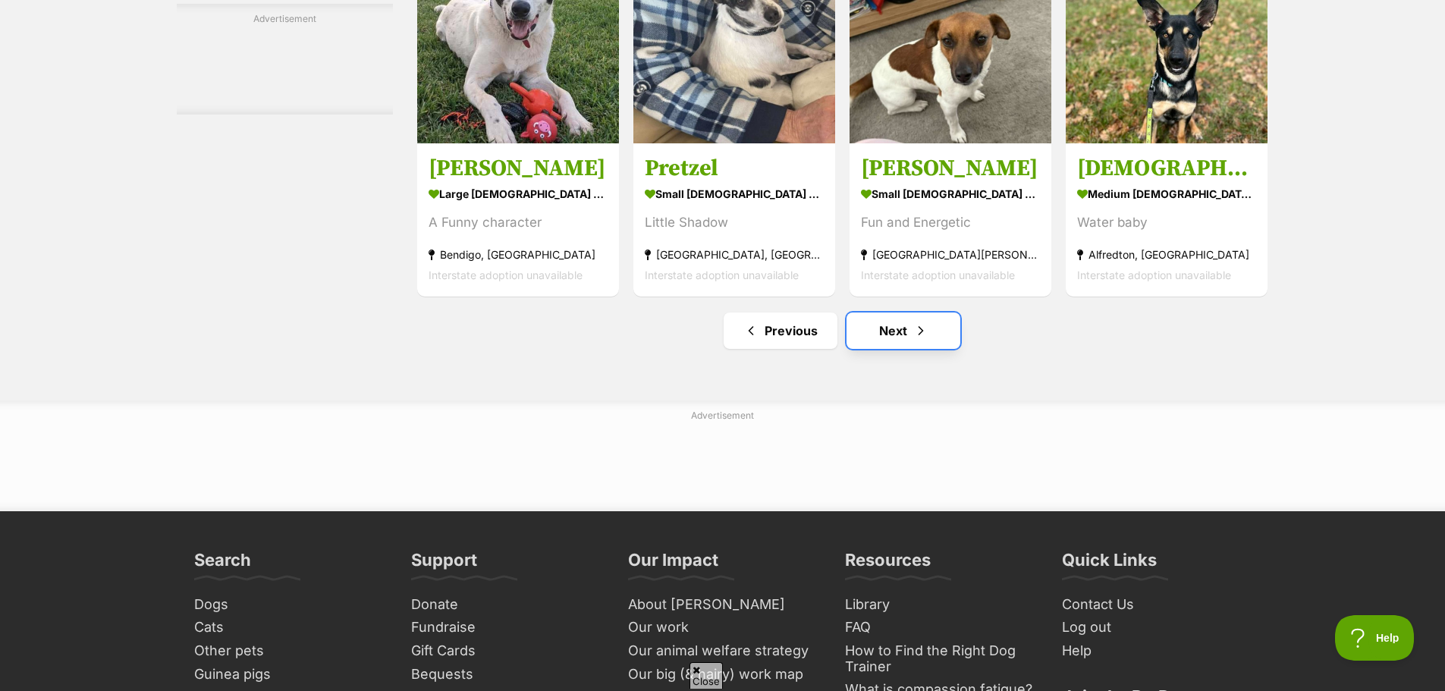
click at [900, 331] on link "Next" at bounding box center [904, 331] width 114 height 36
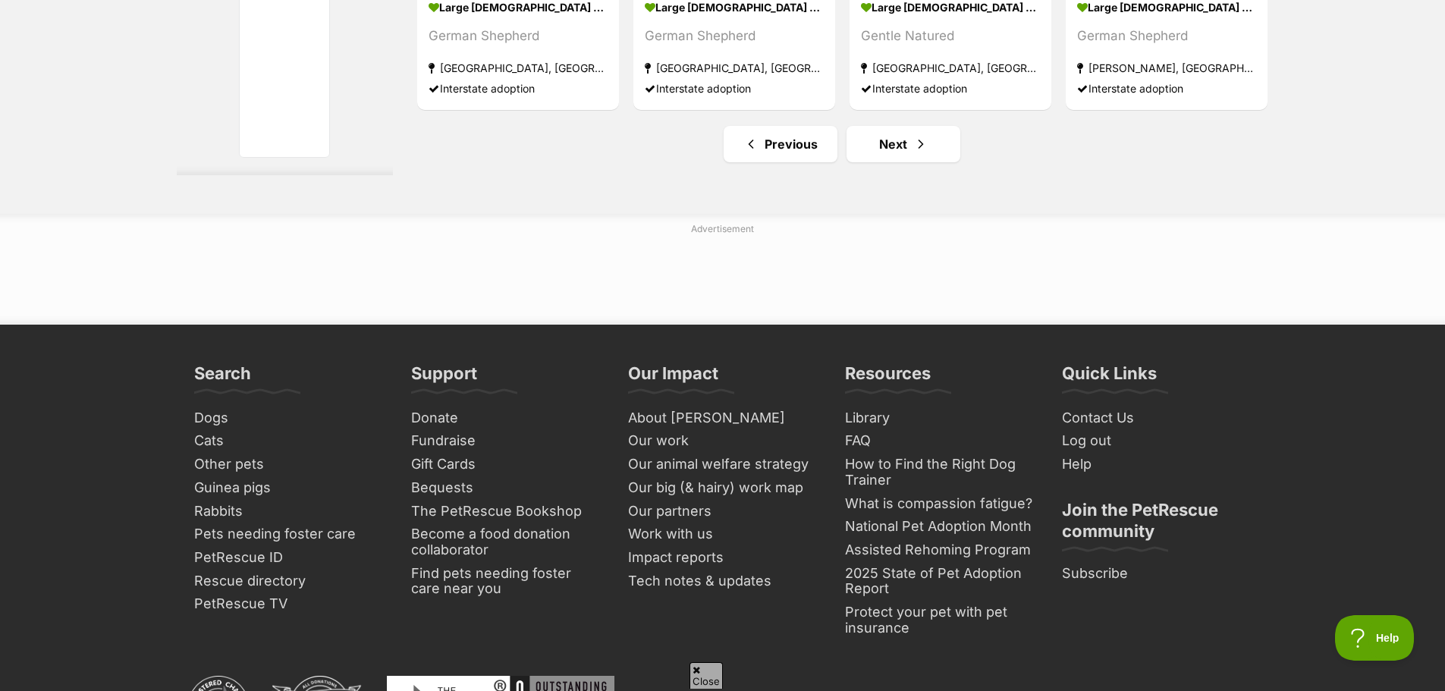
scroll to position [7358, 0]
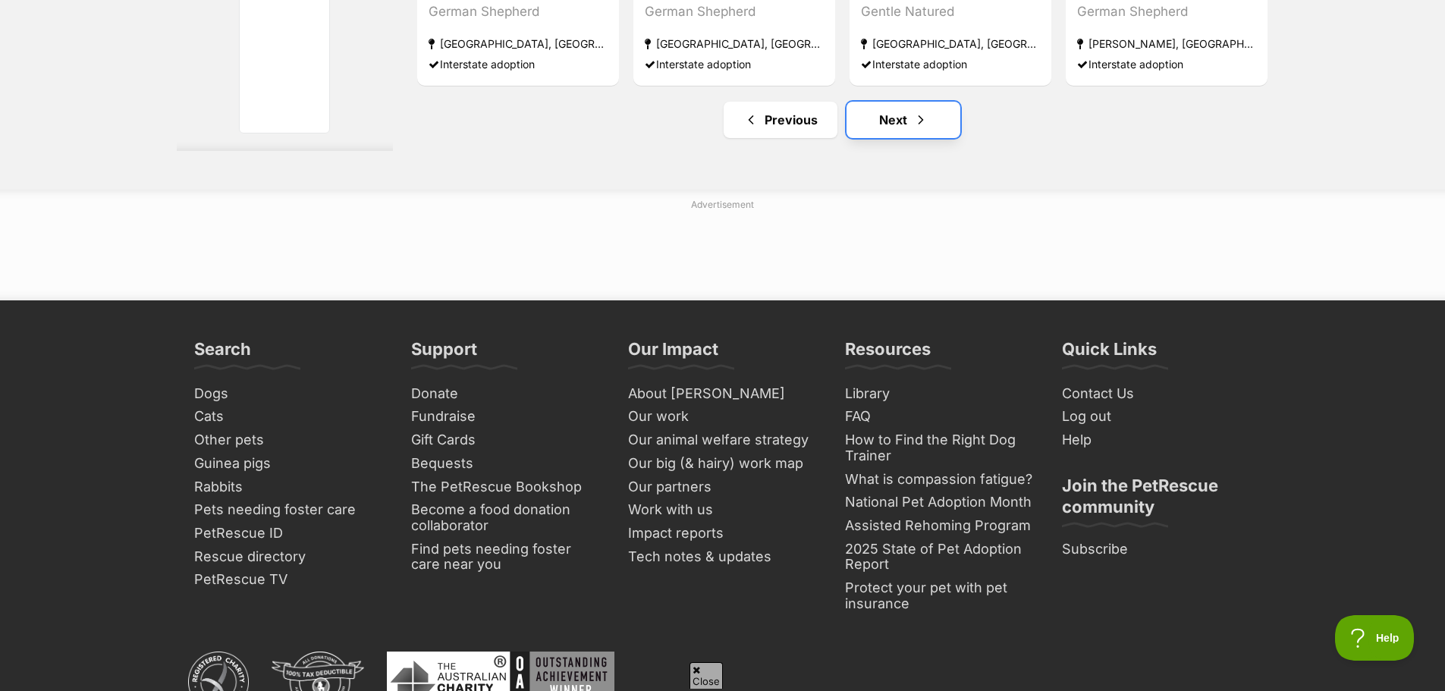
click at [903, 123] on link "Next" at bounding box center [904, 120] width 114 height 36
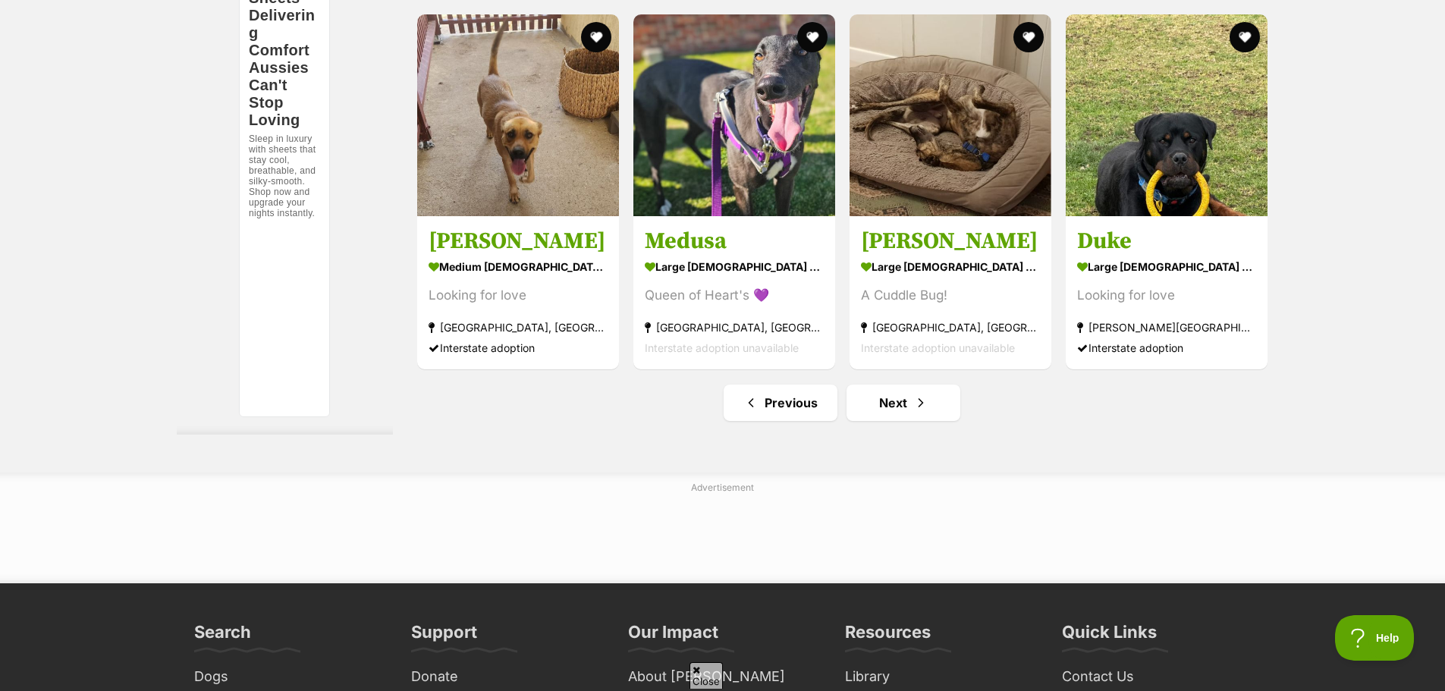
scroll to position [6979, 0]
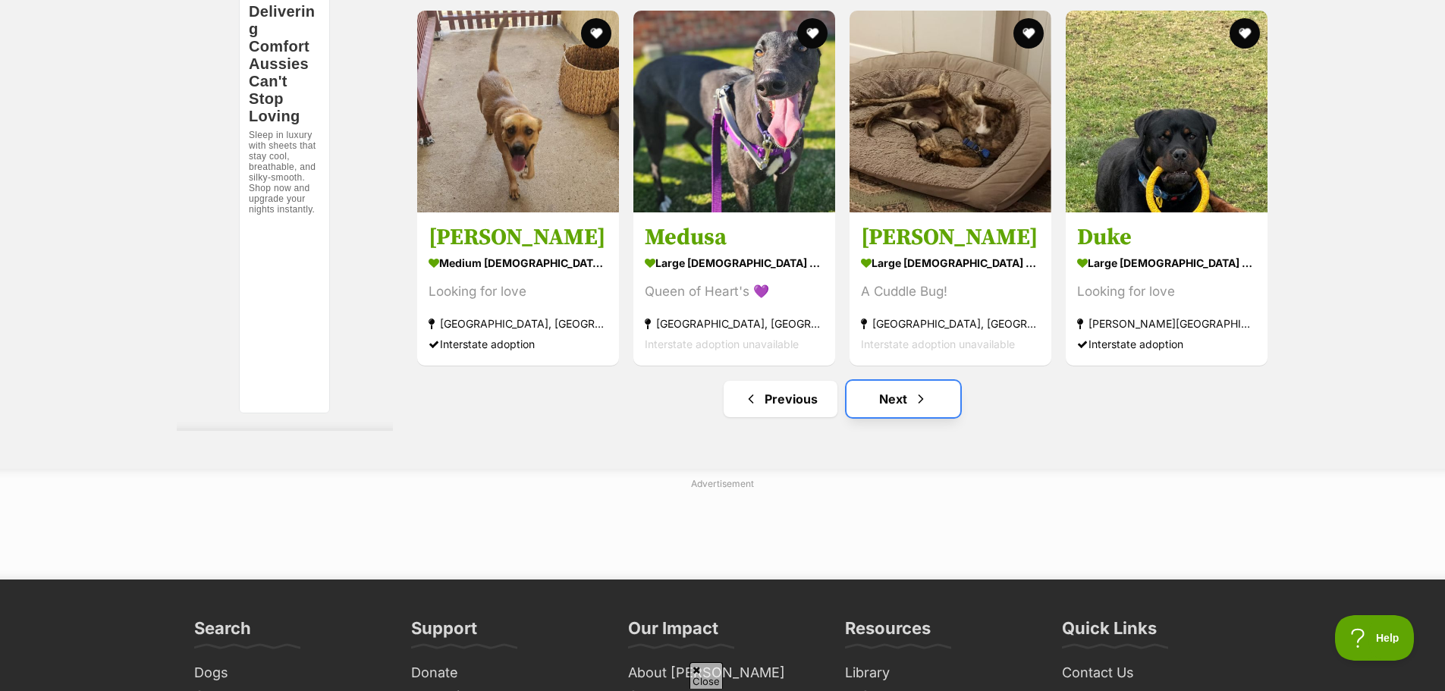
click at [909, 401] on link "Next" at bounding box center [904, 399] width 114 height 36
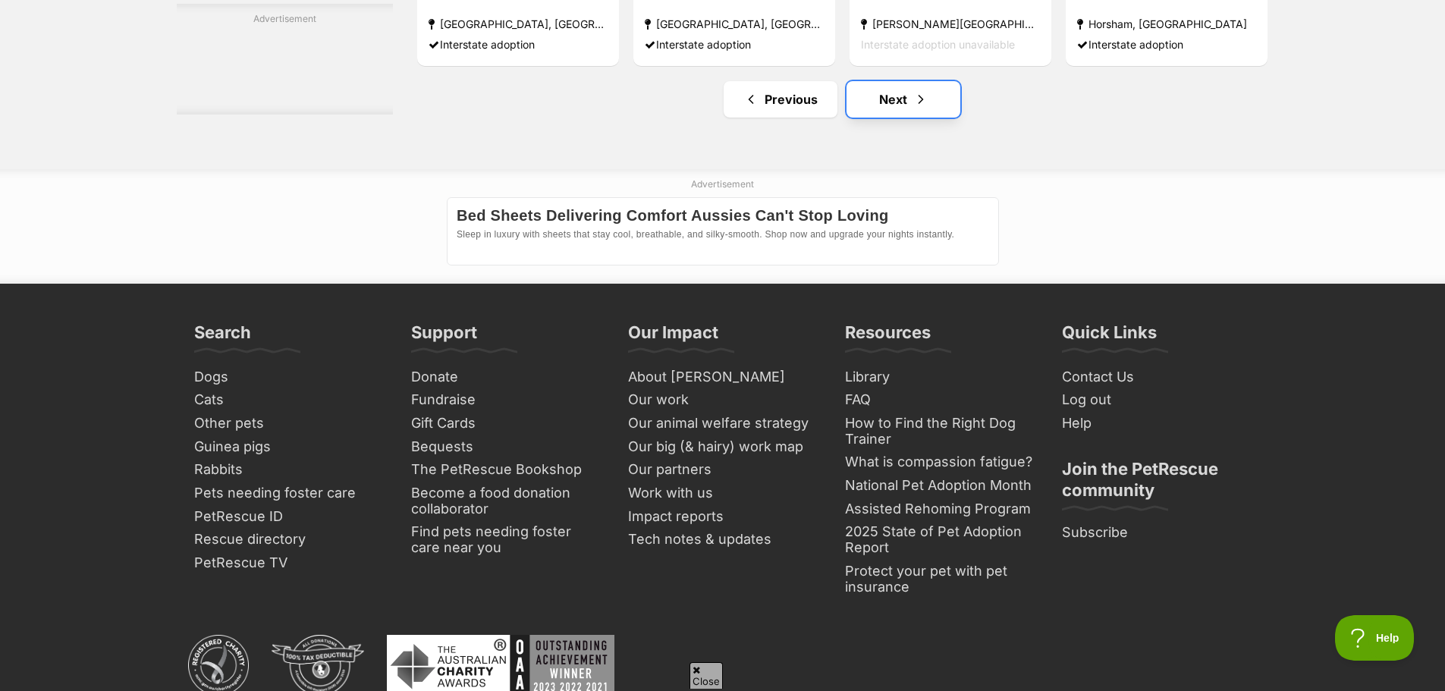
click at [918, 108] on span "Next page" at bounding box center [920, 99] width 15 height 18
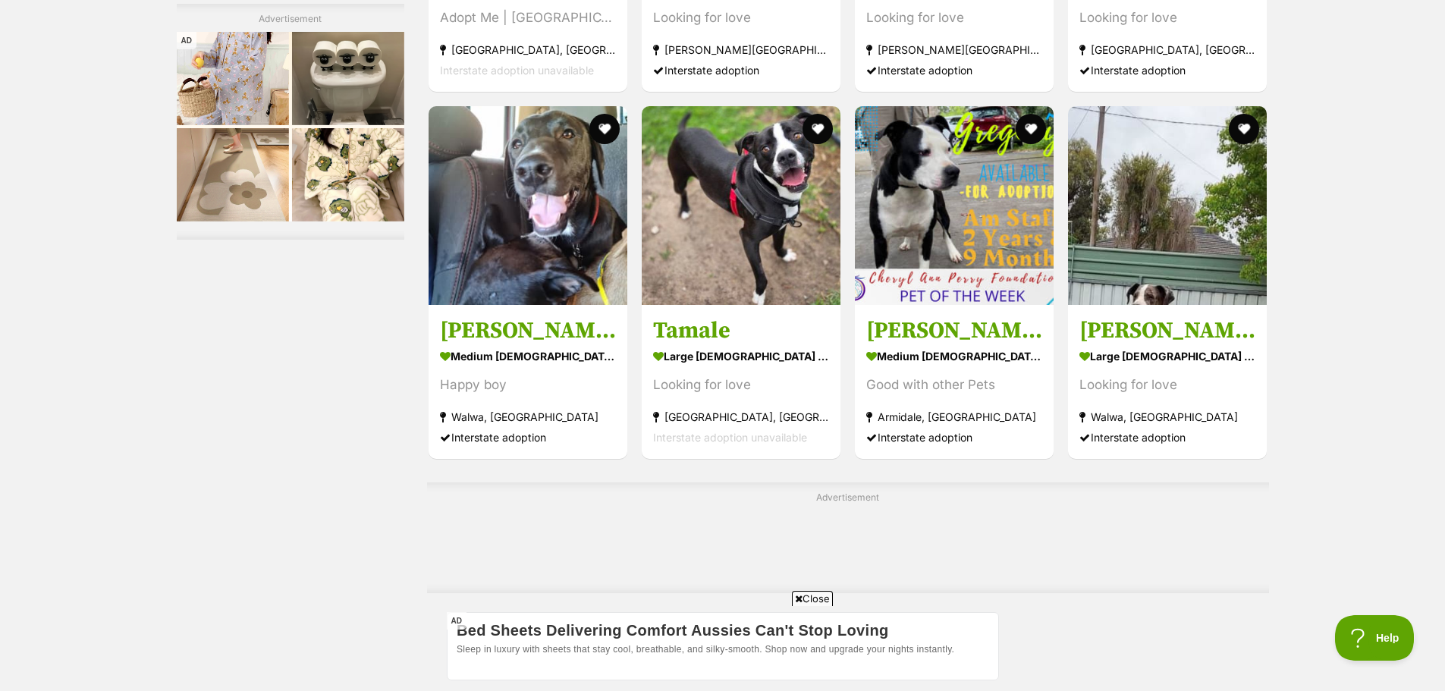
scroll to position [3945, 0]
